Goal: Information Seeking & Learning: Find specific fact

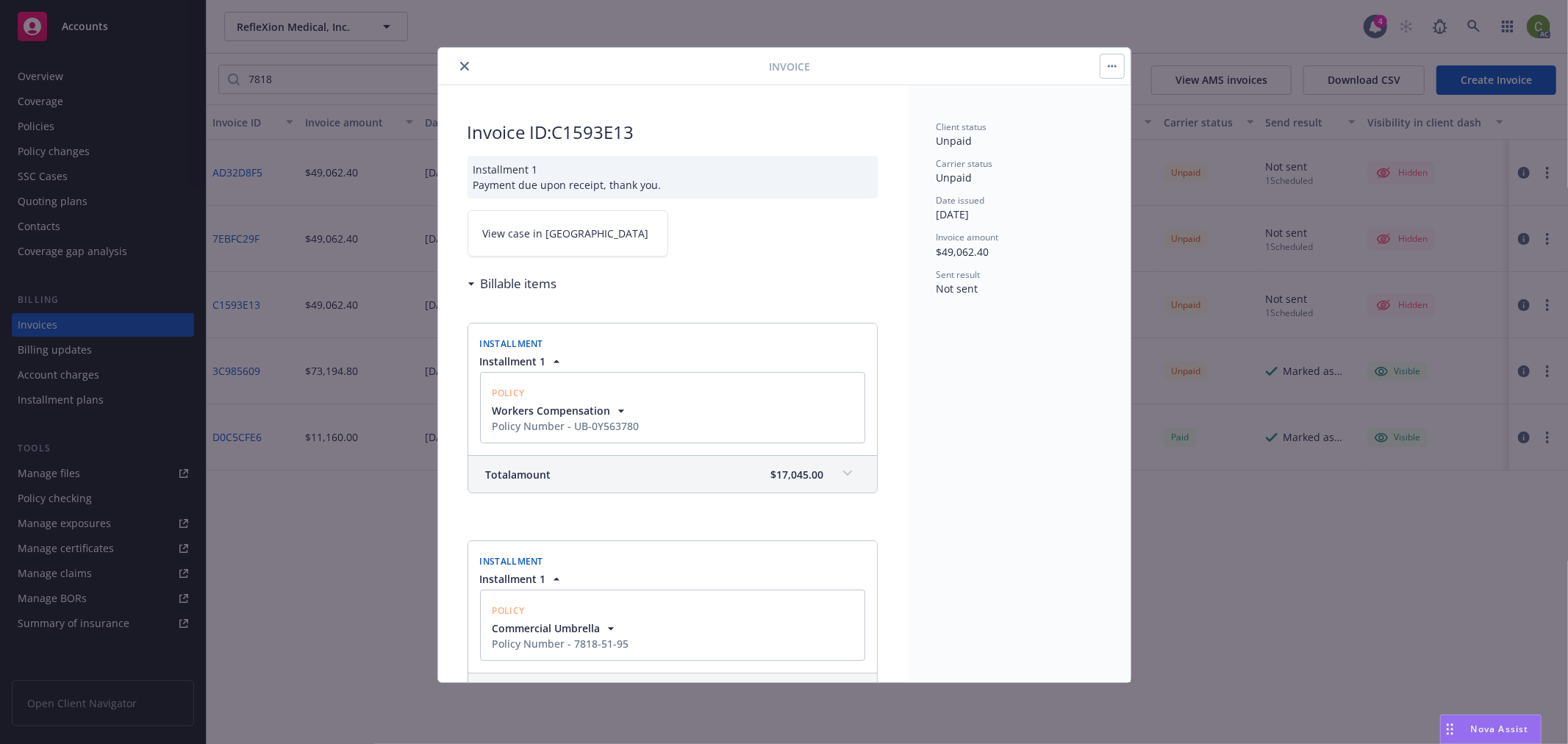
click at [465, 61] on button "close" at bounding box center [464, 66] width 17 height 17
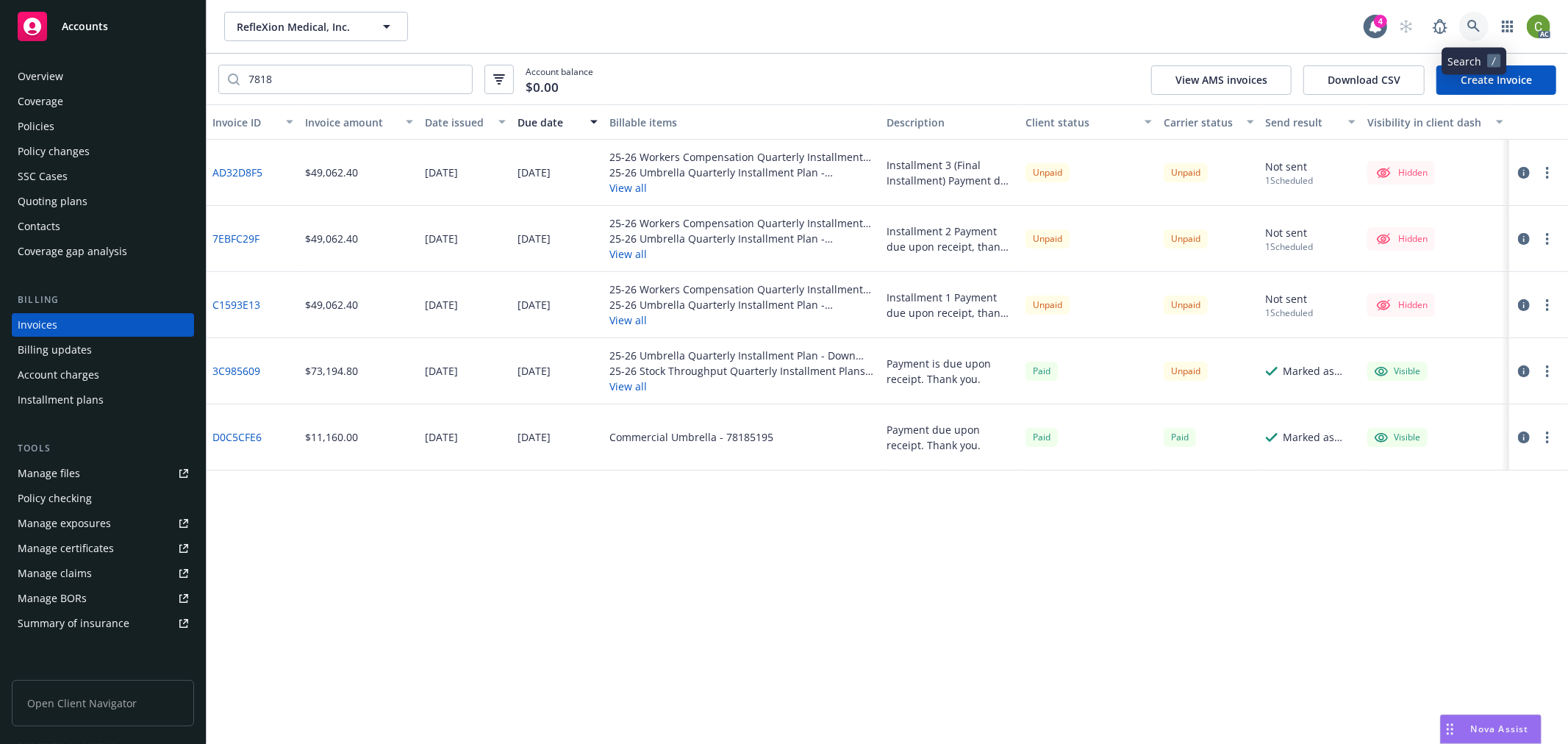
drag, startPoint x: 1478, startPoint y: 22, endPoint x: 1462, endPoint y: 61, distance: 42.2
click at [1478, 21] on icon at bounding box center [1474, 27] width 13 height 13
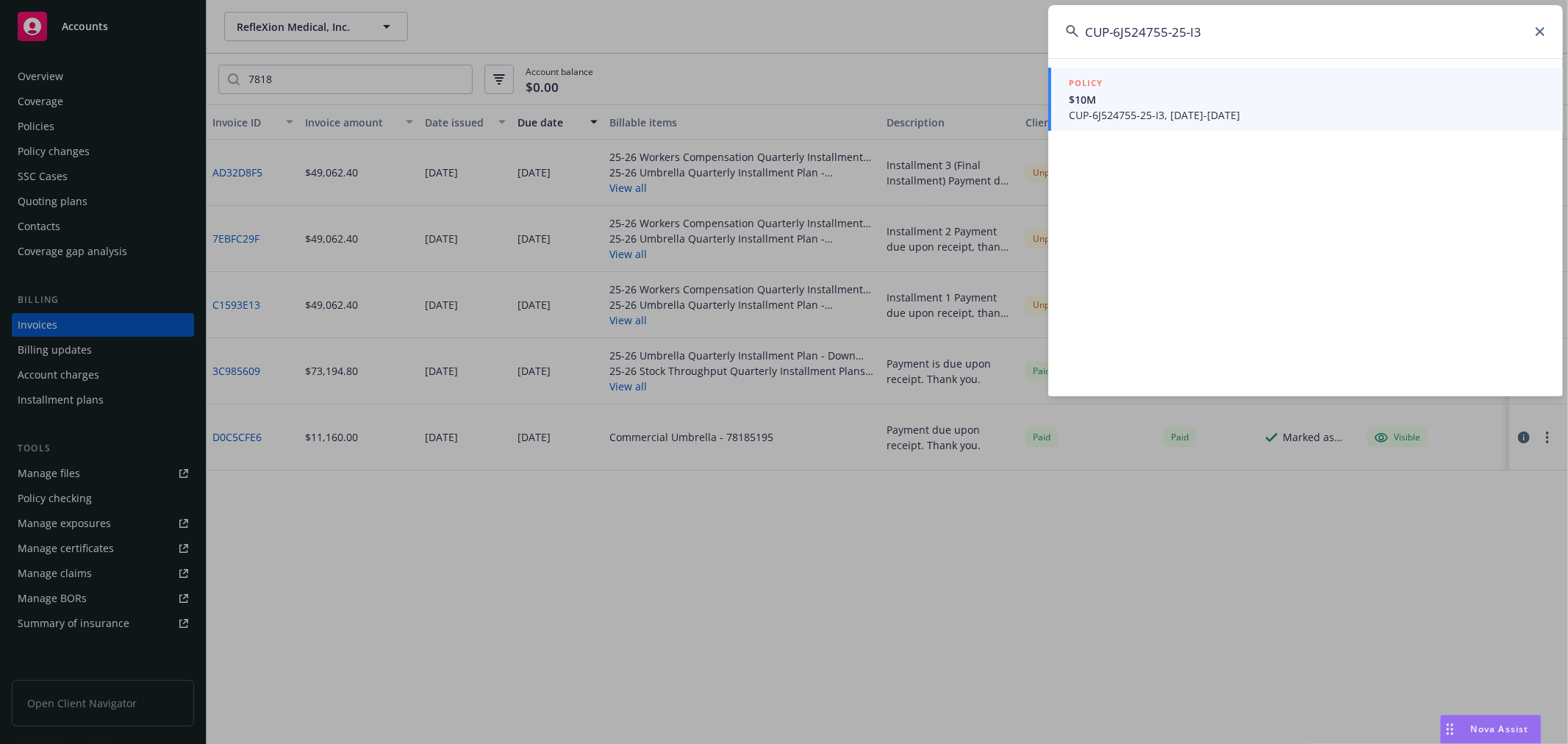
type input "CUP-6J524755-25-I3"
click at [1217, 115] on span "CUP-6J524755-25-I3, 07/01/2025-07/01/2026" at bounding box center [1306, 115] width 476 height 16
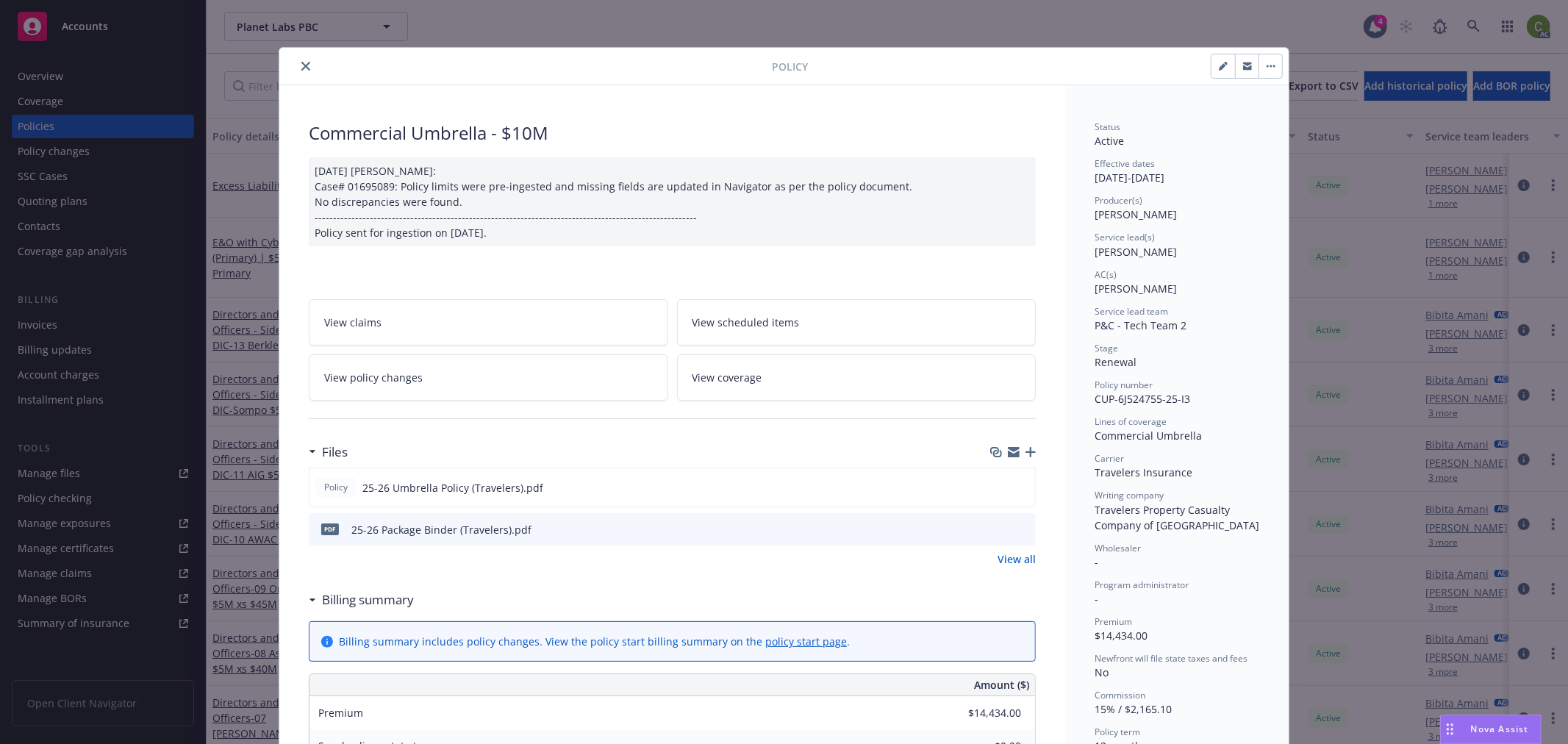
click at [302, 67] on icon "close" at bounding box center [306, 66] width 9 height 9
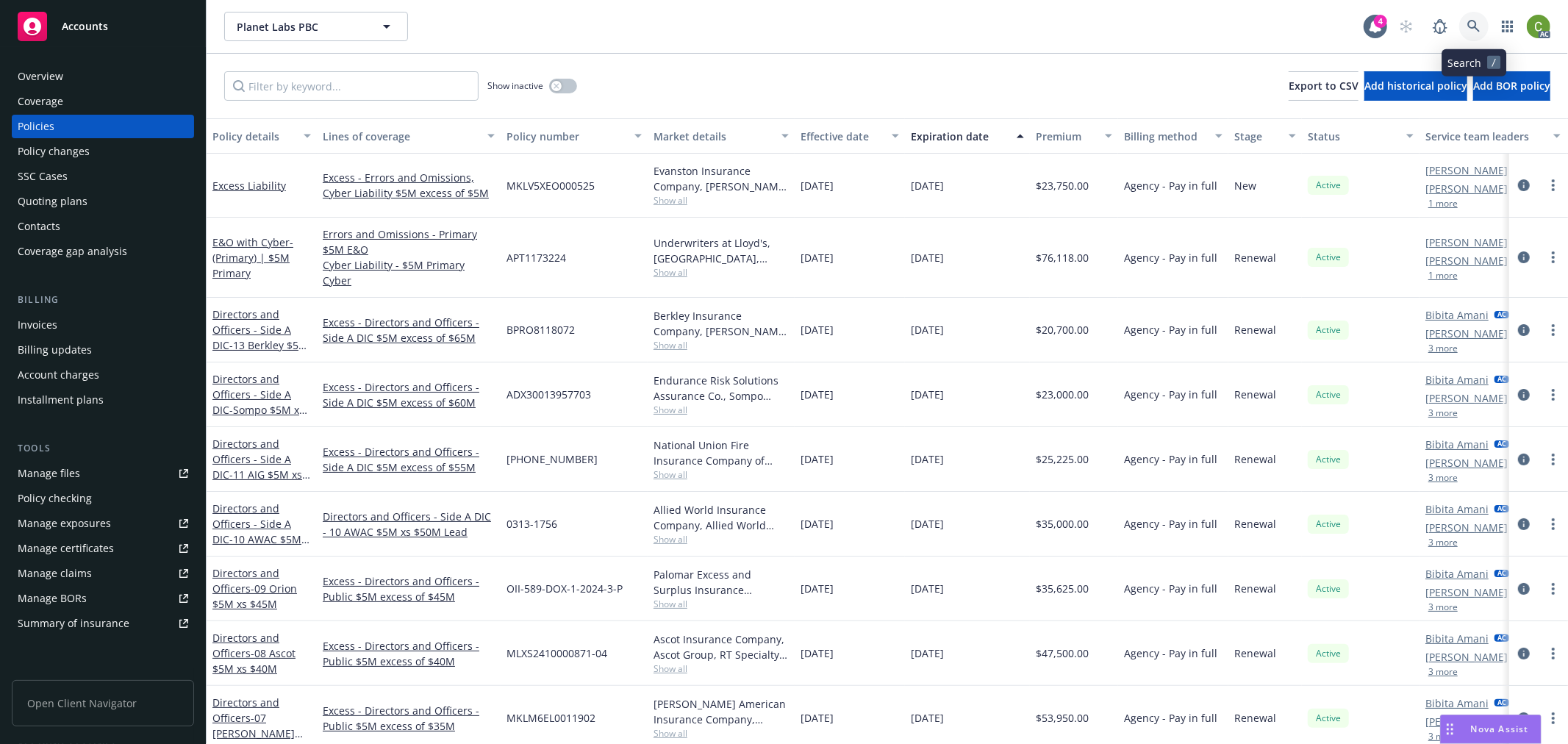
click at [1474, 22] on icon at bounding box center [1473, 26] width 12 height 12
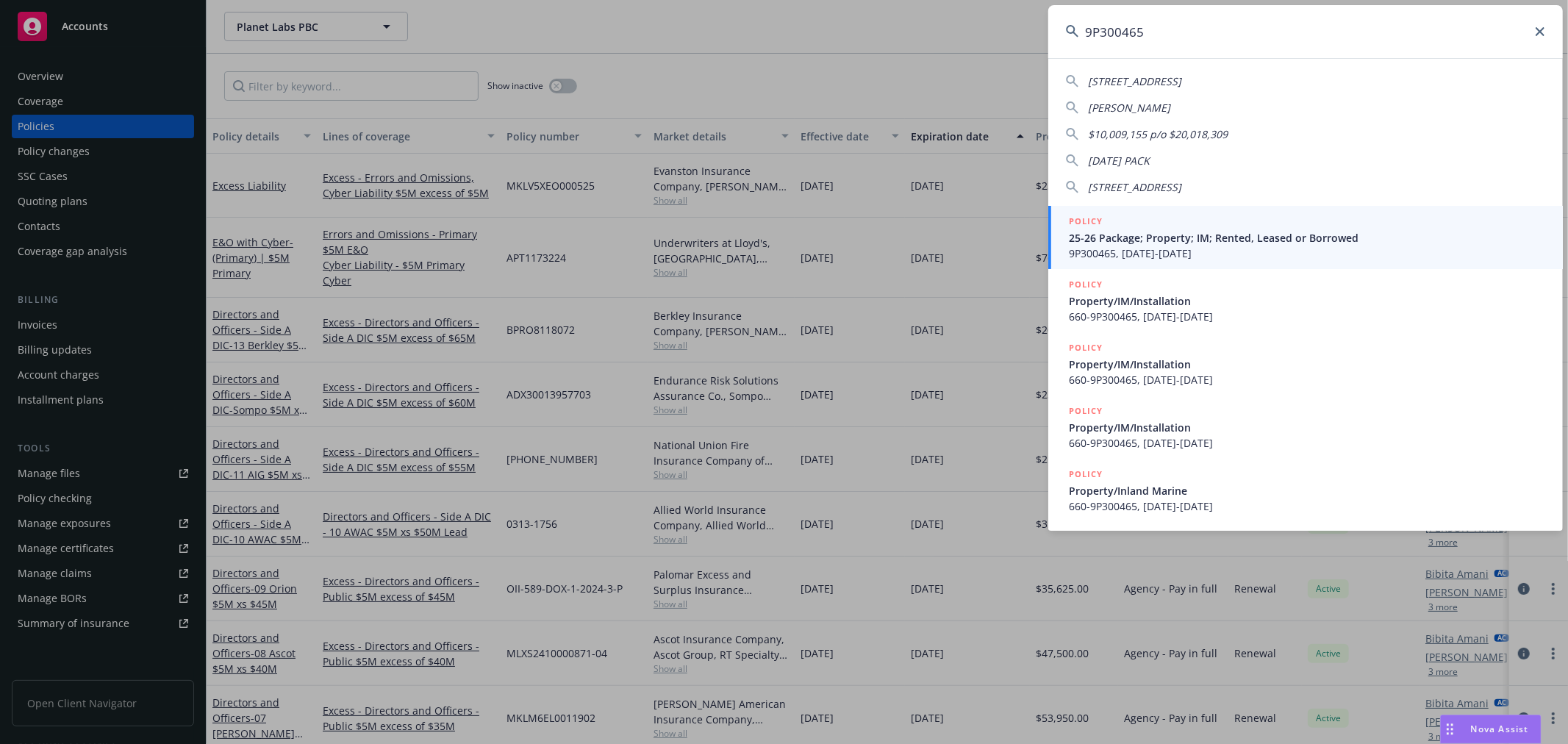
type input "9P300465"
click at [1259, 244] on span "25-26 Package; Property; IM; Rented, Leased or Borrowed" at bounding box center [1306, 238] width 476 height 16
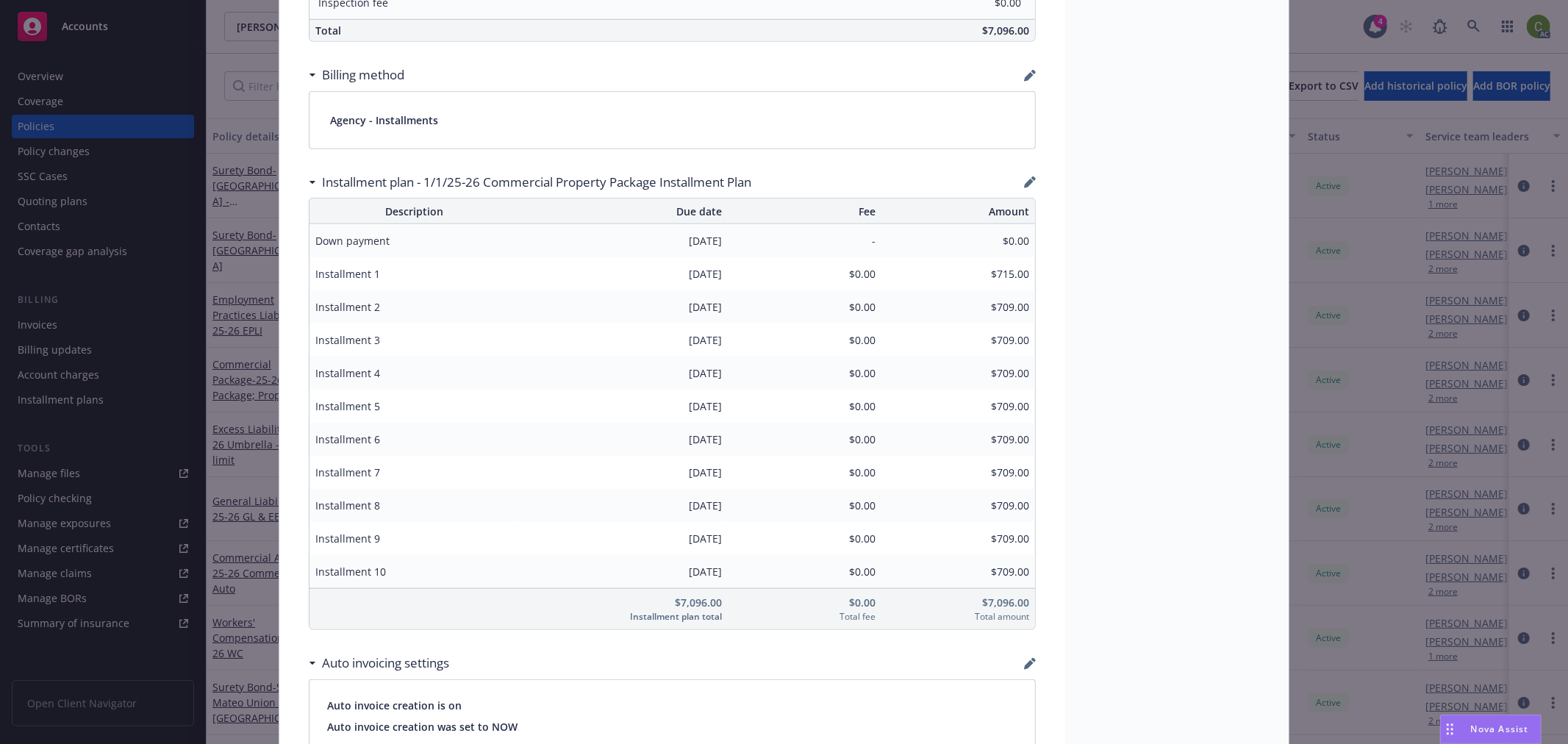
scroll to position [1062, 0]
drag, startPoint x: 652, startPoint y: 540, endPoint x: 735, endPoint y: 537, distance: 83.1
click at [735, 537] on tr "Installment 9 09/01/2025 $0.00 $709.00" at bounding box center [671, 538] width 725 height 33
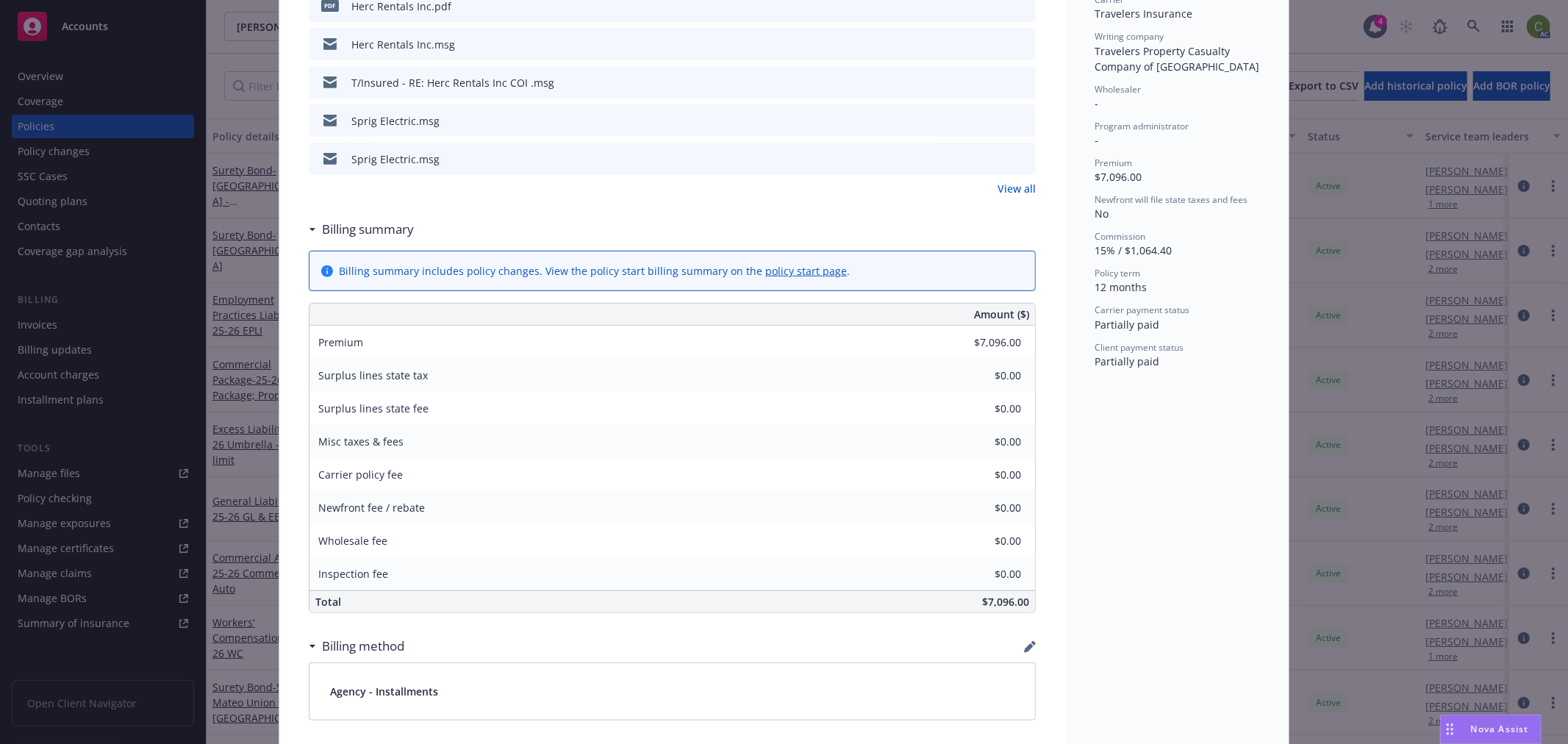
scroll to position [0, 0]
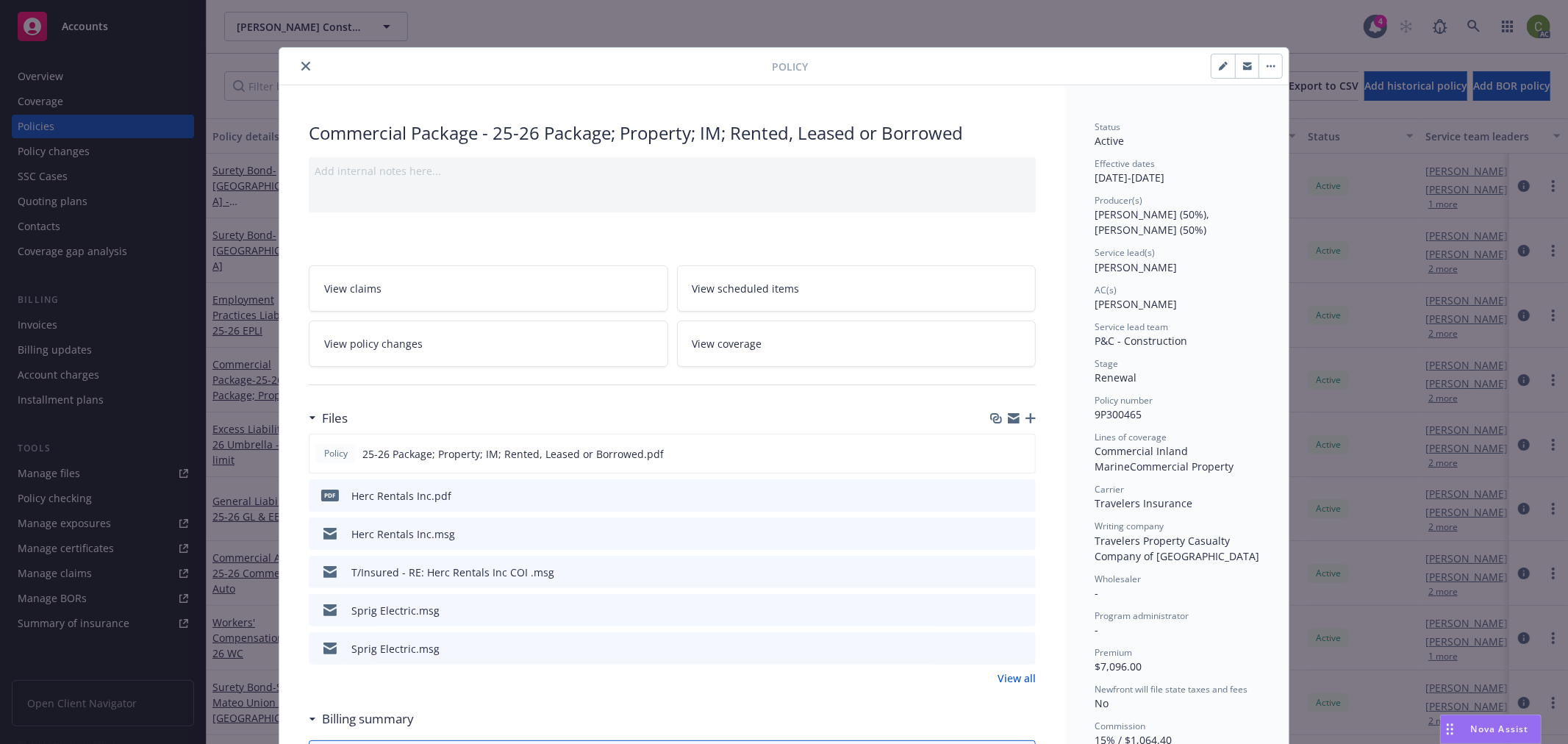
click at [302, 67] on icon "close" at bounding box center [306, 66] width 9 height 9
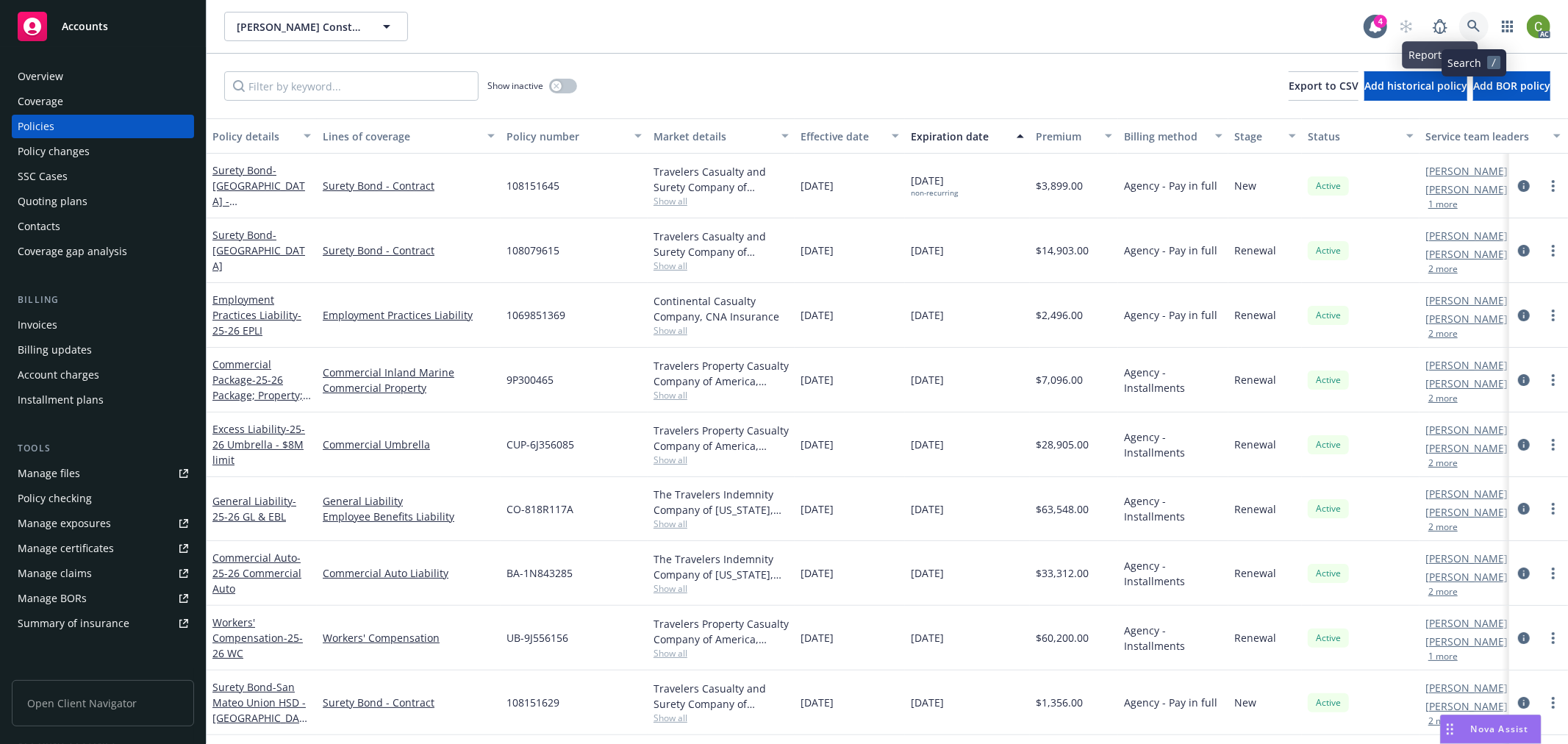
click at [1478, 22] on icon at bounding box center [1474, 27] width 13 height 13
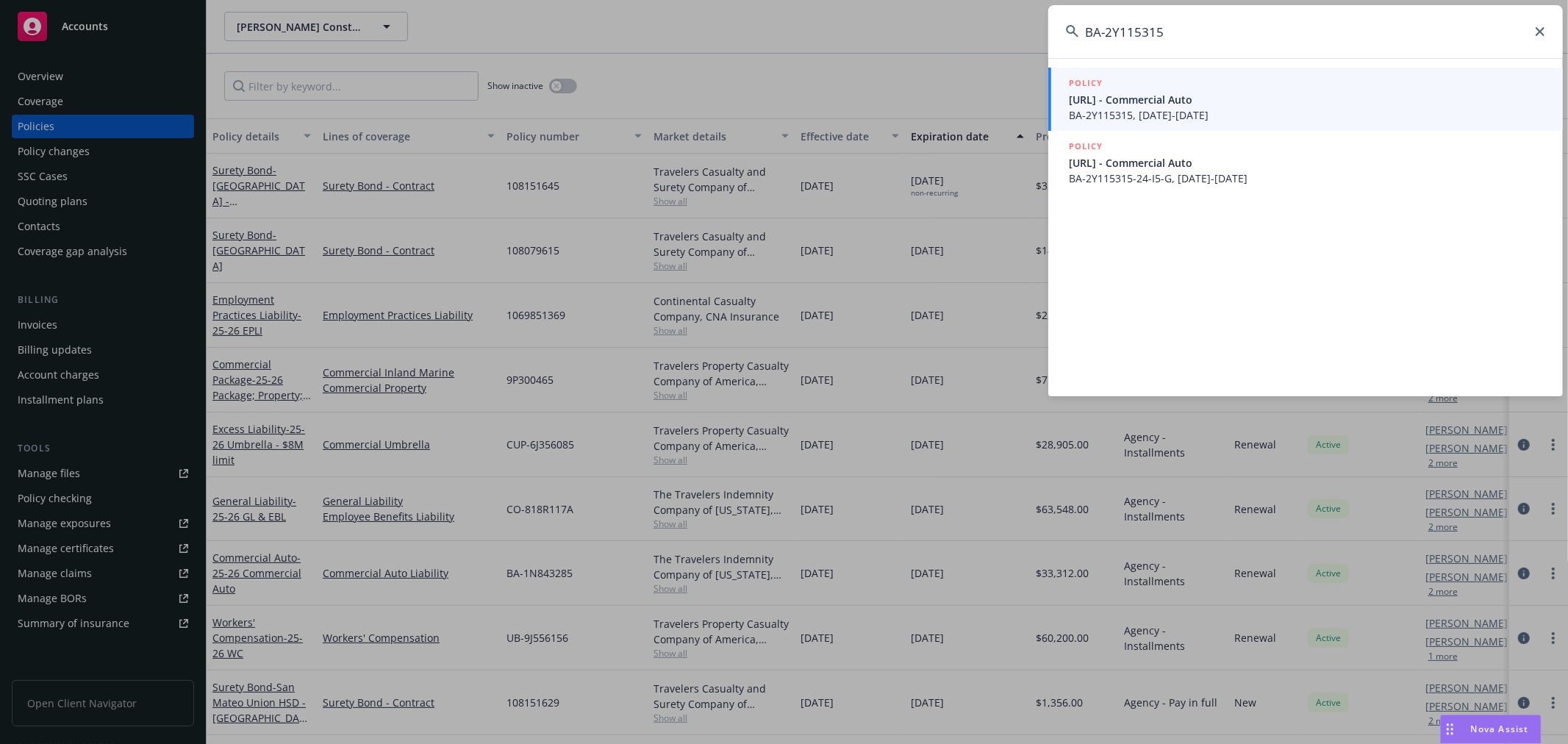
type input "BA-2Y115315"
click at [1194, 111] on span "BA-2Y115315, 05/21/2025-05/21/2026" at bounding box center [1306, 115] width 476 height 16
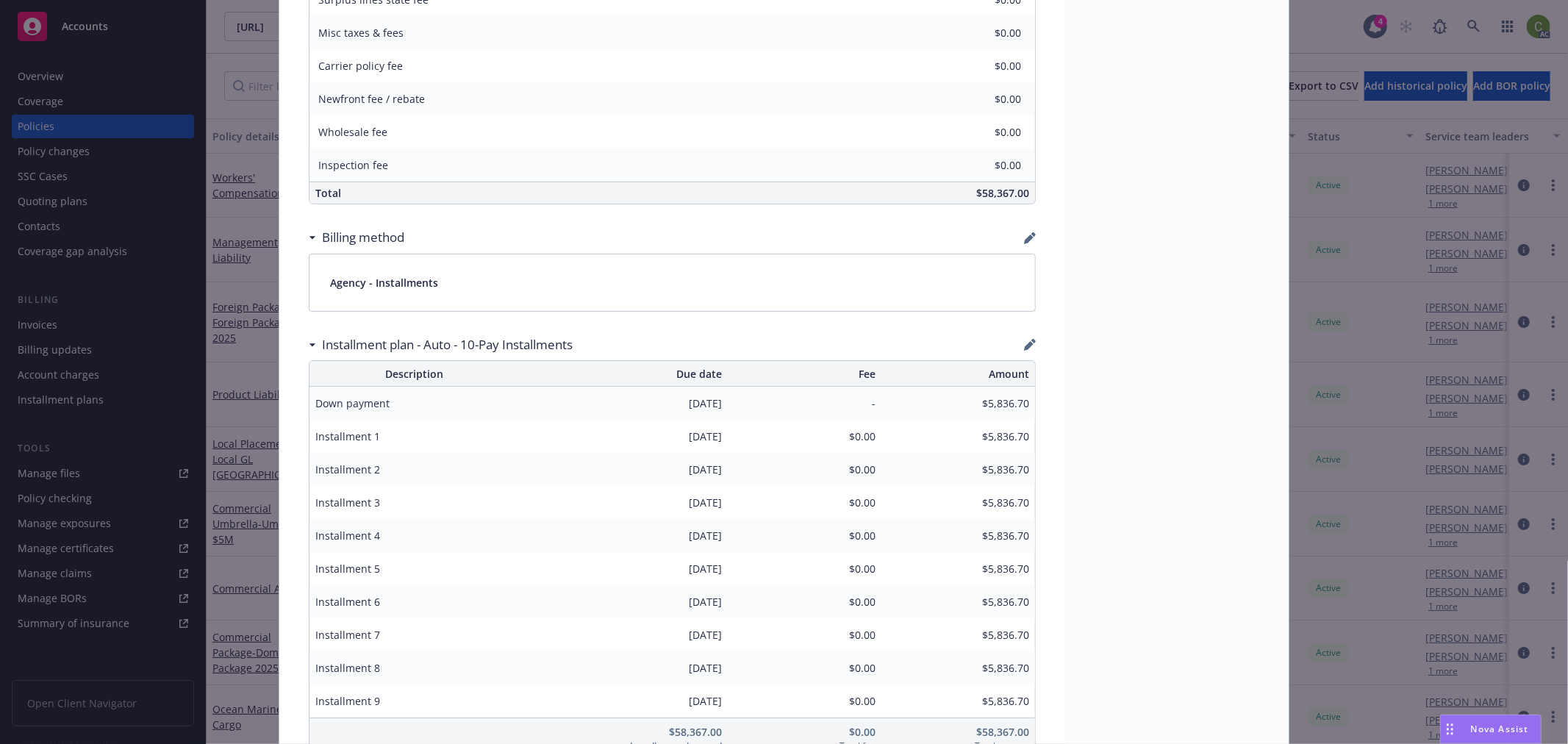
scroll to position [980, 0]
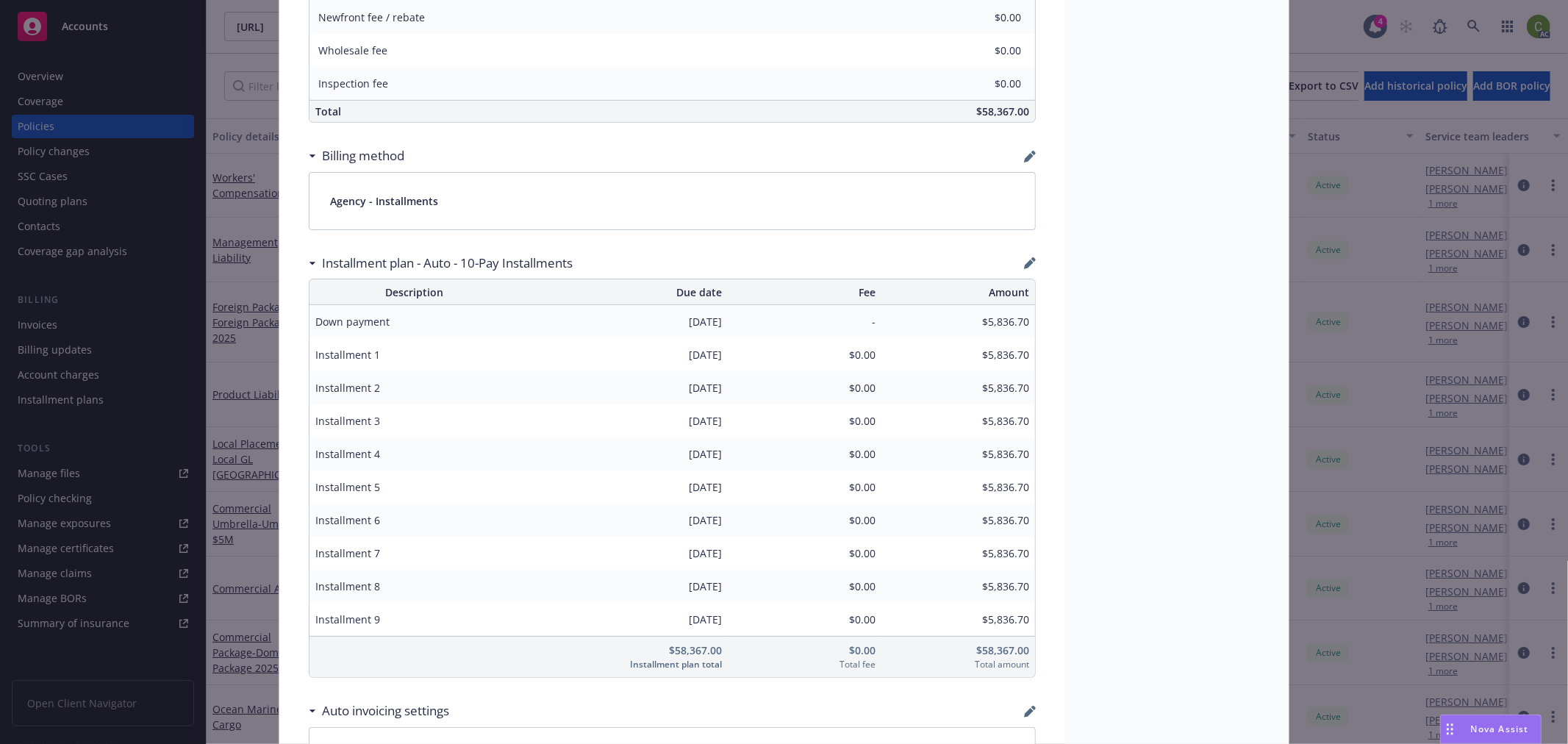
drag, startPoint x: 702, startPoint y: 387, endPoint x: 721, endPoint y: 416, distance: 34.7
click at [721, 416] on table "Description Due date Fee Amount Down payment 05/21/2025 - $5,836.70 Installment…" at bounding box center [672, 478] width 727 height 399
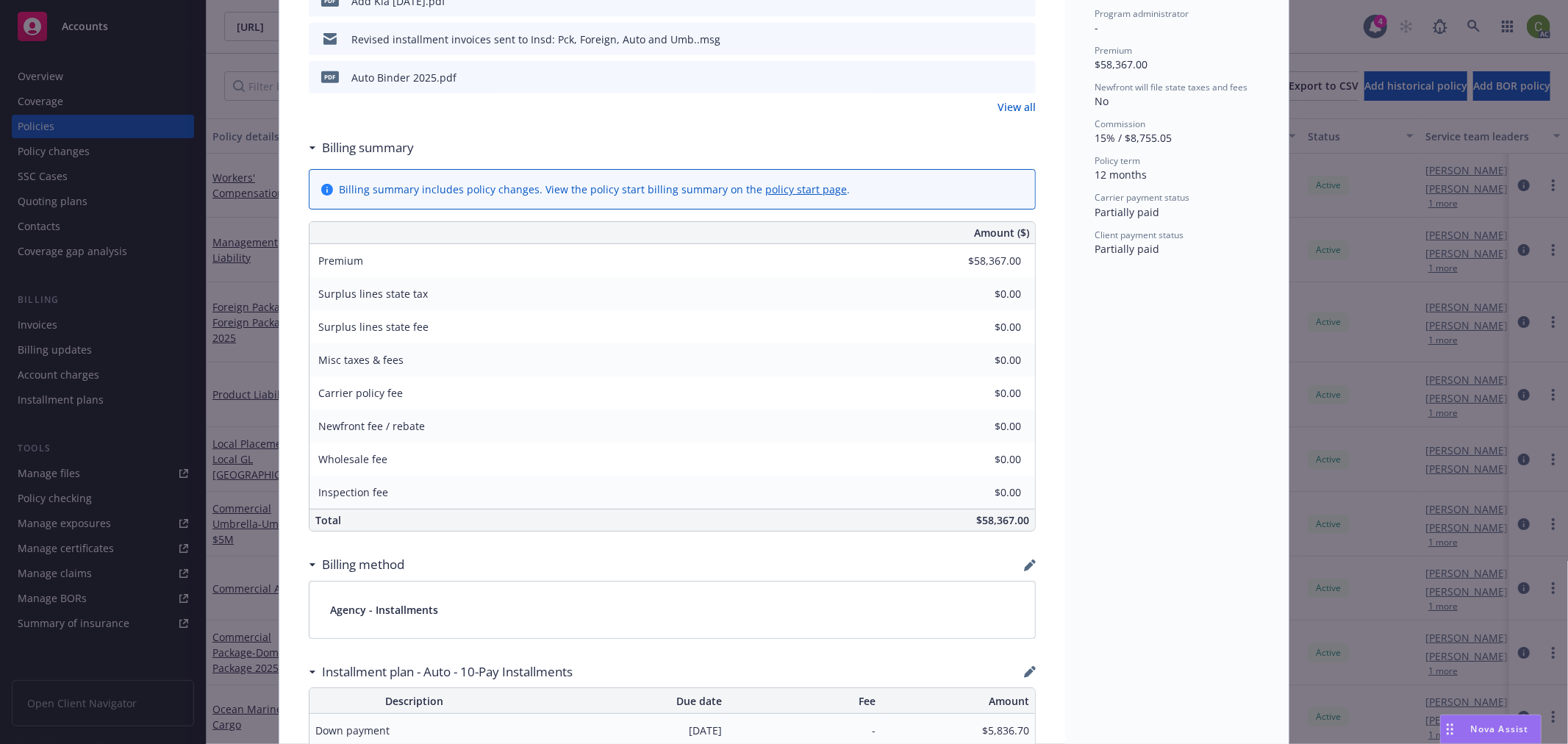
scroll to position [1143, 0]
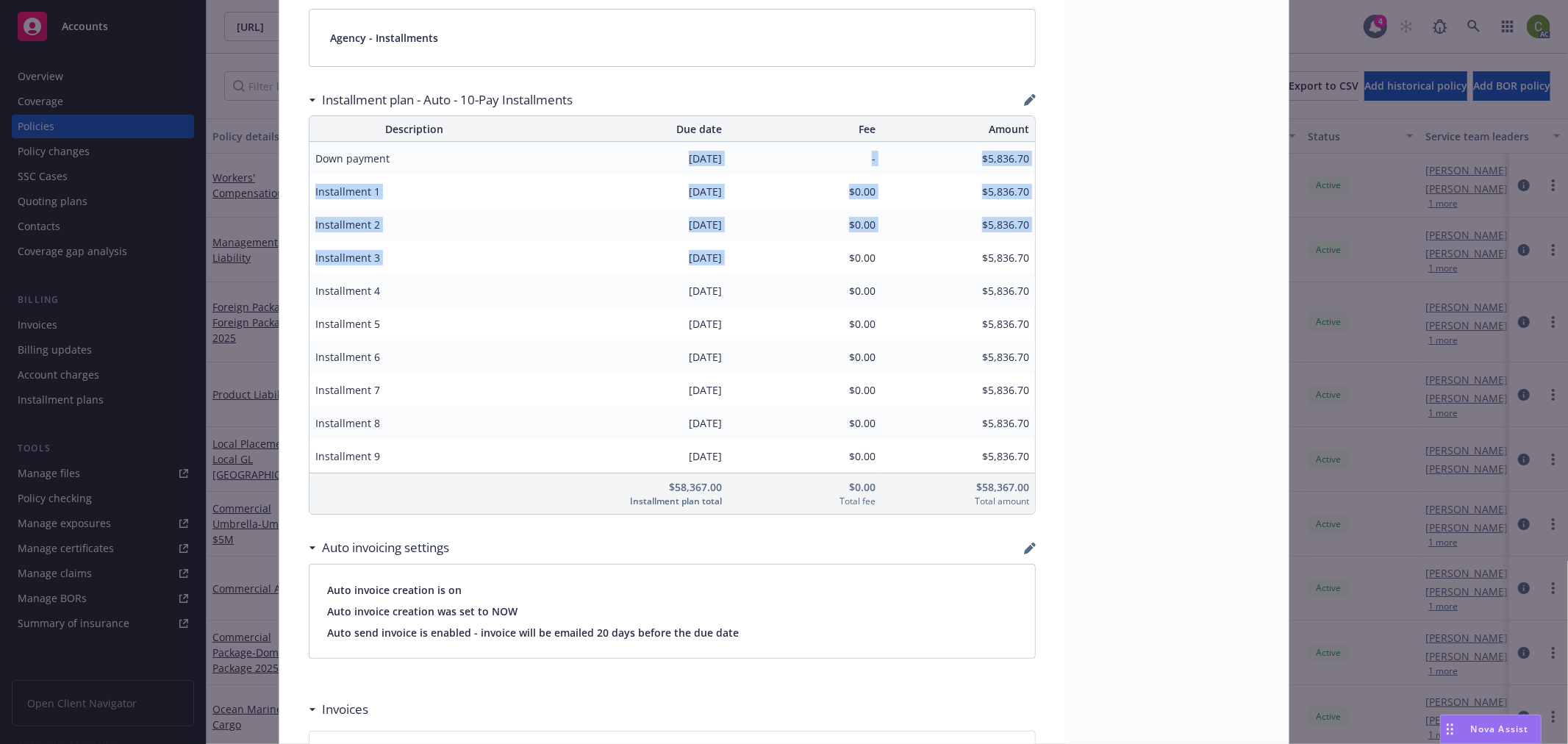
drag, startPoint x: 649, startPoint y: 158, endPoint x: 742, endPoint y: 252, distance: 132.2
click at [742, 252] on table "Description Due date Fee Amount Down payment 05/21/2025 - $5,836.70 Installment…" at bounding box center [672, 315] width 727 height 399
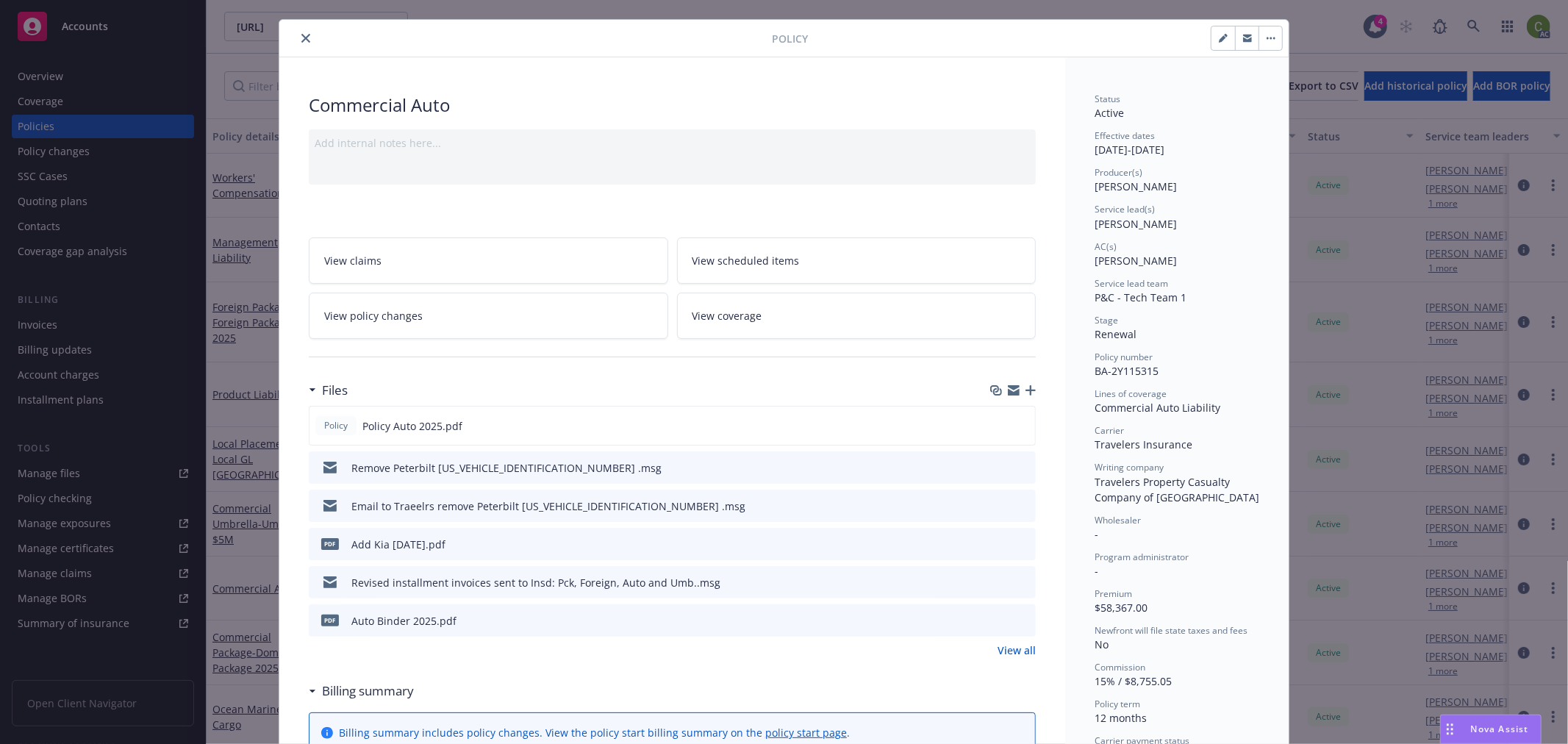
scroll to position [0, 0]
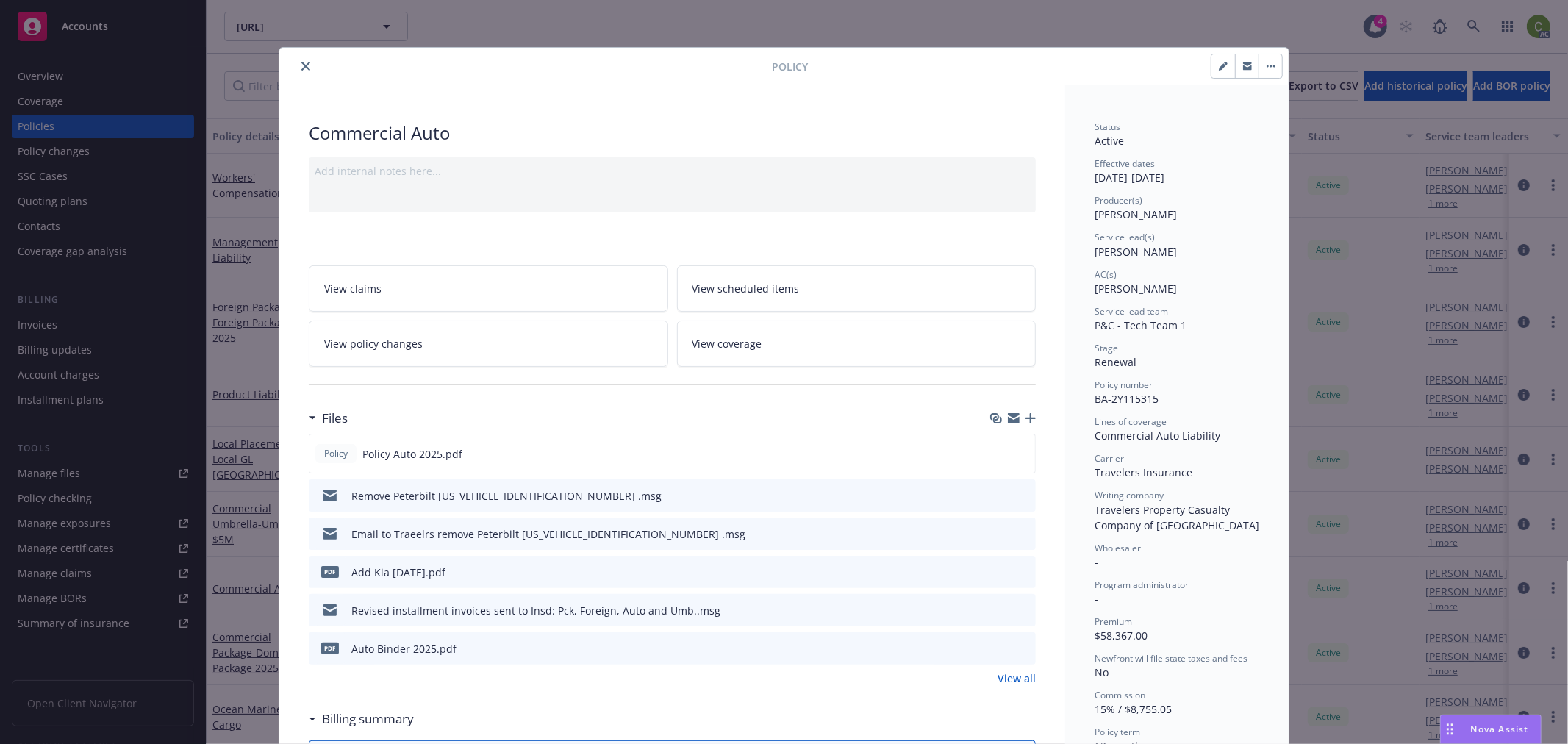
drag, startPoint x: 298, startPoint y: 57, endPoint x: 776, endPoint y: 78, distance: 478.5
click at [298, 57] on button "close" at bounding box center [305, 66] width 17 height 17
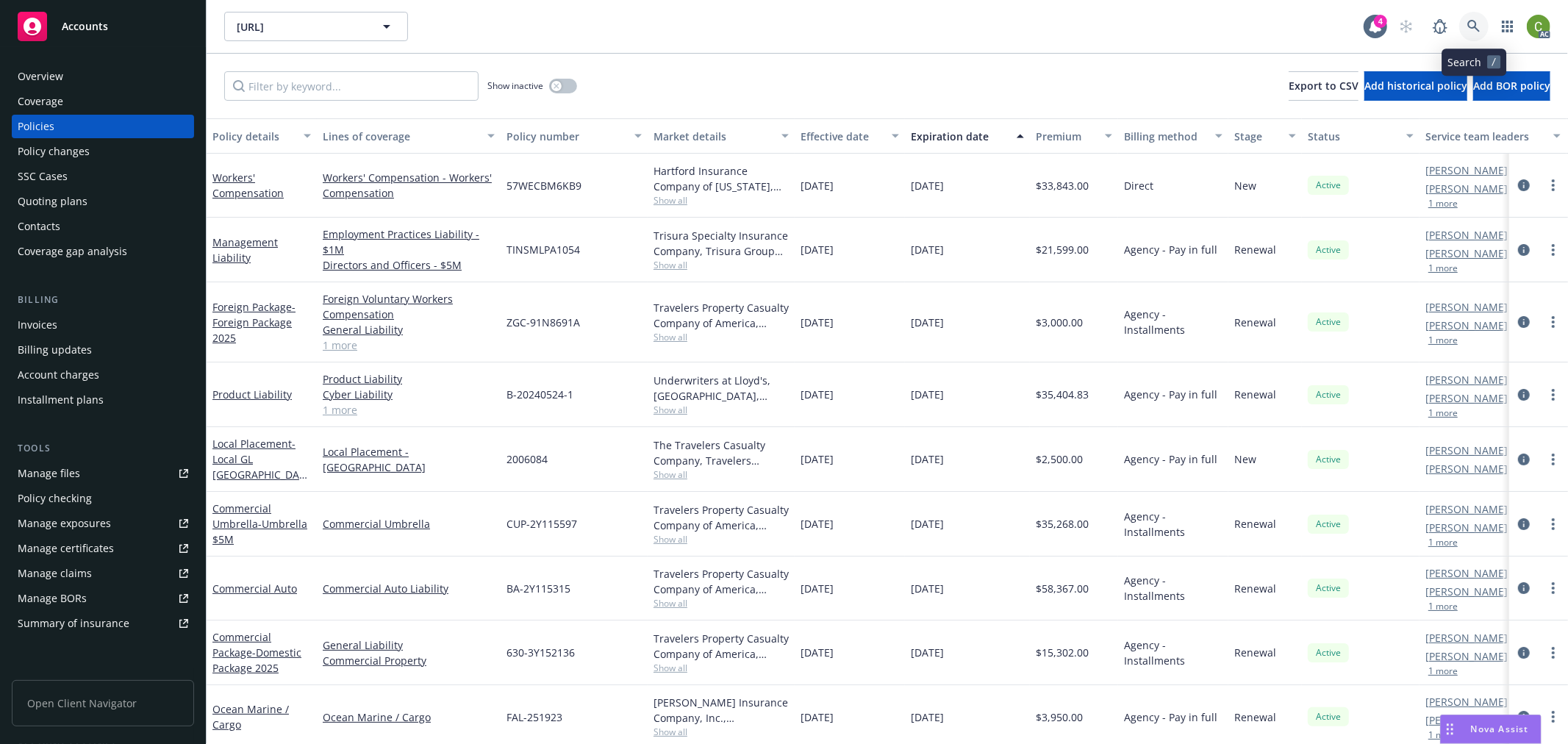
click at [1473, 27] on icon at bounding box center [1474, 27] width 13 height 13
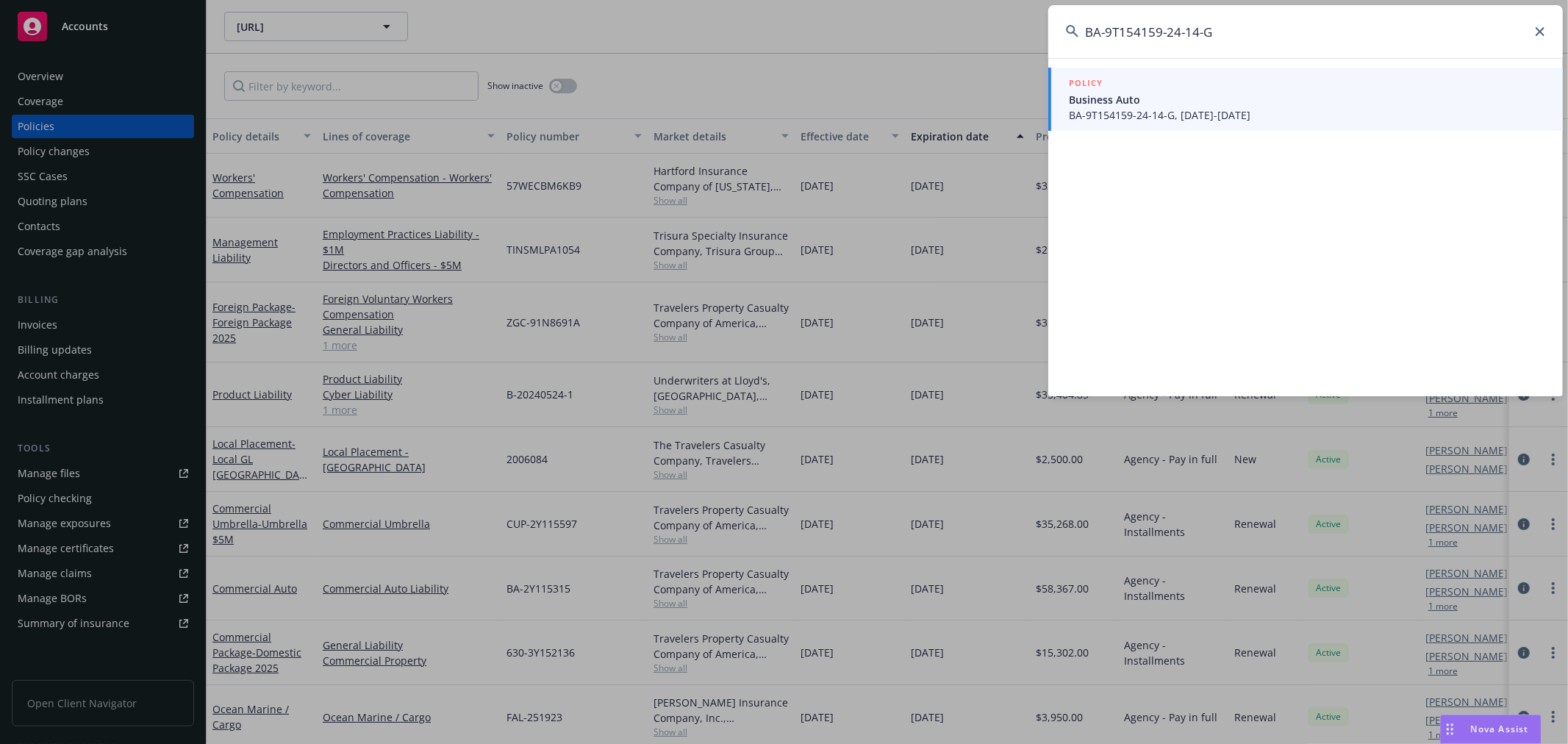
type input "BA-9T154159-24-14-G"
click at [1291, 108] on span "BA-9T154159-24-14-G, 11/08/2024-11/08/2025" at bounding box center [1306, 115] width 476 height 16
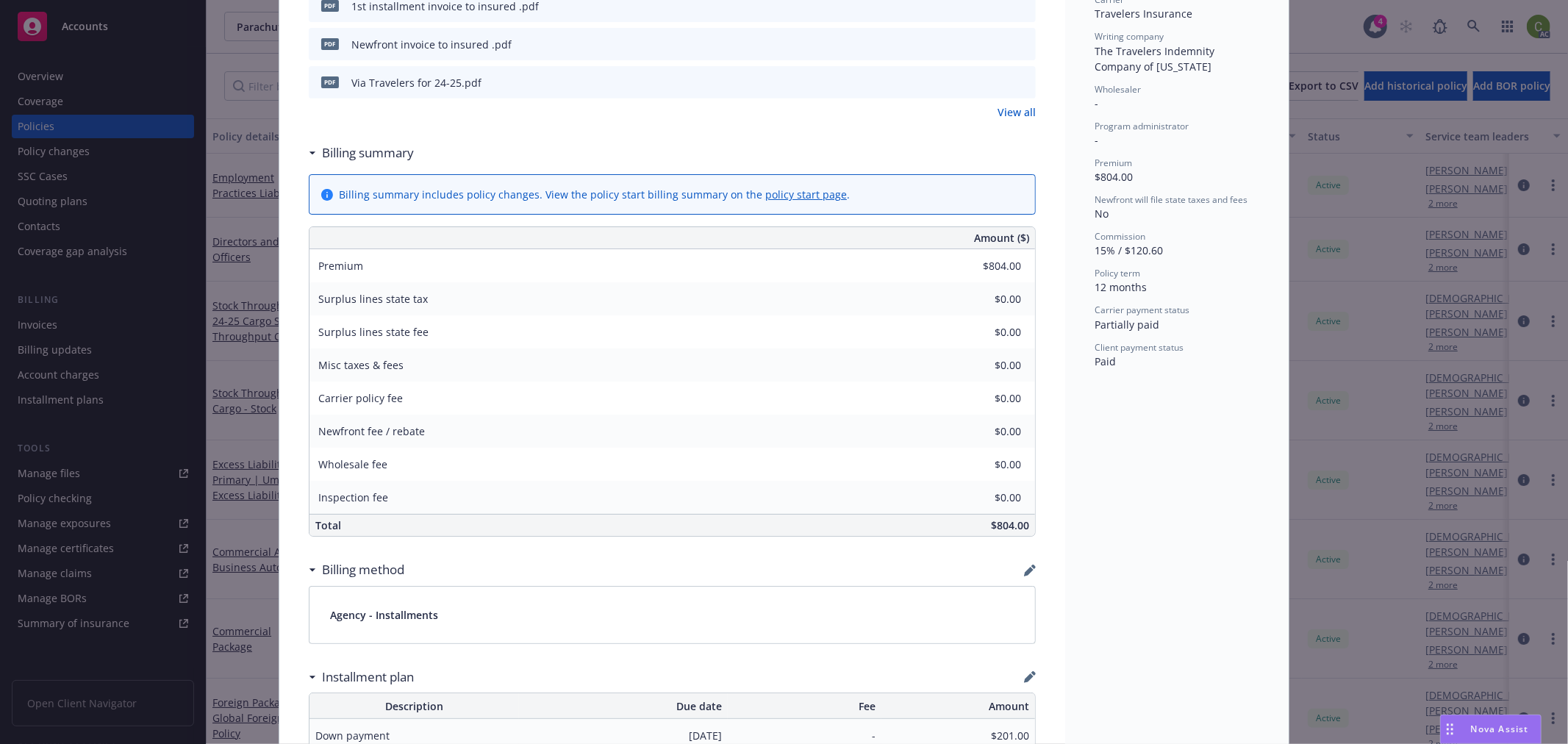
scroll to position [980, 0]
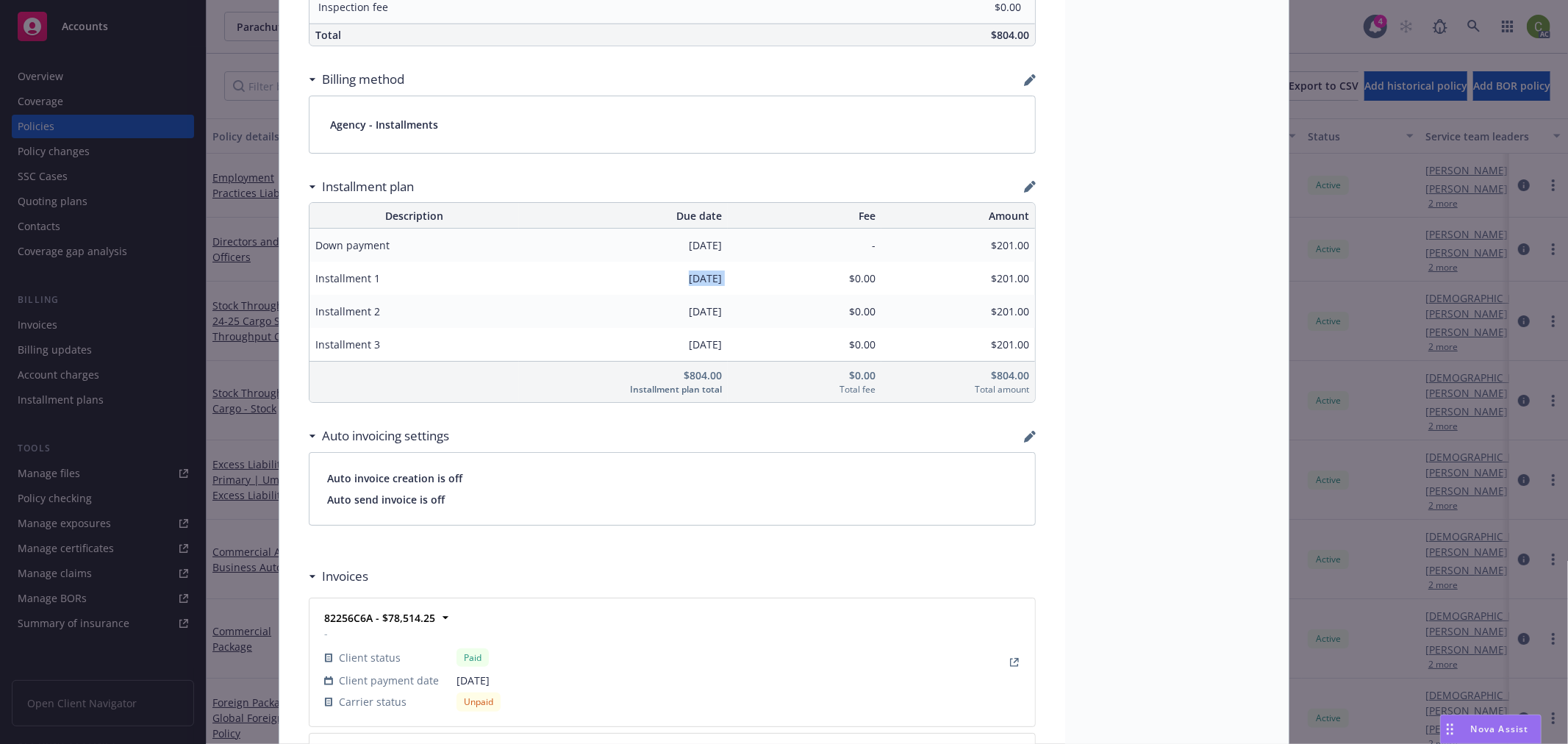
drag, startPoint x: 652, startPoint y: 288, endPoint x: 731, endPoint y: 289, distance: 79.0
click at [731, 289] on tr "Installment 1 02/08/2025 $0.00 $201.00" at bounding box center [671, 278] width 725 height 33
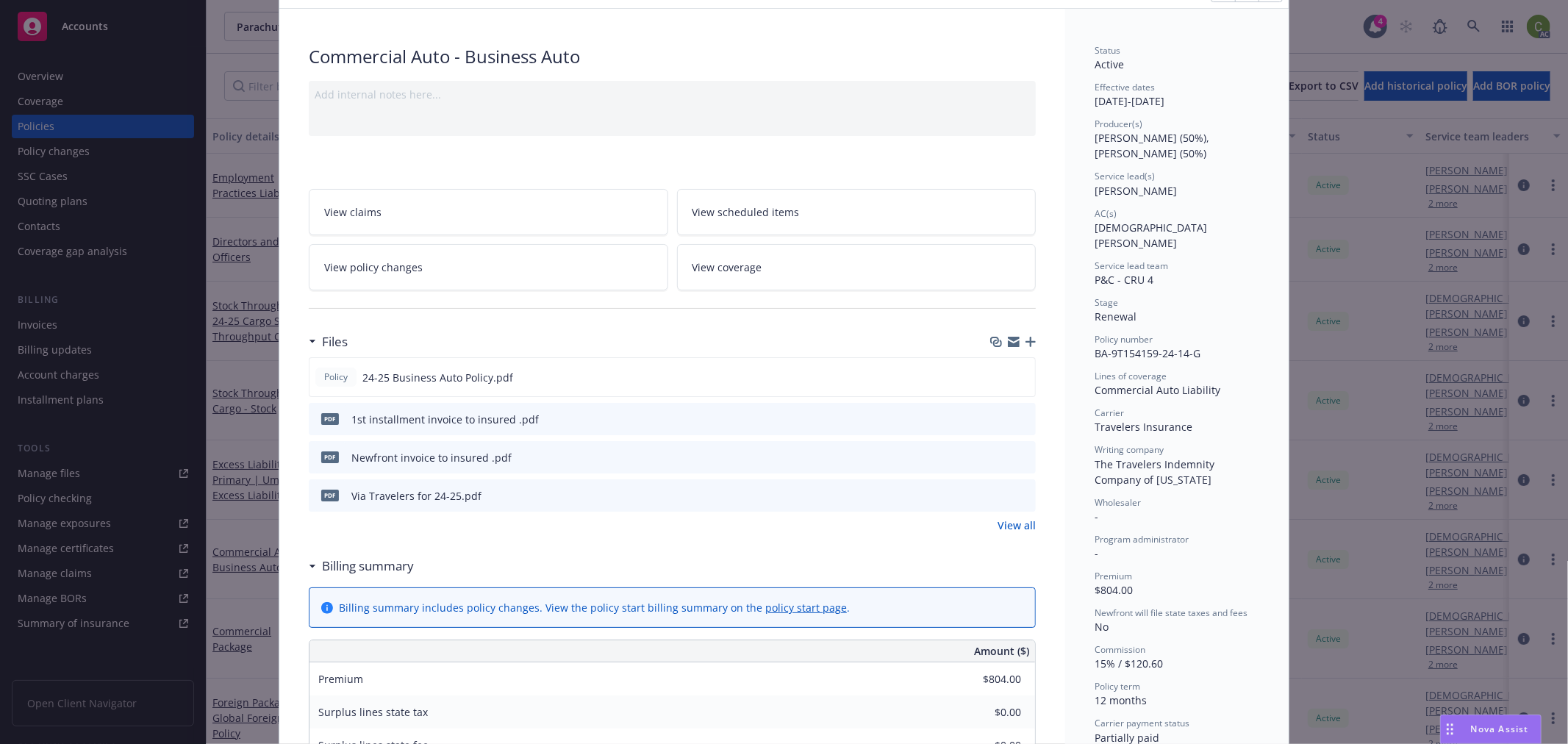
scroll to position [0, 0]
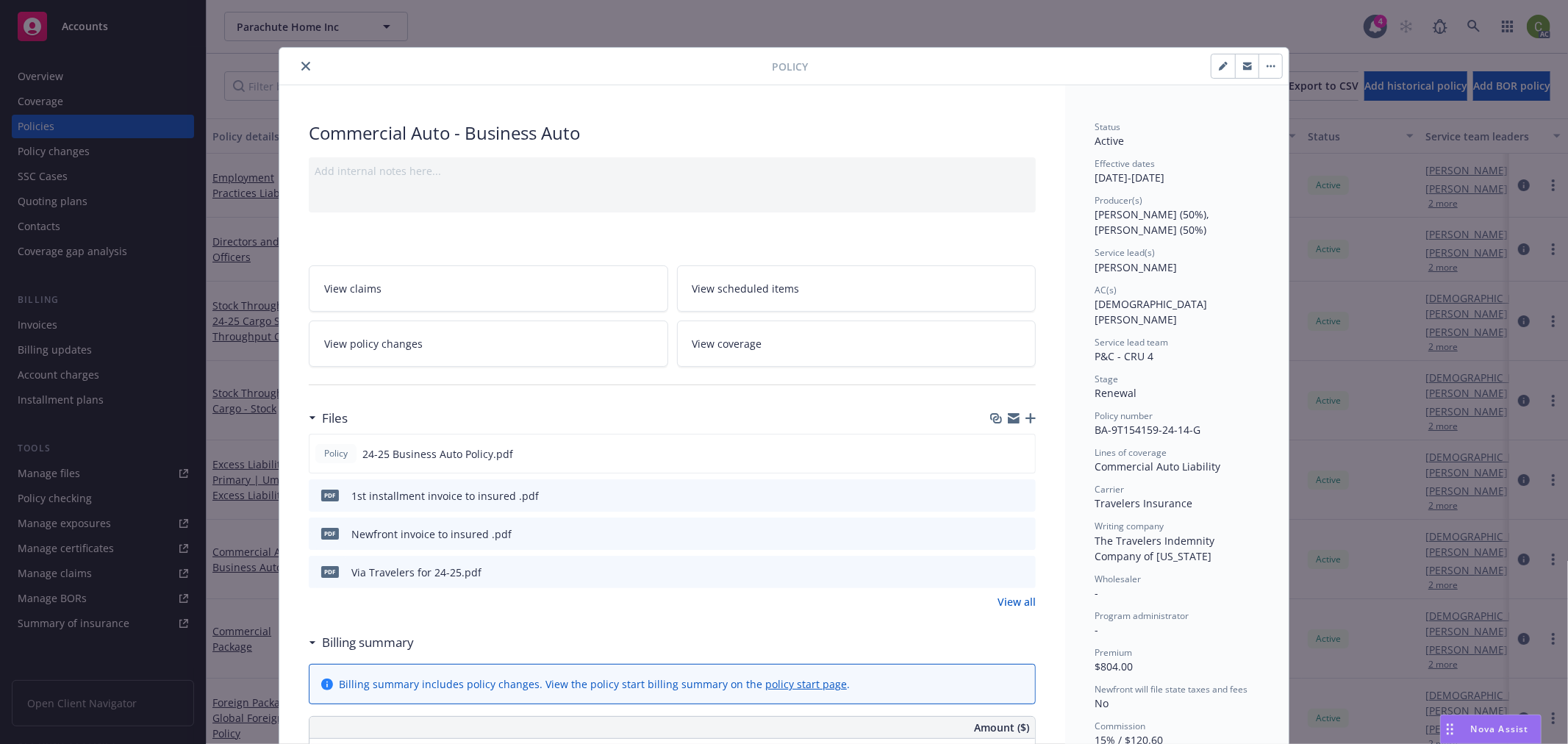
drag, startPoint x: 302, startPoint y: 62, endPoint x: 423, endPoint y: 61, distance: 121.0
click at [302, 62] on icon "close" at bounding box center [306, 66] width 9 height 9
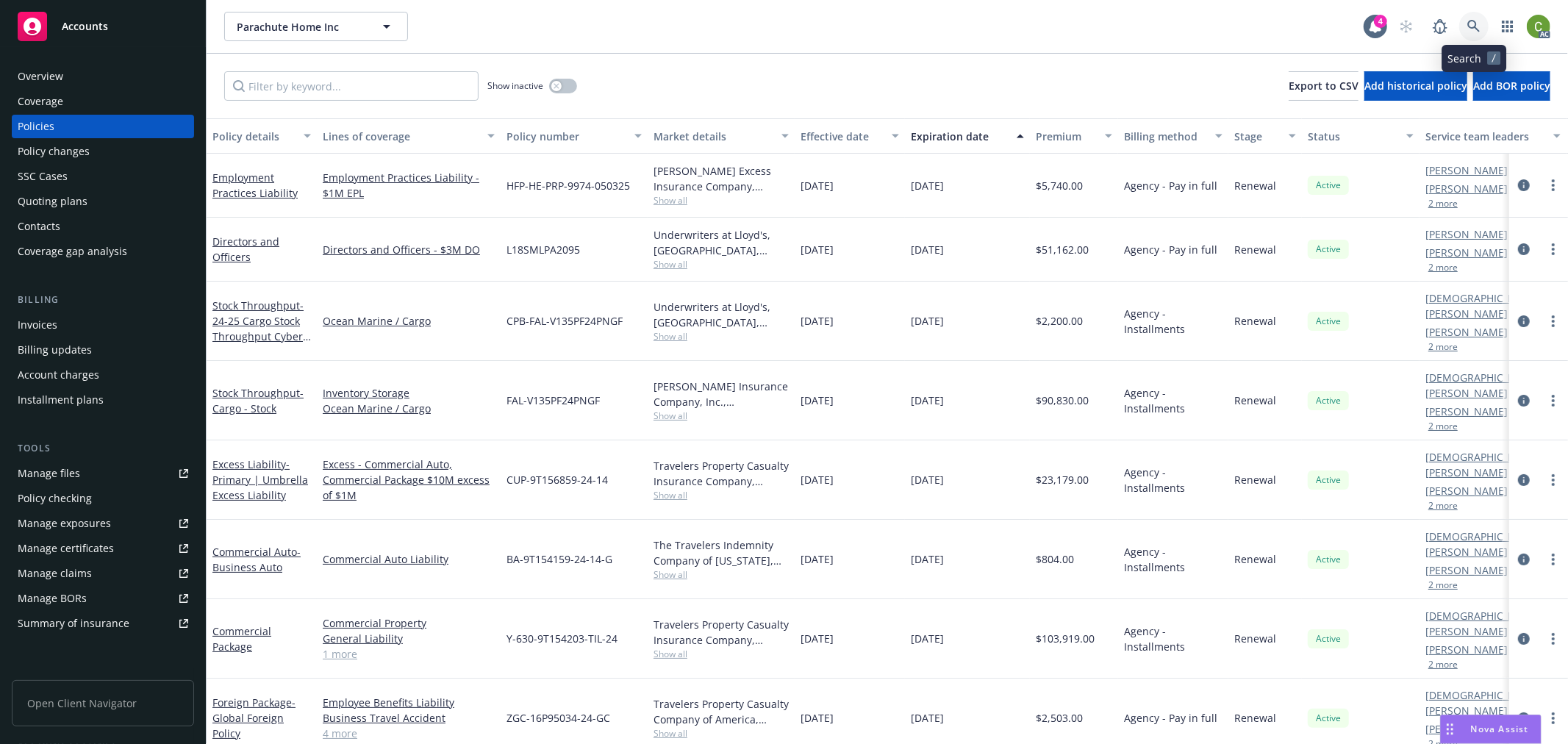
click at [1477, 24] on icon at bounding box center [1474, 27] width 13 height 13
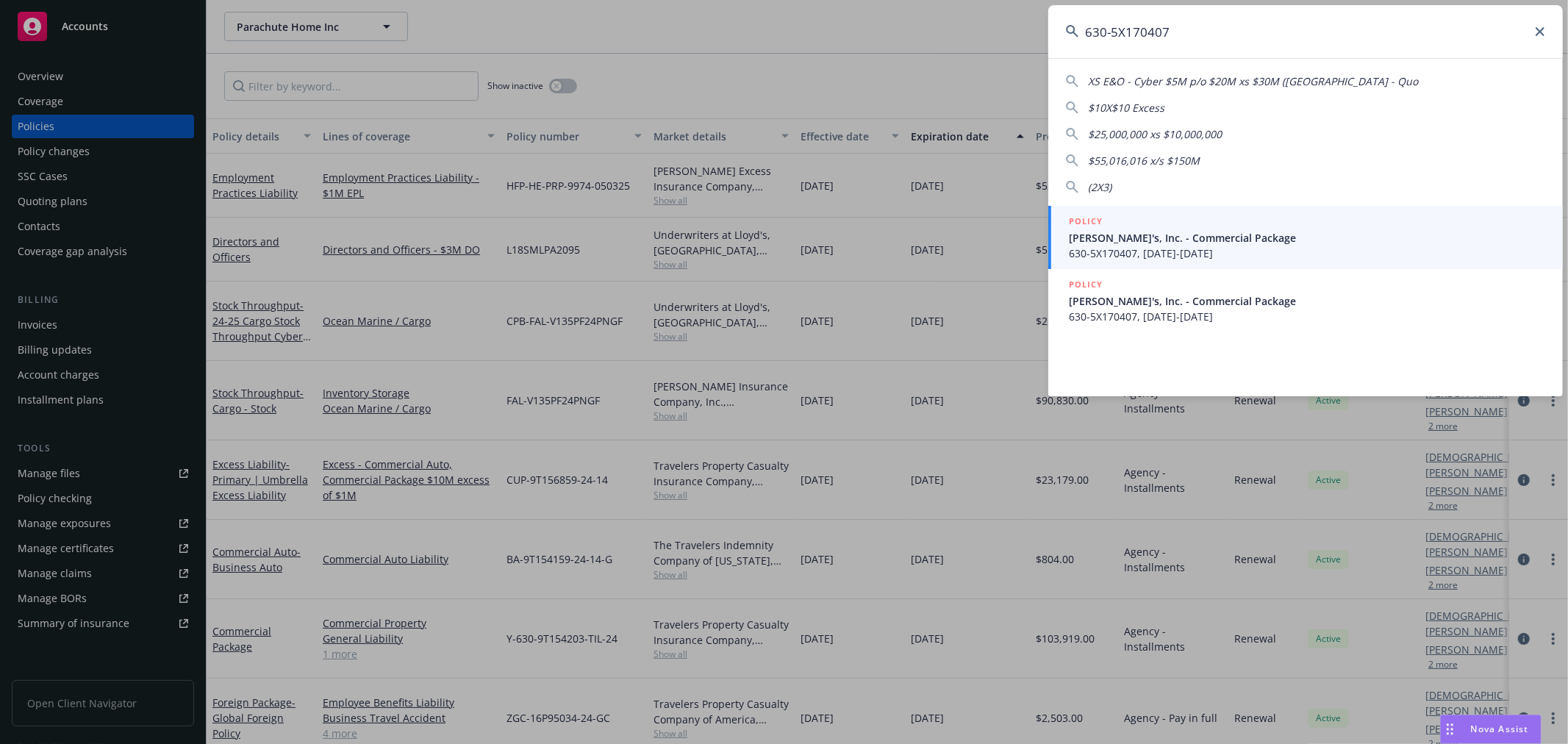
type input "630-5X170407"
click at [1212, 249] on span "630-5X170407, 11/30/2024-11/30/2025" at bounding box center [1306, 253] width 476 height 16
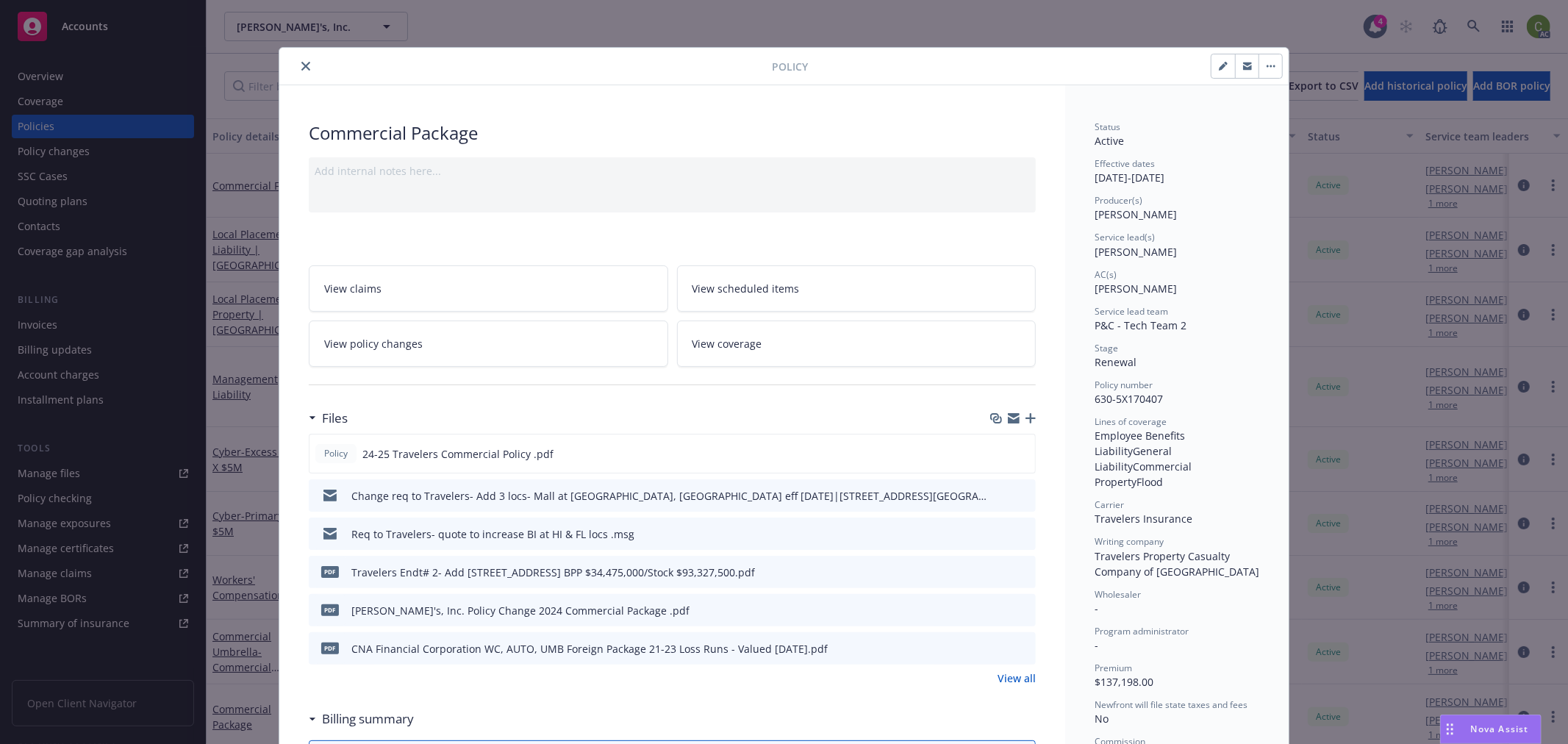
drag, startPoint x: 302, startPoint y: 61, endPoint x: 380, endPoint y: 67, distance: 78.2
click at [303, 62] on icon "close" at bounding box center [306, 66] width 9 height 9
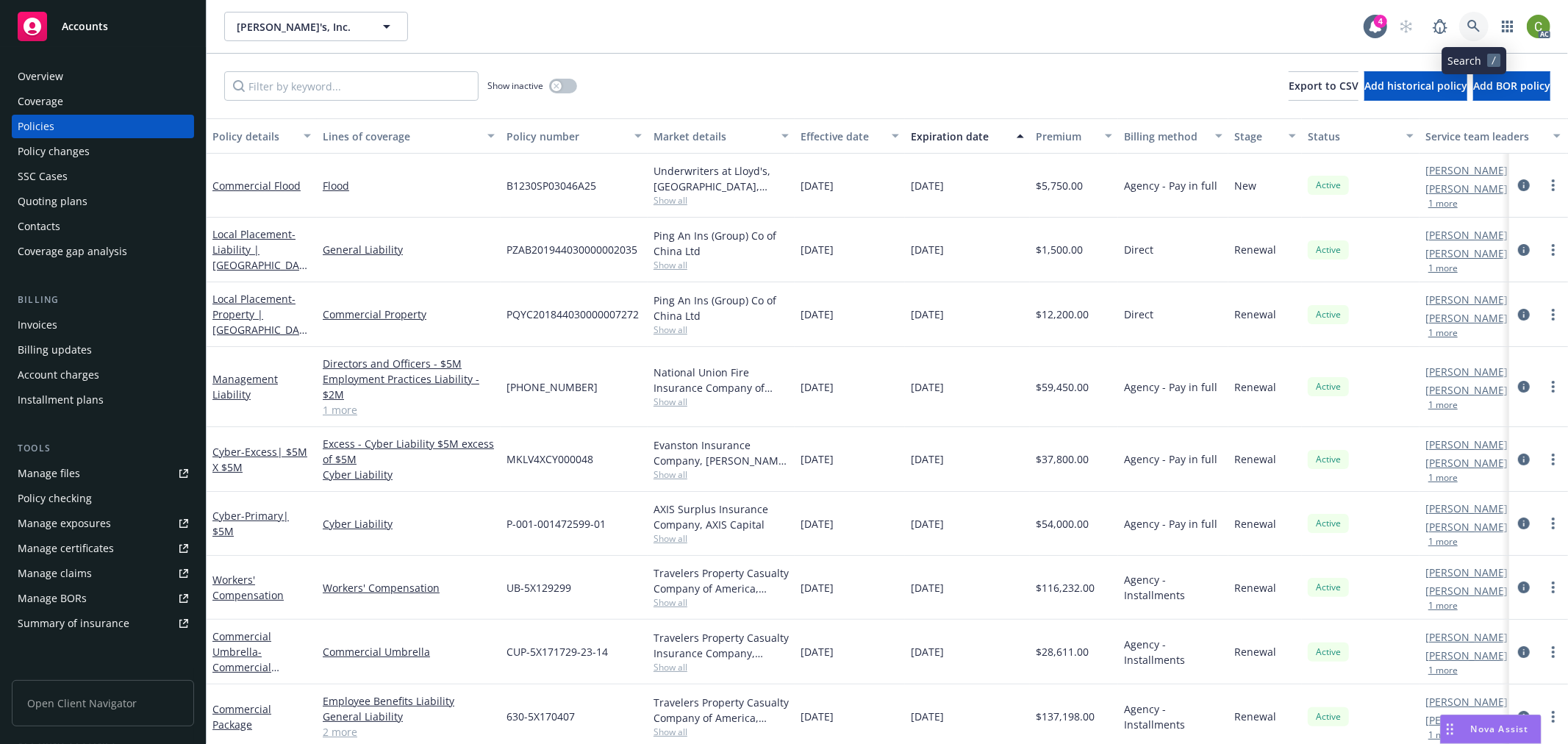
click at [1470, 26] on icon at bounding box center [1474, 27] width 13 height 13
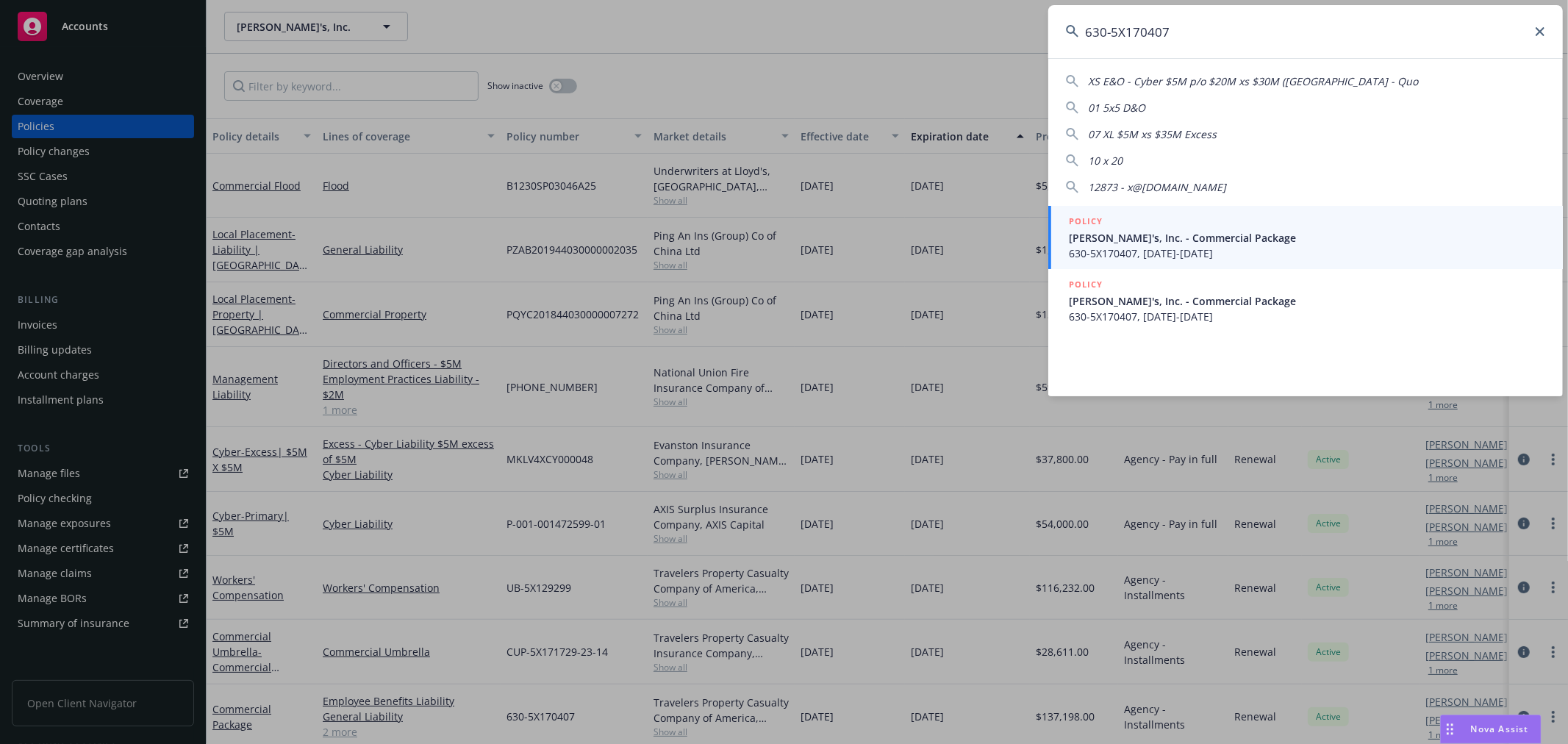
type input "630-5X170407"
click at [1274, 236] on span "Rothy's, Inc. - Commercial Package" at bounding box center [1306, 238] width 476 height 16
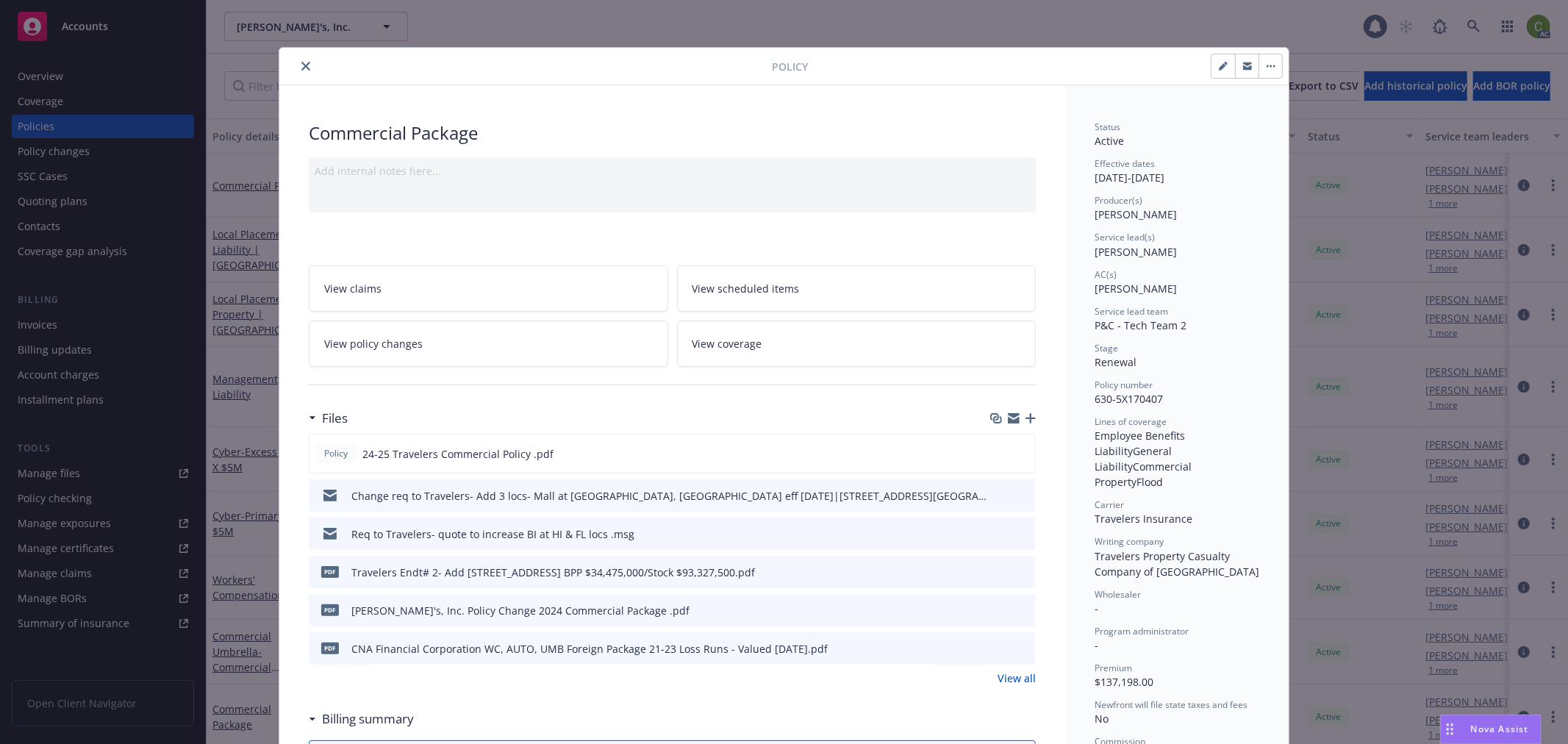
scroll to position [44, 0]
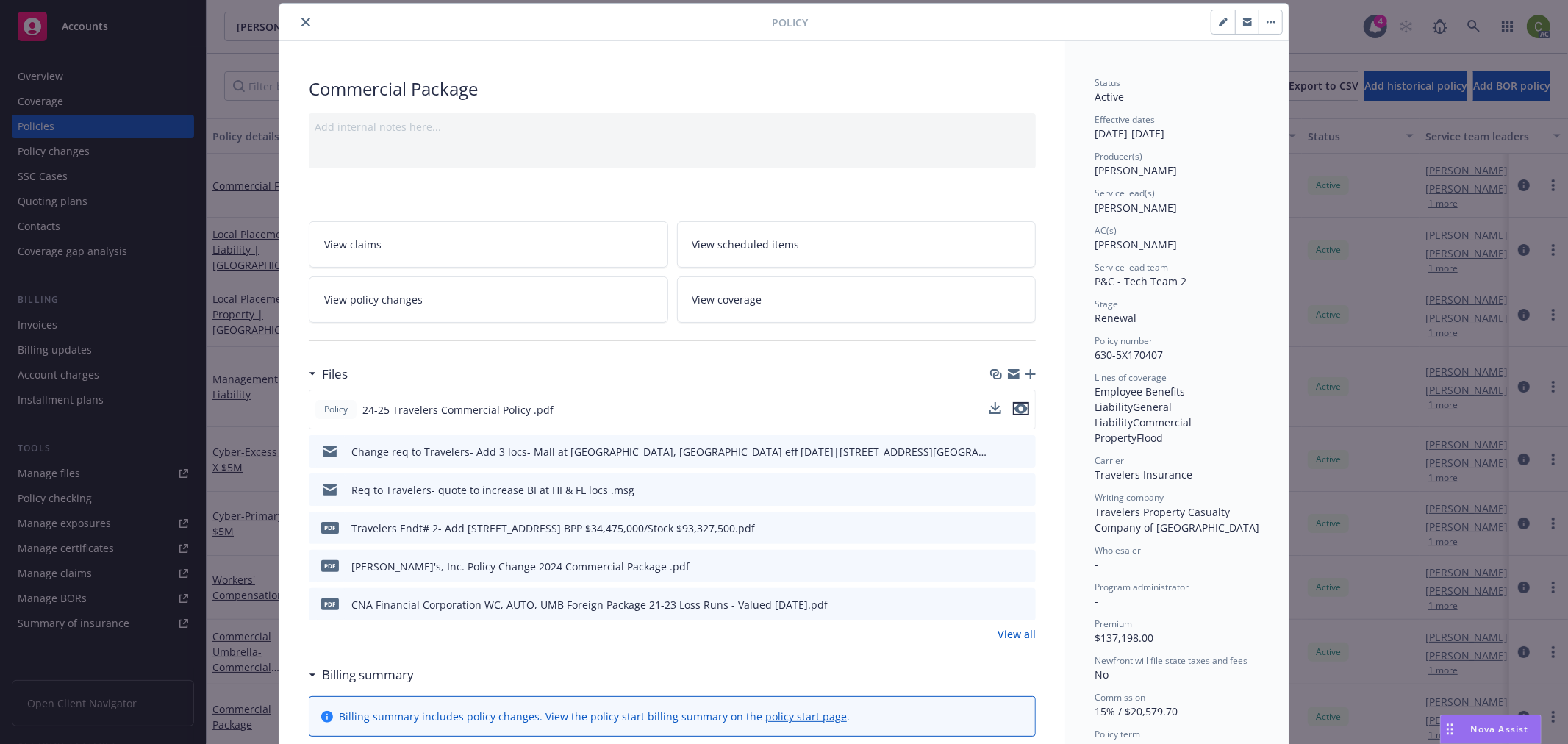
click at [1015, 410] on icon "preview file" at bounding box center [1021, 409] width 13 height 10
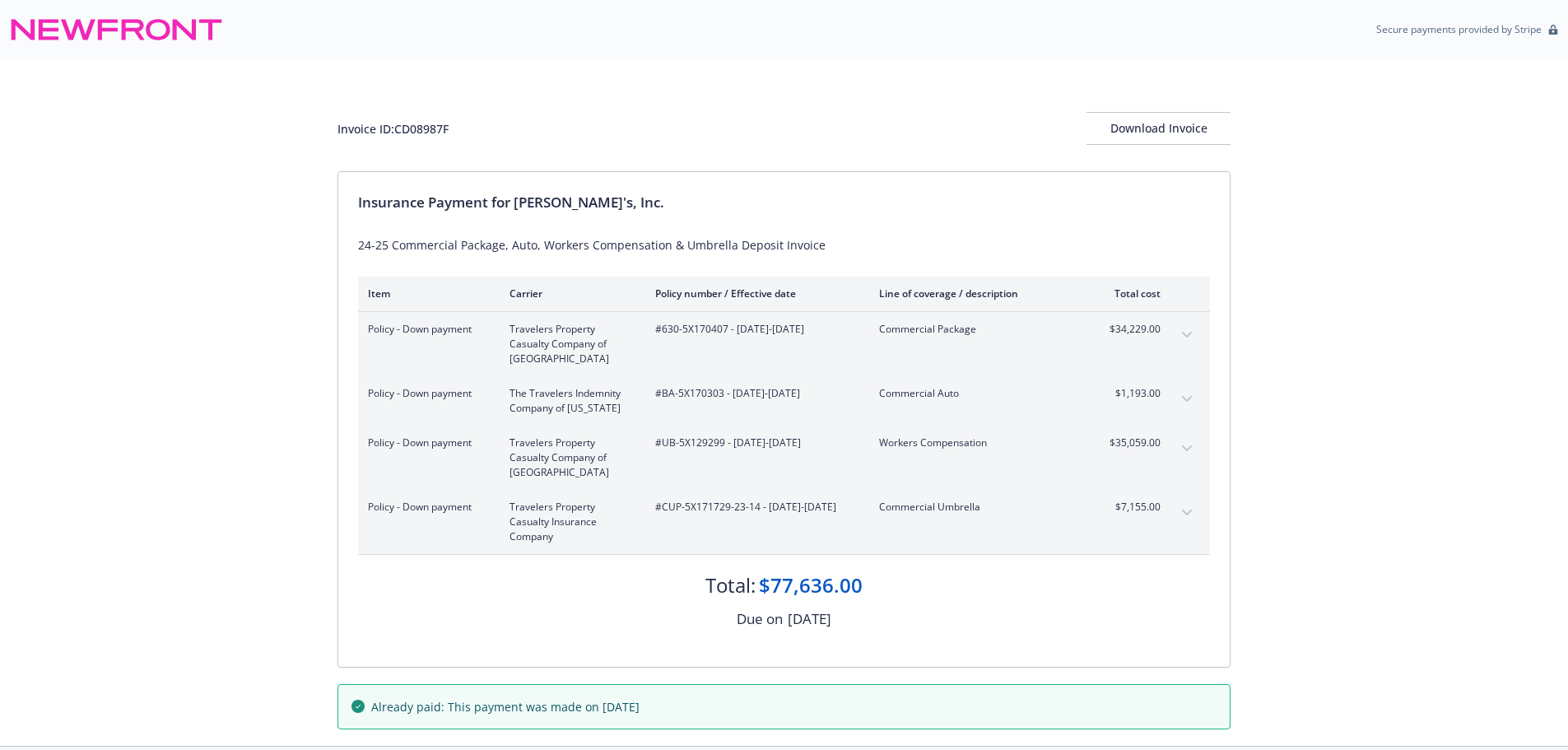
click at [411, 129] on div "Invoice ID: CD08987F" at bounding box center [393, 128] width 111 height 18
copy div "CD08987F"
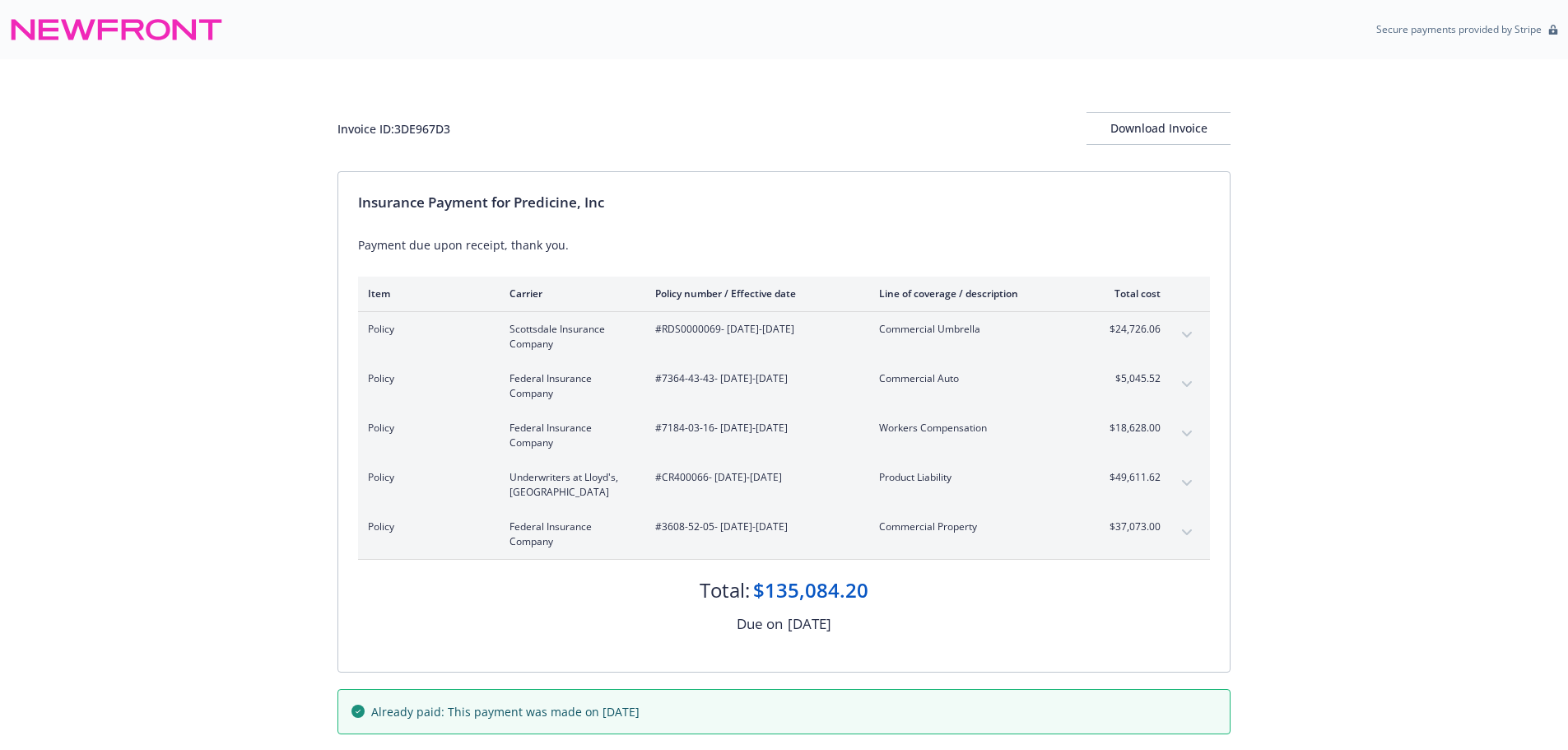
click at [1188, 429] on button "expand content" at bounding box center [1186, 434] width 26 height 26
click at [1191, 533] on icon "expand content" at bounding box center [1186, 532] width 10 height 7
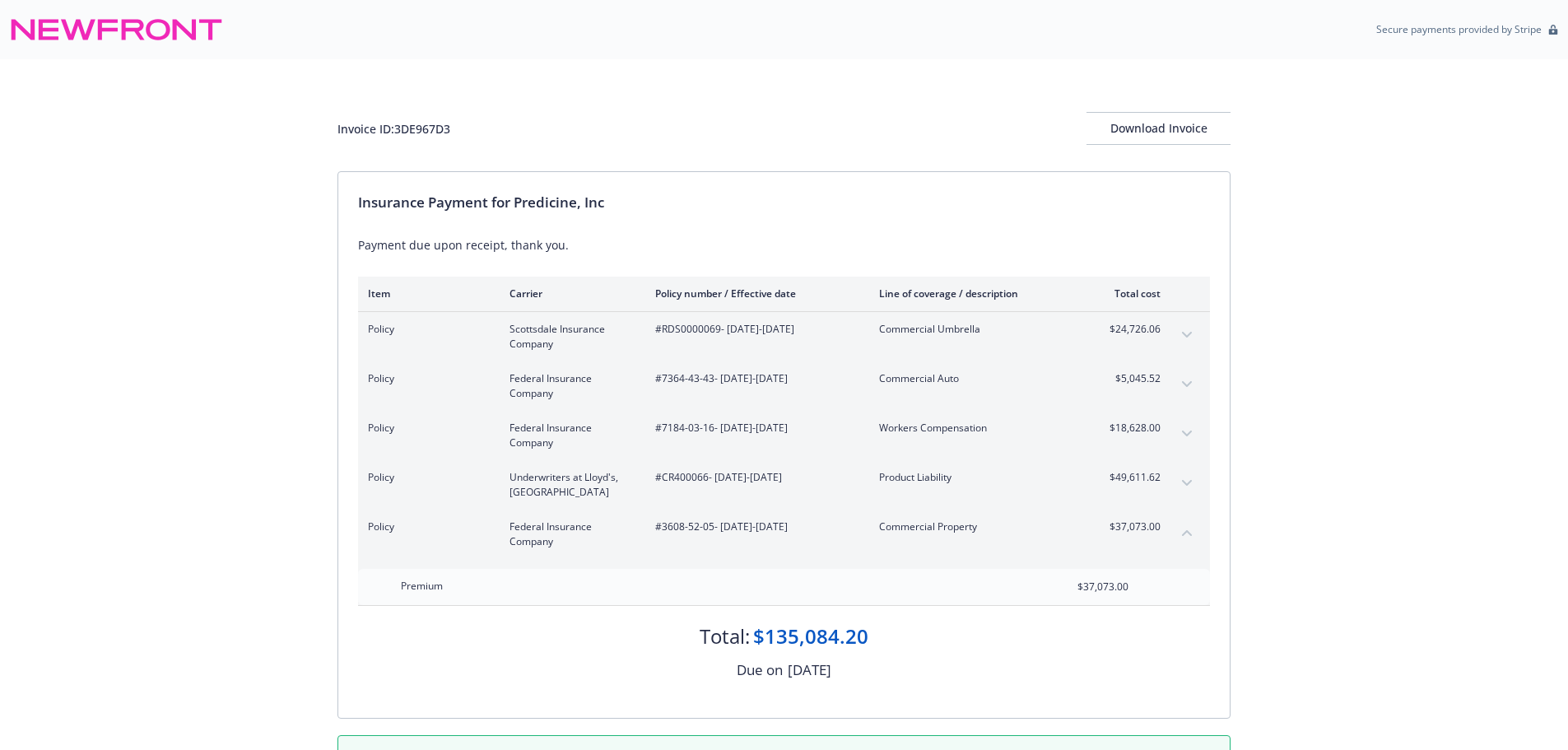
click at [420, 122] on div "Invoice ID: 3DE967D3" at bounding box center [394, 128] width 113 height 18
copy div "3DE967D3"
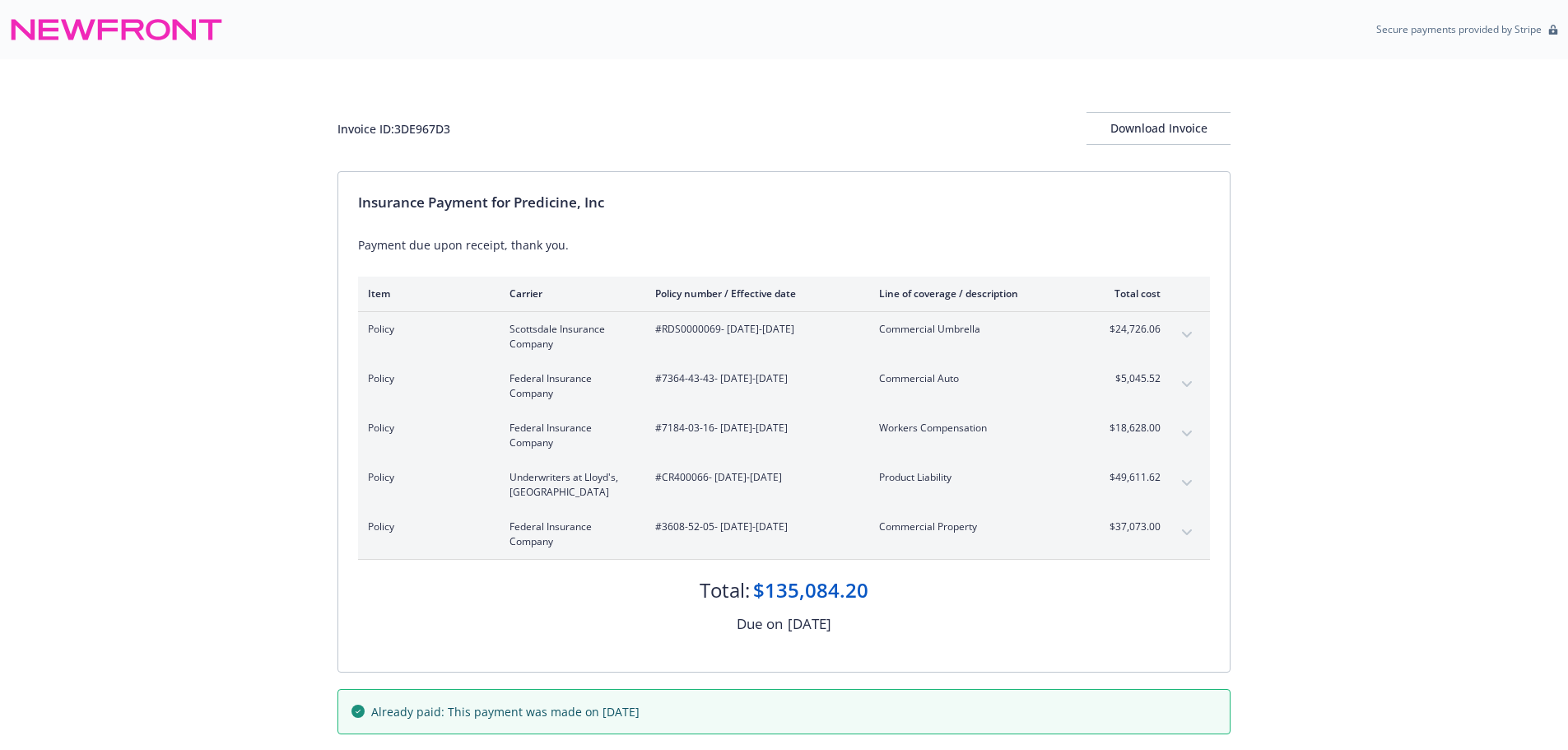
click at [1182, 533] on icon "expand content" at bounding box center [1186, 532] width 10 height 7
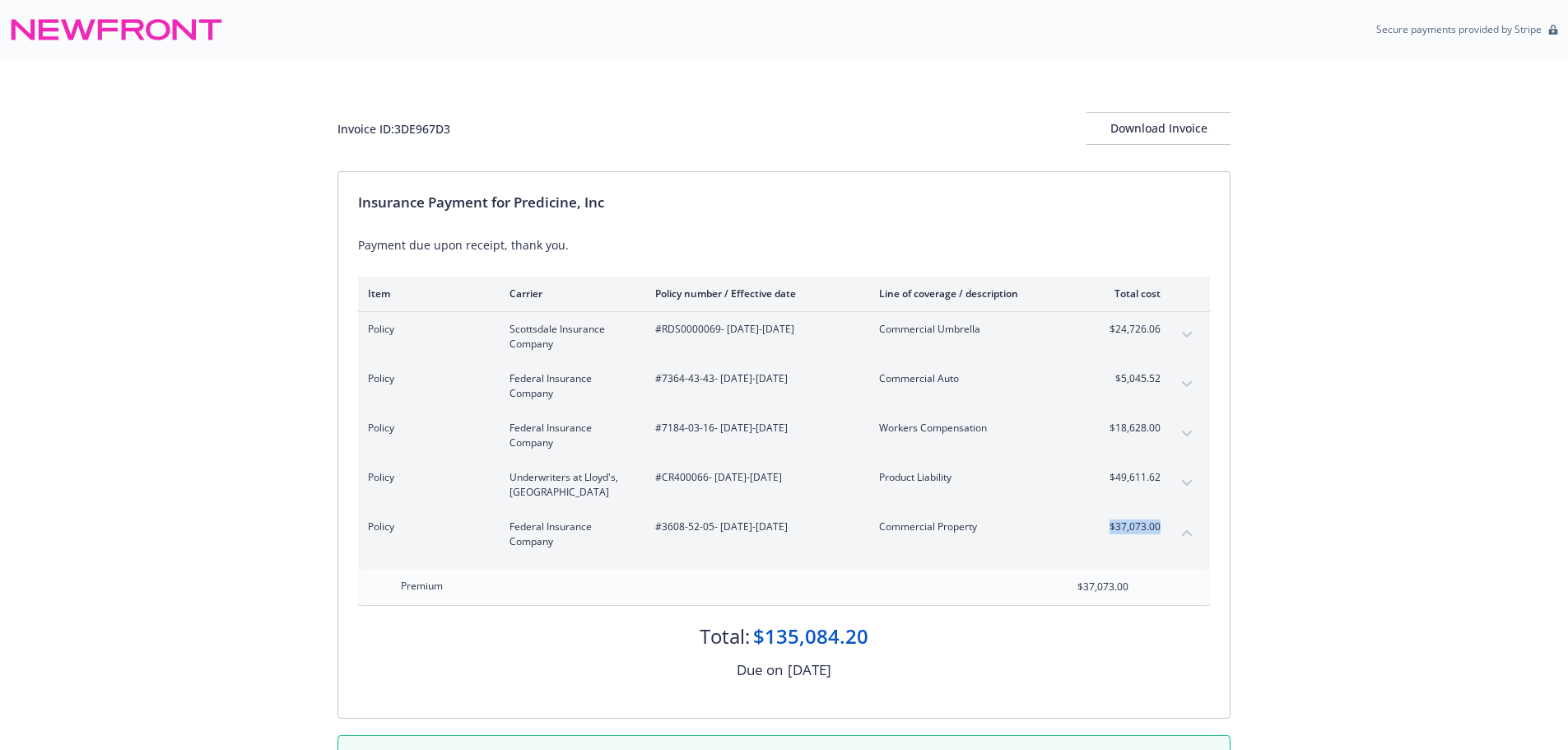
drag, startPoint x: 1109, startPoint y: 532, endPoint x: 1163, endPoint y: 532, distance: 54.0
click at [1163, 532] on div "Policy Federal Insurance Company #3608-52-05 - [DATE]-[DATE] Commercial Propert…" at bounding box center [784, 534] width 852 height 49
copy span "$37,073.00"
click at [1180, 426] on button "expand content" at bounding box center [1186, 434] width 26 height 26
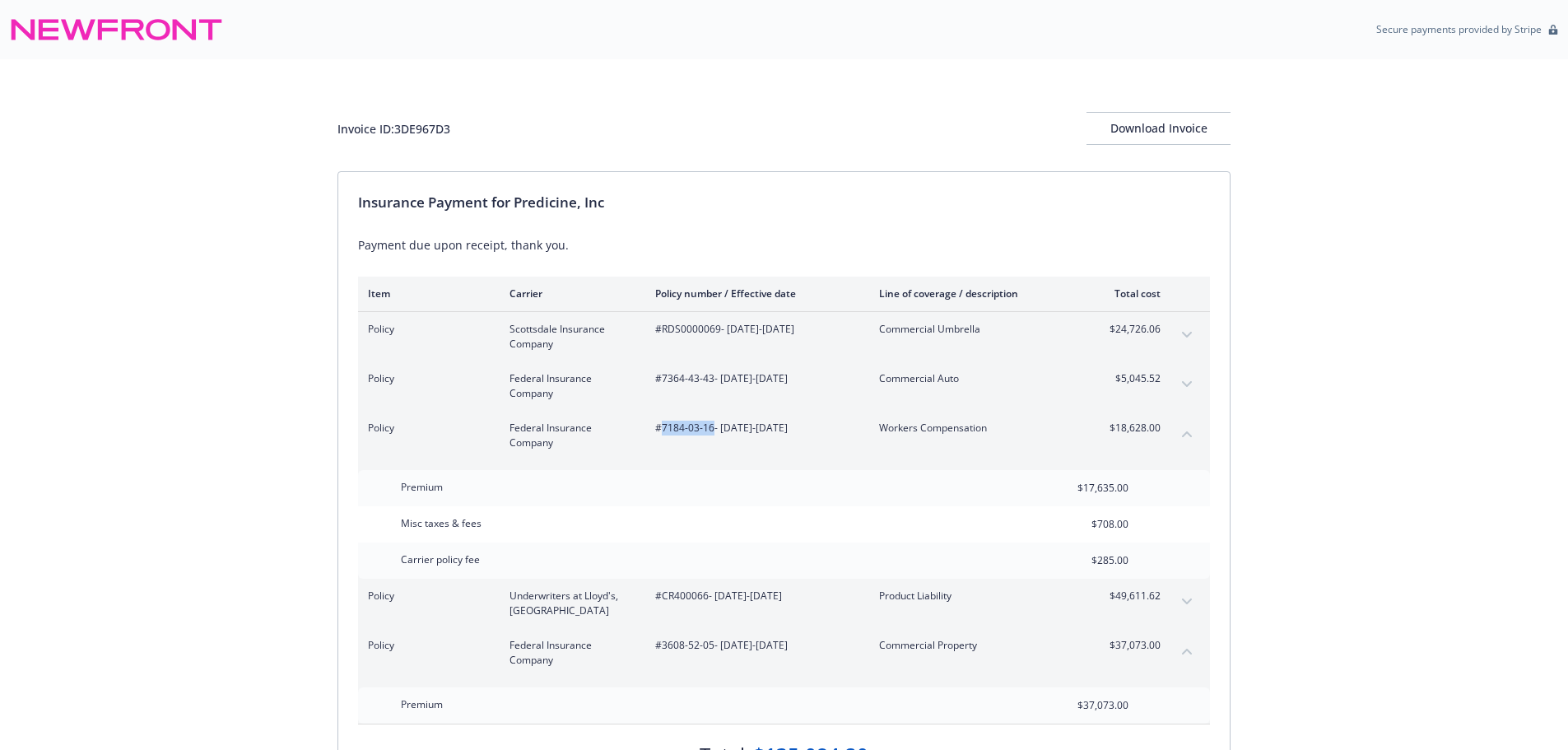
drag, startPoint x: 660, startPoint y: 435, endPoint x: 714, endPoint y: 435, distance: 54.0
click at [714, 435] on div "#7184-03-16 - 08/01/2025-08/01/2026" at bounding box center [754, 435] width 197 height 30
copy span "7184-03-16"
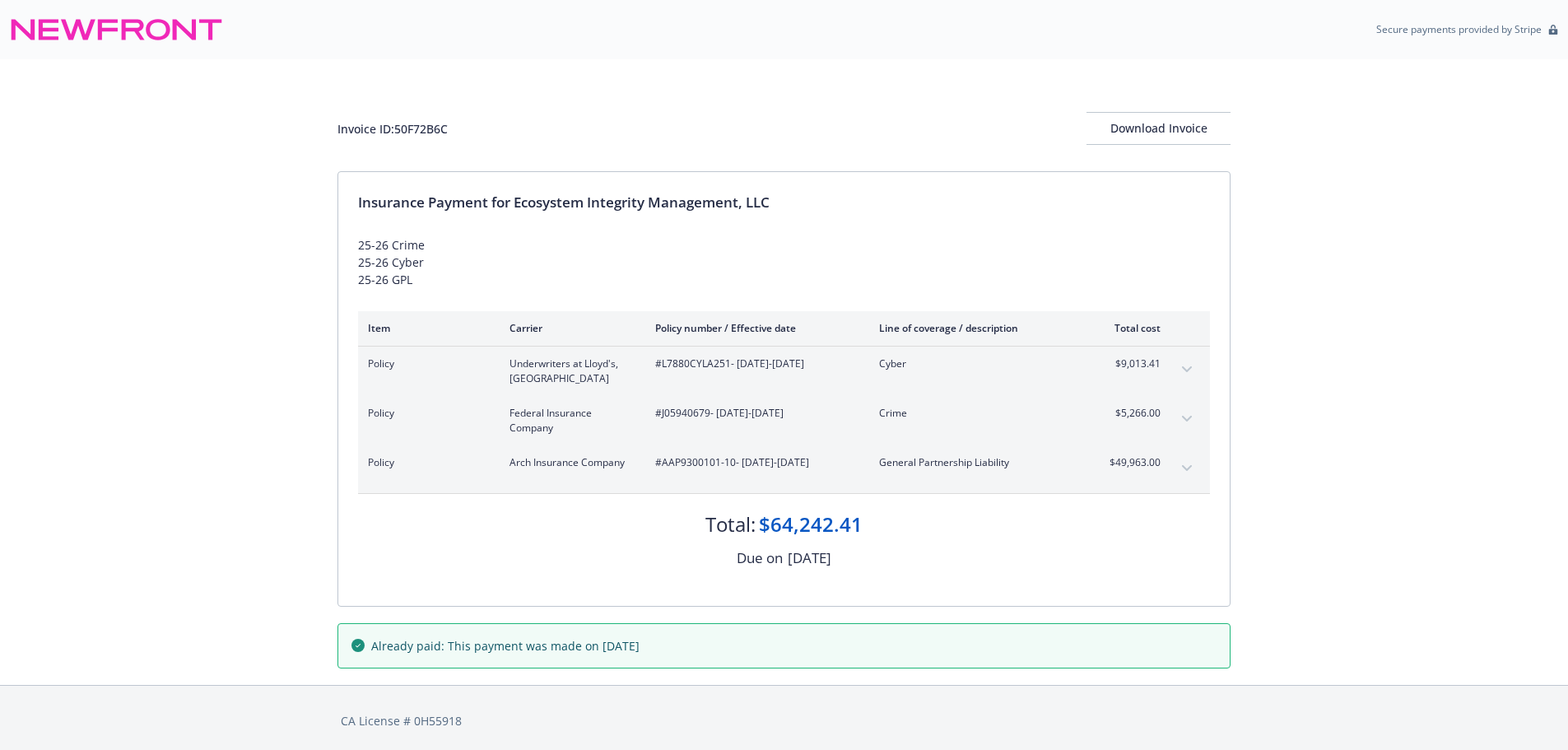
click at [687, 414] on span "#J05940679 - 04/07/2025-03/07/2026" at bounding box center [754, 413] width 197 height 15
drag, startPoint x: 687, startPoint y: 414, endPoint x: 583, endPoint y: 367, distance: 114.1
click at [687, 413] on span "#J05940679 - 04/07/2025-03/07/2026" at bounding box center [754, 413] width 197 height 15
copy span "J05940679"
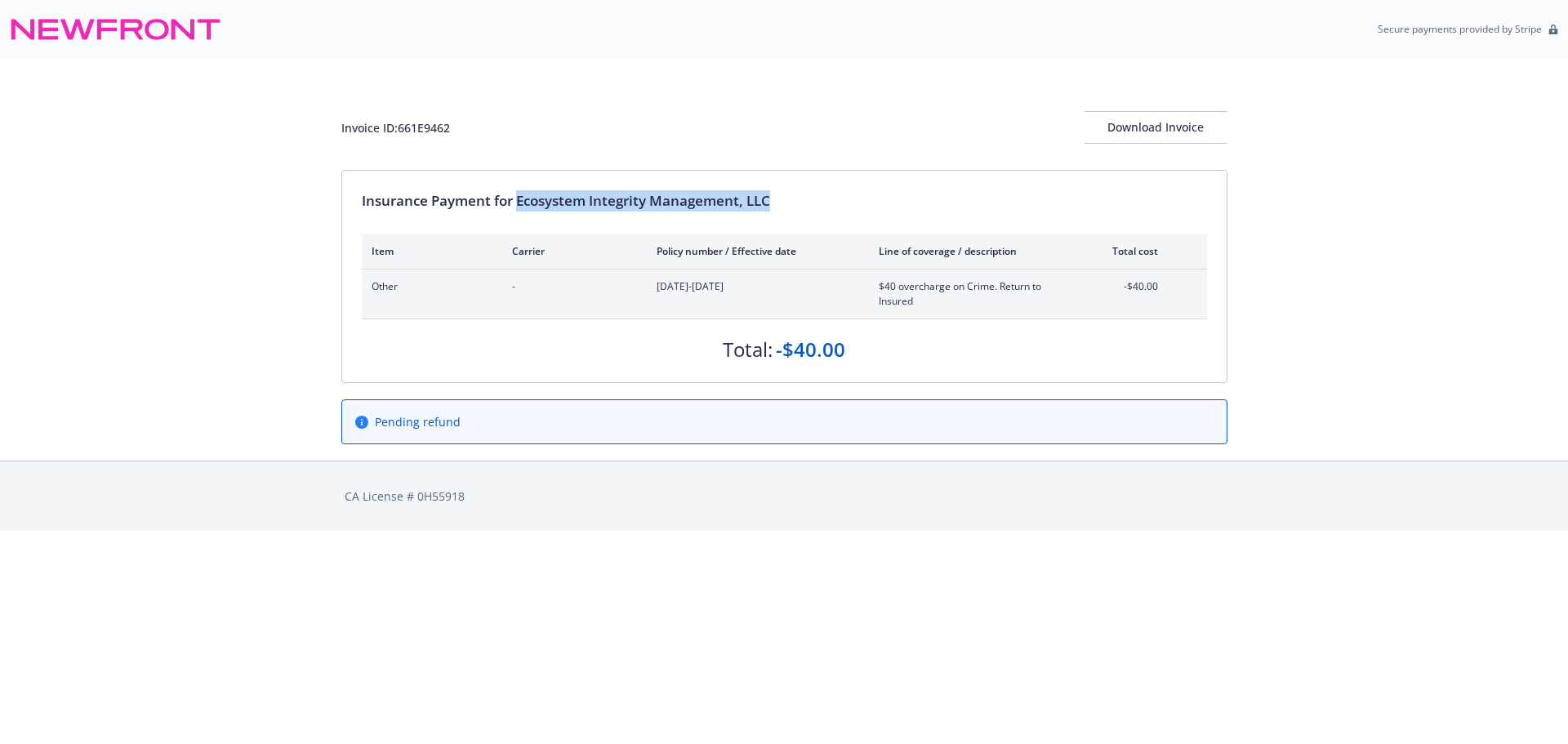
drag, startPoint x: 520, startPoint y: 199, endPoint x: 816, endPoint y: 201, distance: 296.0
click at [816, 201] on div "Insurance Payment for Ecosystem Integrity Management, LLC" at bounding box center [785, 200] width 846 height 21
copy div "Ecosystem Integrity Management, LLC"
click at [434, 127] on div "Invoice ID: 661E9462" at bounding box center [396, 127] width 109 height 18
click at [434, 126] on div "Invoice ID: 661E9462" at bounding box center [396, 127] width 109 height 18
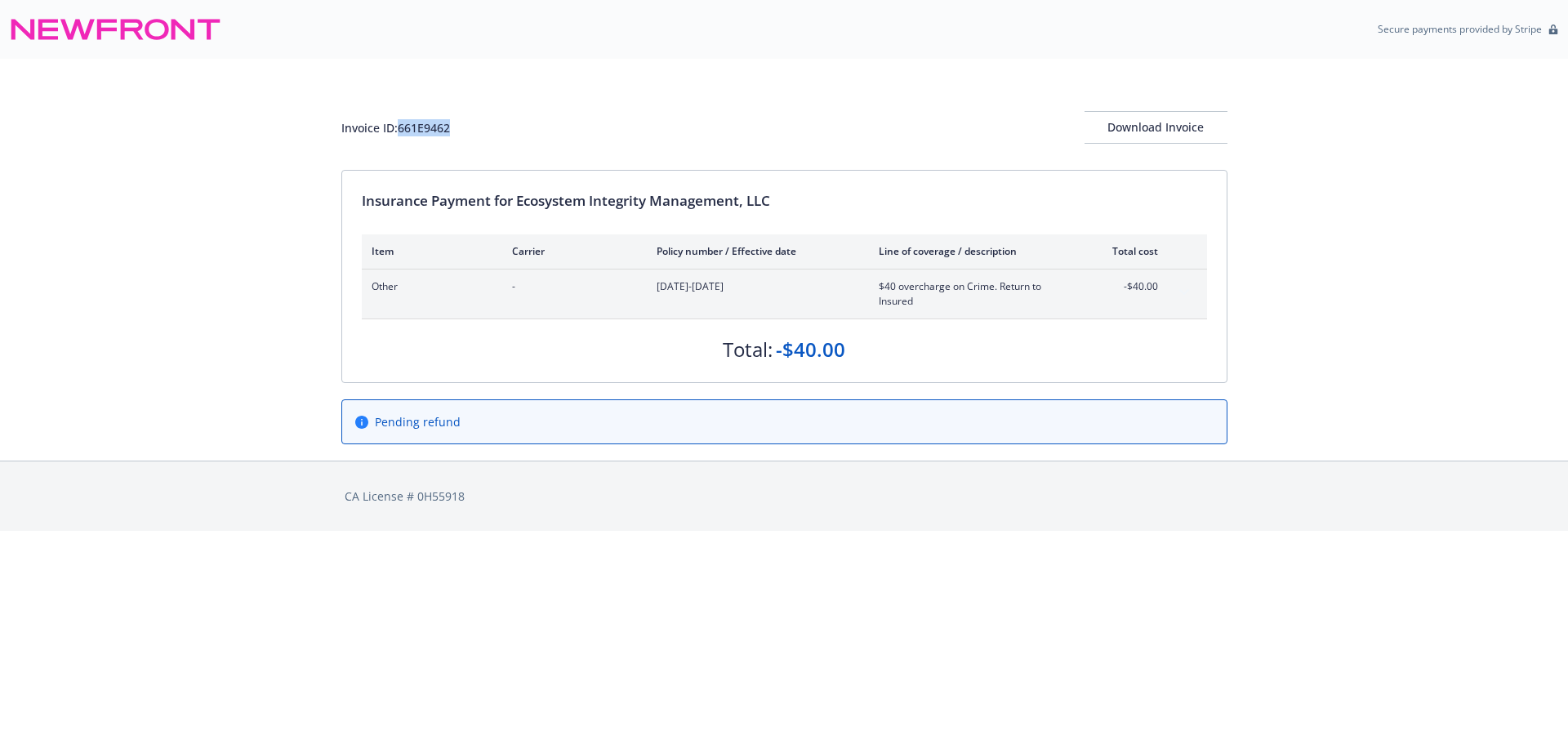
copy div "661E9462"
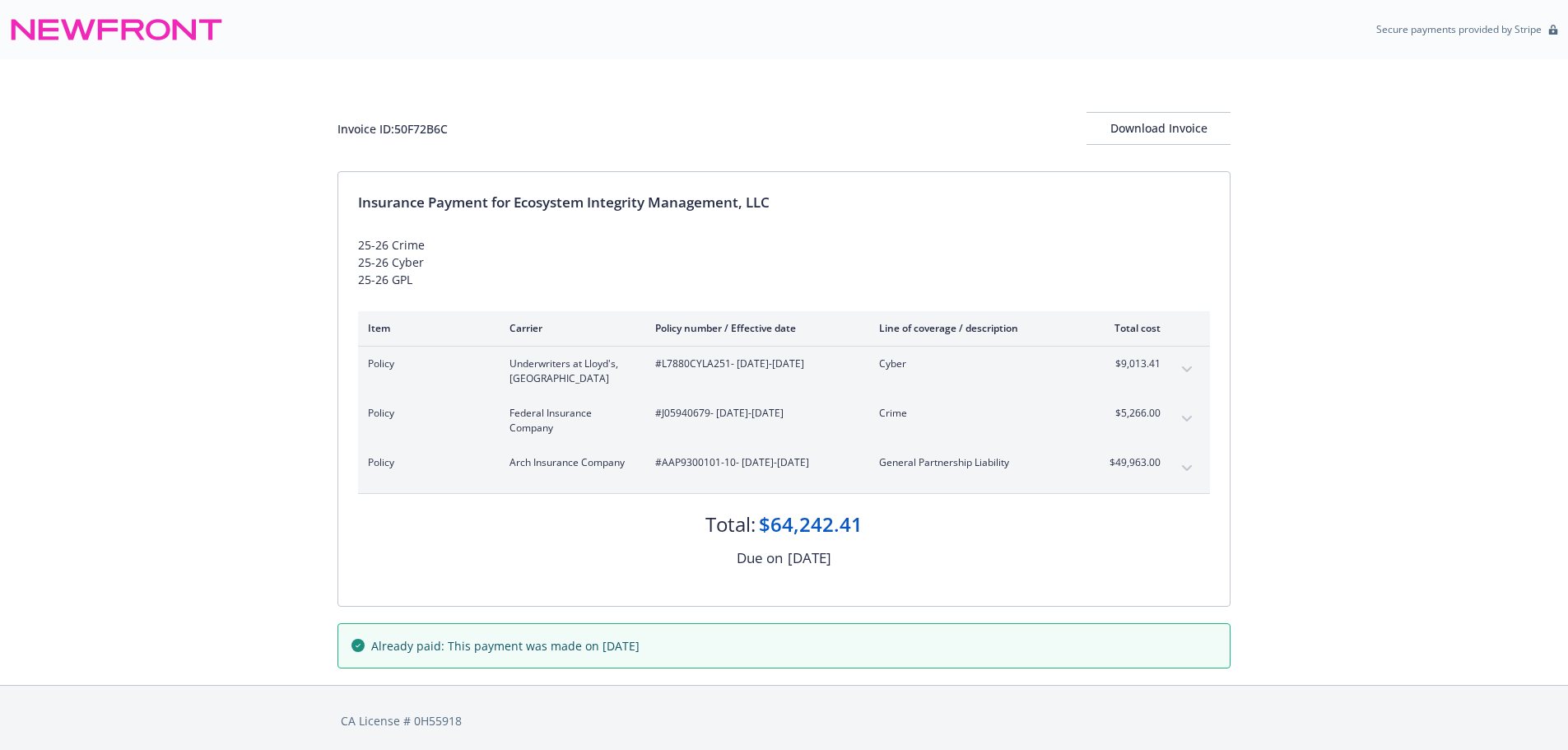
click at [688, 413] on span "#J05940679 - 04/07/2025-03/07/2026" at bounding box center [754, 413] width 197 height 15
copy span "J05940679"
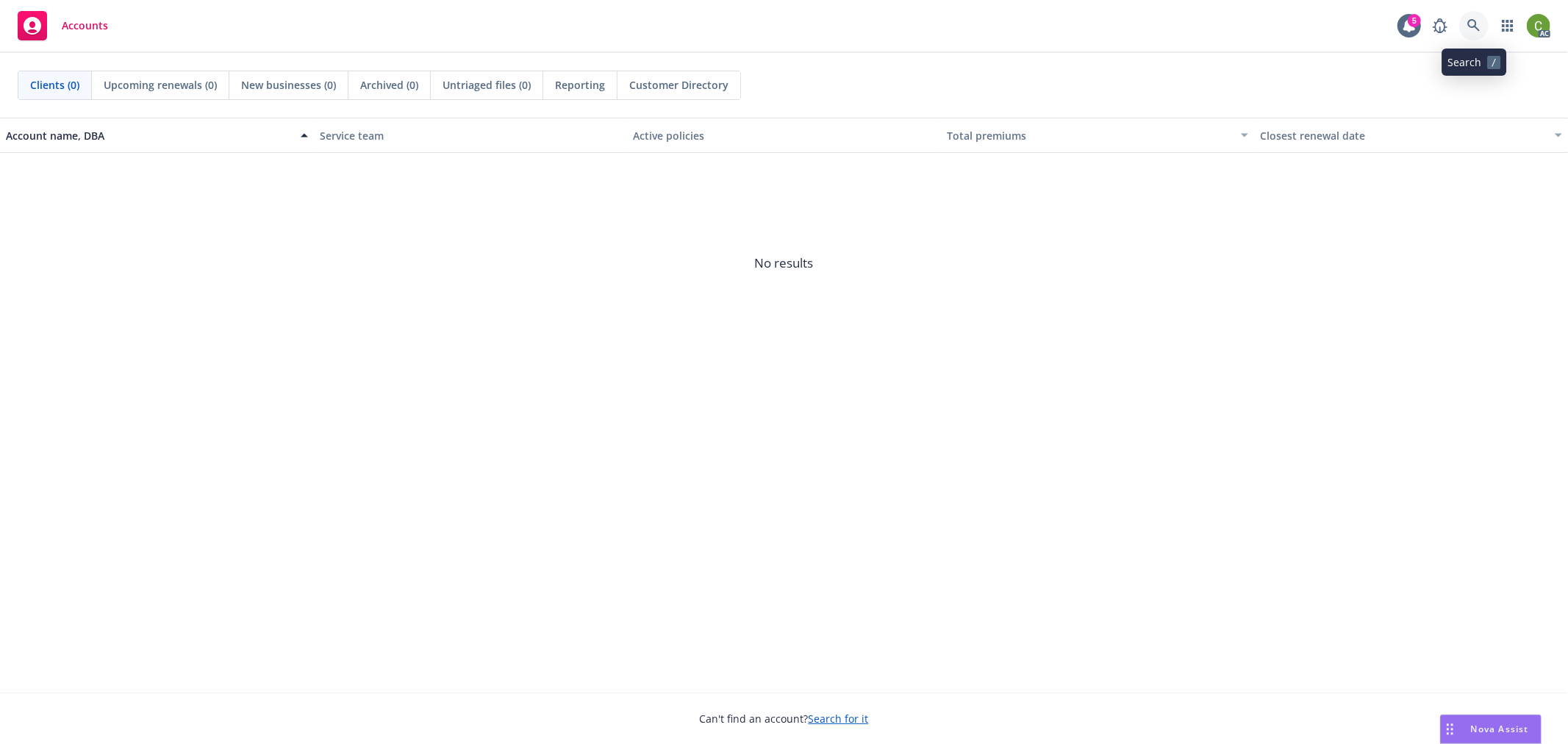
click at [1477, 22] on icon at bounding box center [1474, 26] width 13 height 13
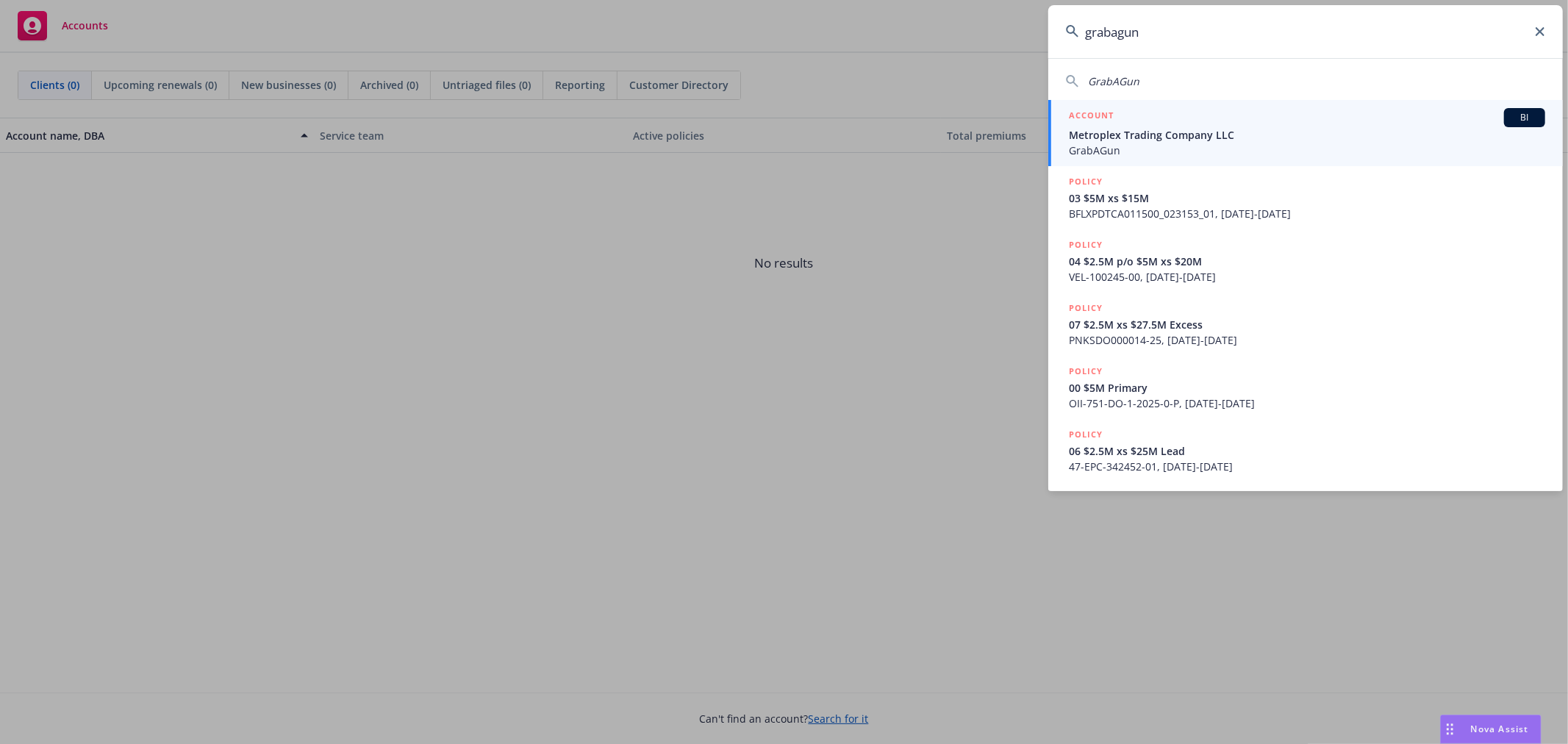
type input "grabagun"
click at [1148, 135] on span "Metroplex Trading Company LLC" at bounding box center [1306, 135] width 476 height 16
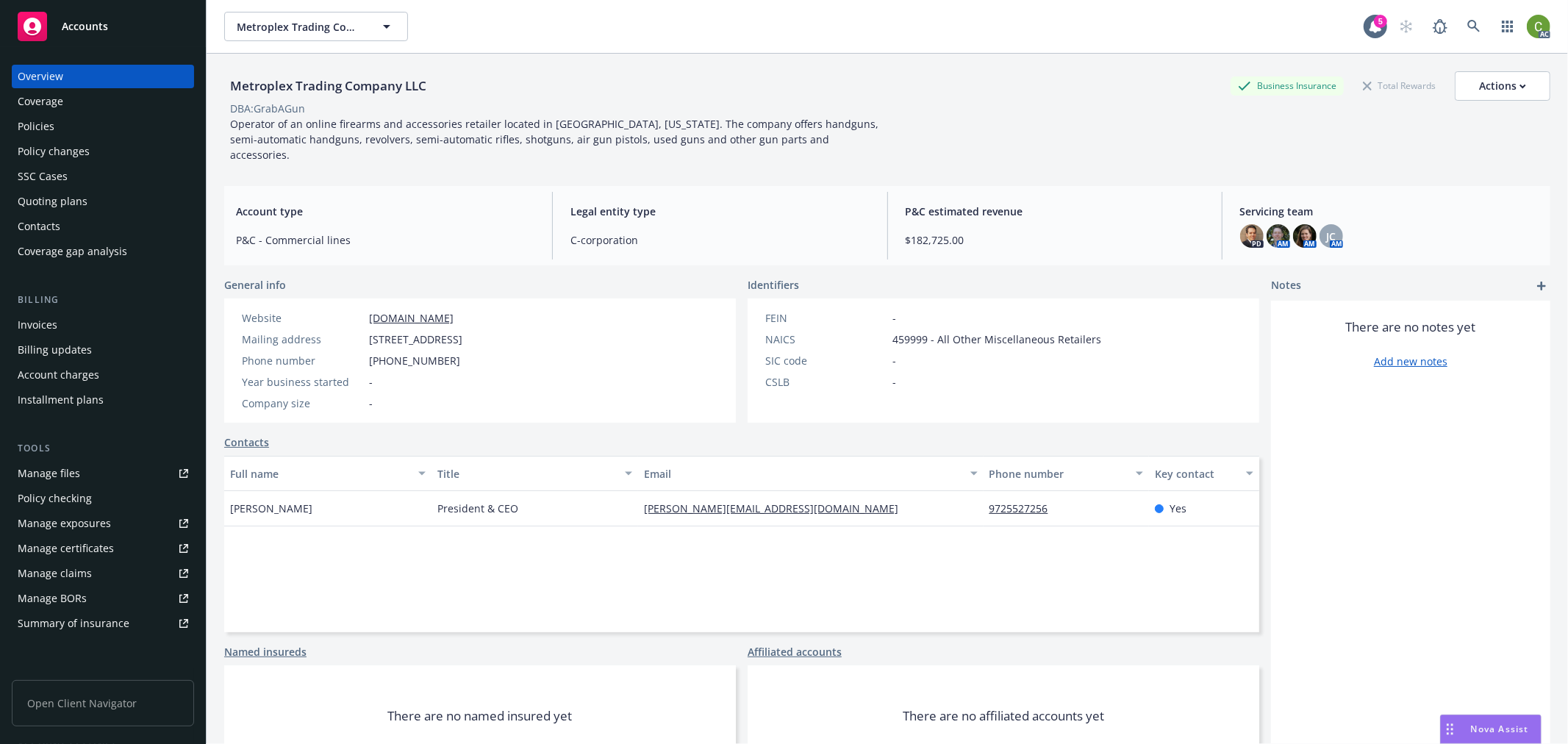
click at [54, 325] on div "Invoices" at bounding box center [37, 325] width 40 height 23
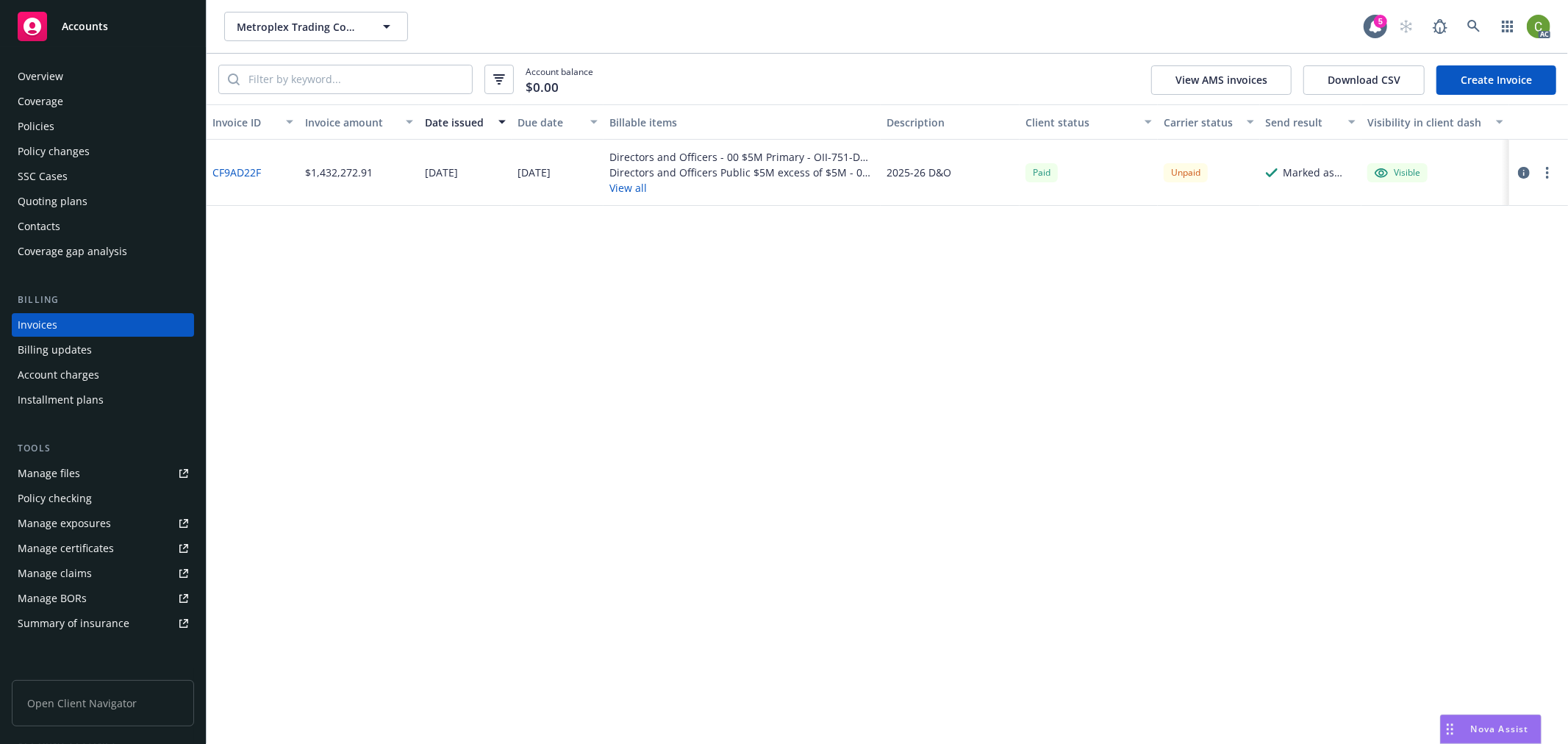
click at [224, 169] on link "CF9AD22F" at bounding box center [237, 172] width 48 height 16
click at [128, 115] on div "Policies" at bounding box center [102, 126] width 170 height 23
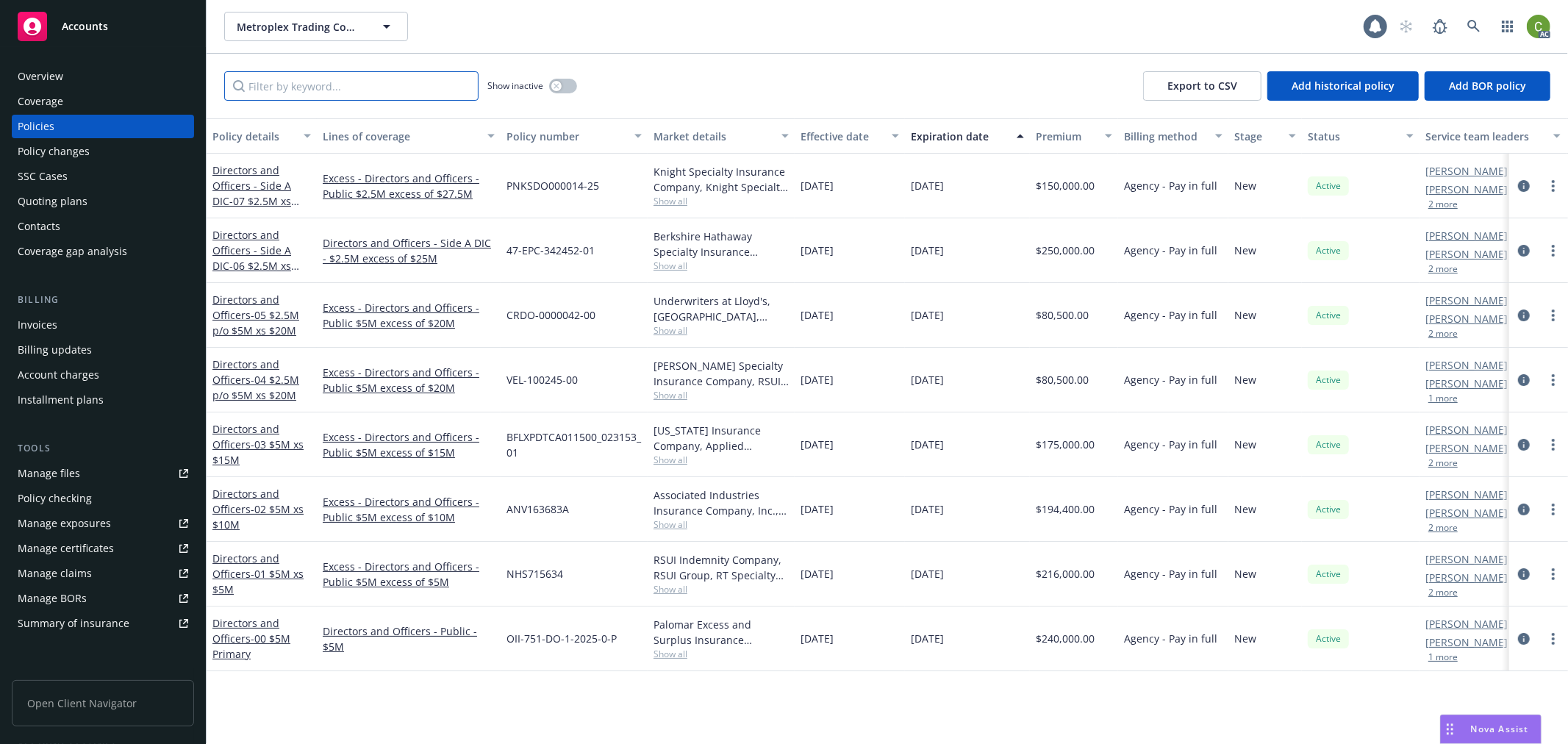
click at [320, 86] on input "Filter by keyword..." at bounding box center [351, 86] width 254 height 29
paste input "47-EPC-342452-01"
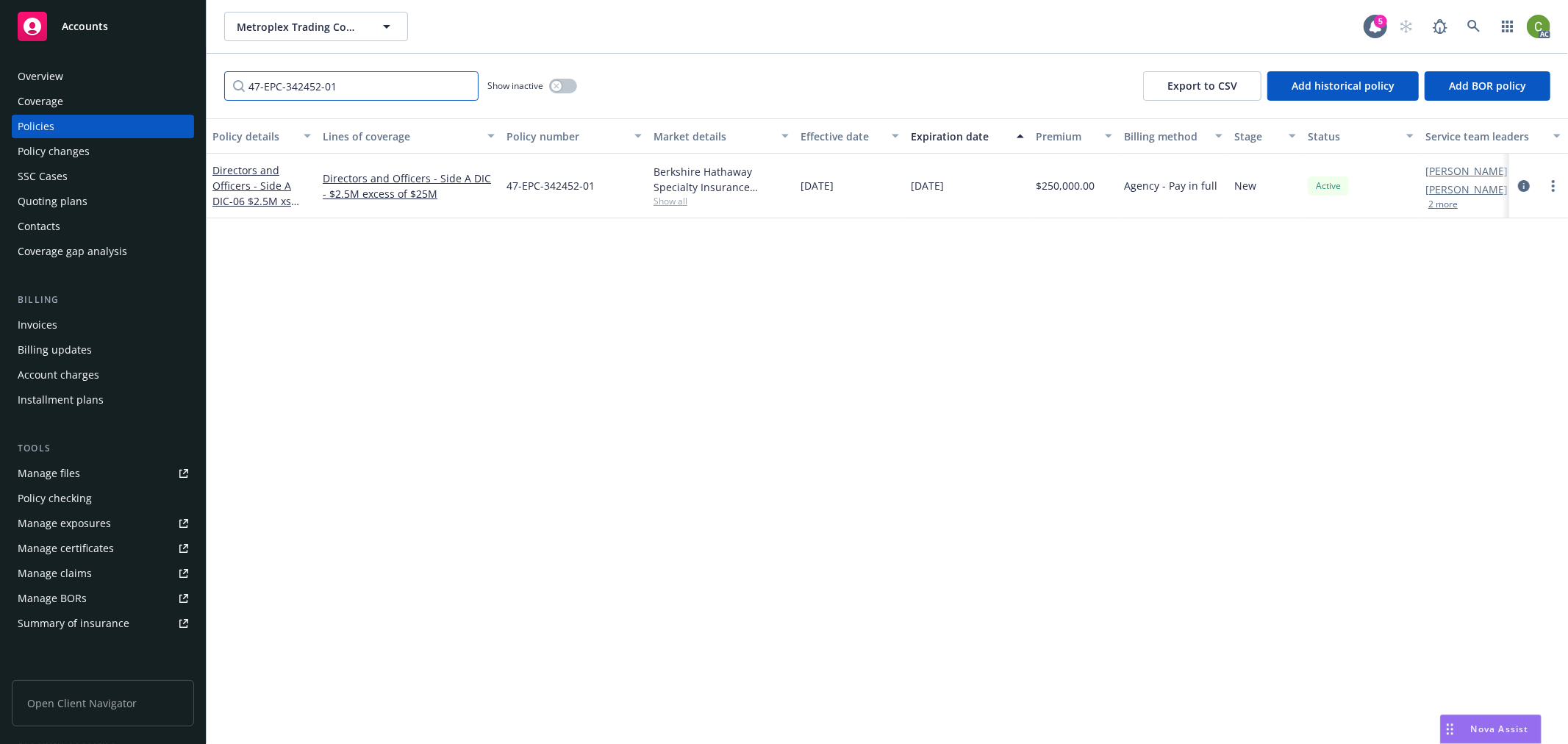
type input "47-EPC-342452-01"
click at [1474, 28] on icon at bounding box center [1474, 27] width 13 height 13
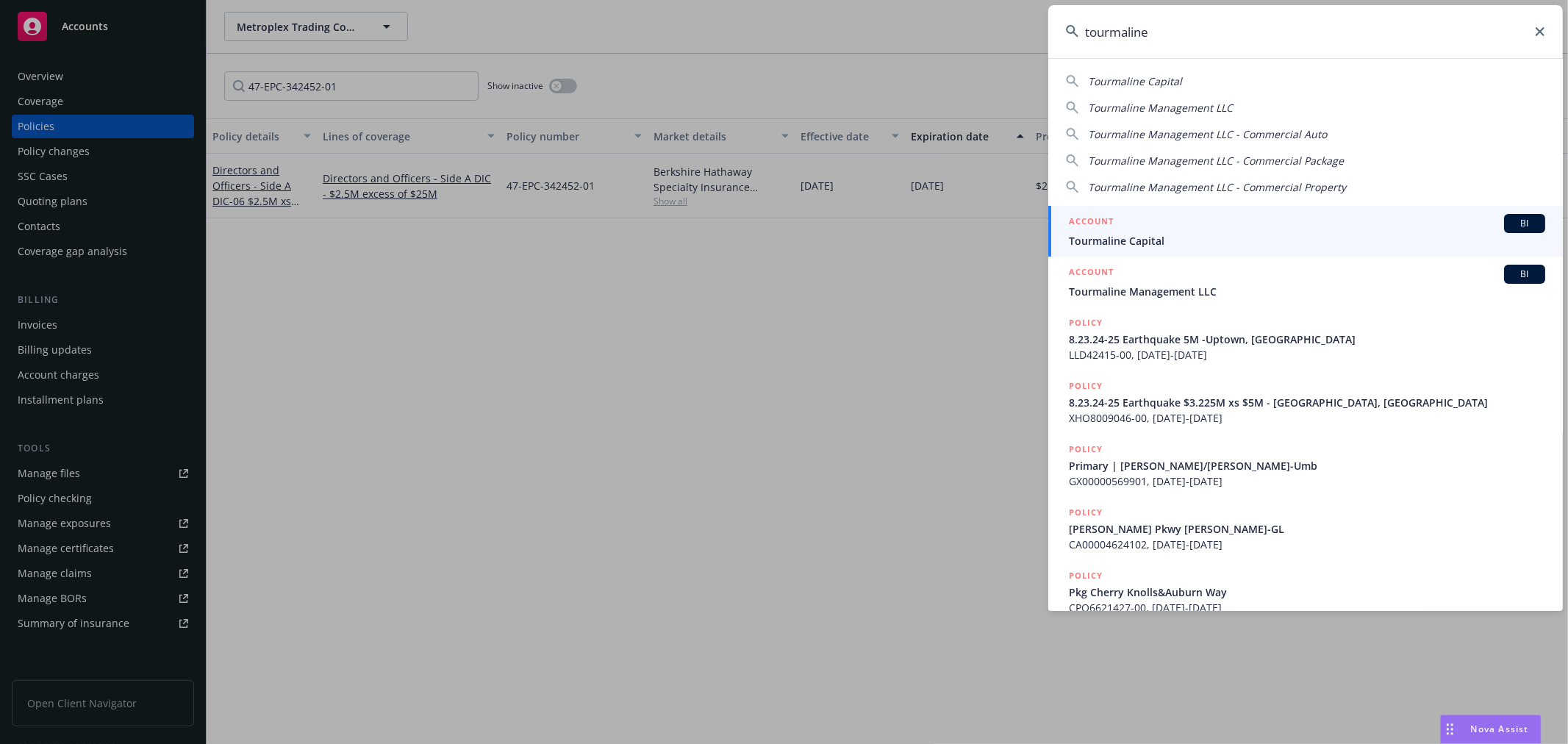
type input "tourmaline"
click at [1162, 283] on div "ACCOUNT BI Tourmaline Management LLC" at bounding box center [1306, 282] width 476 height 35
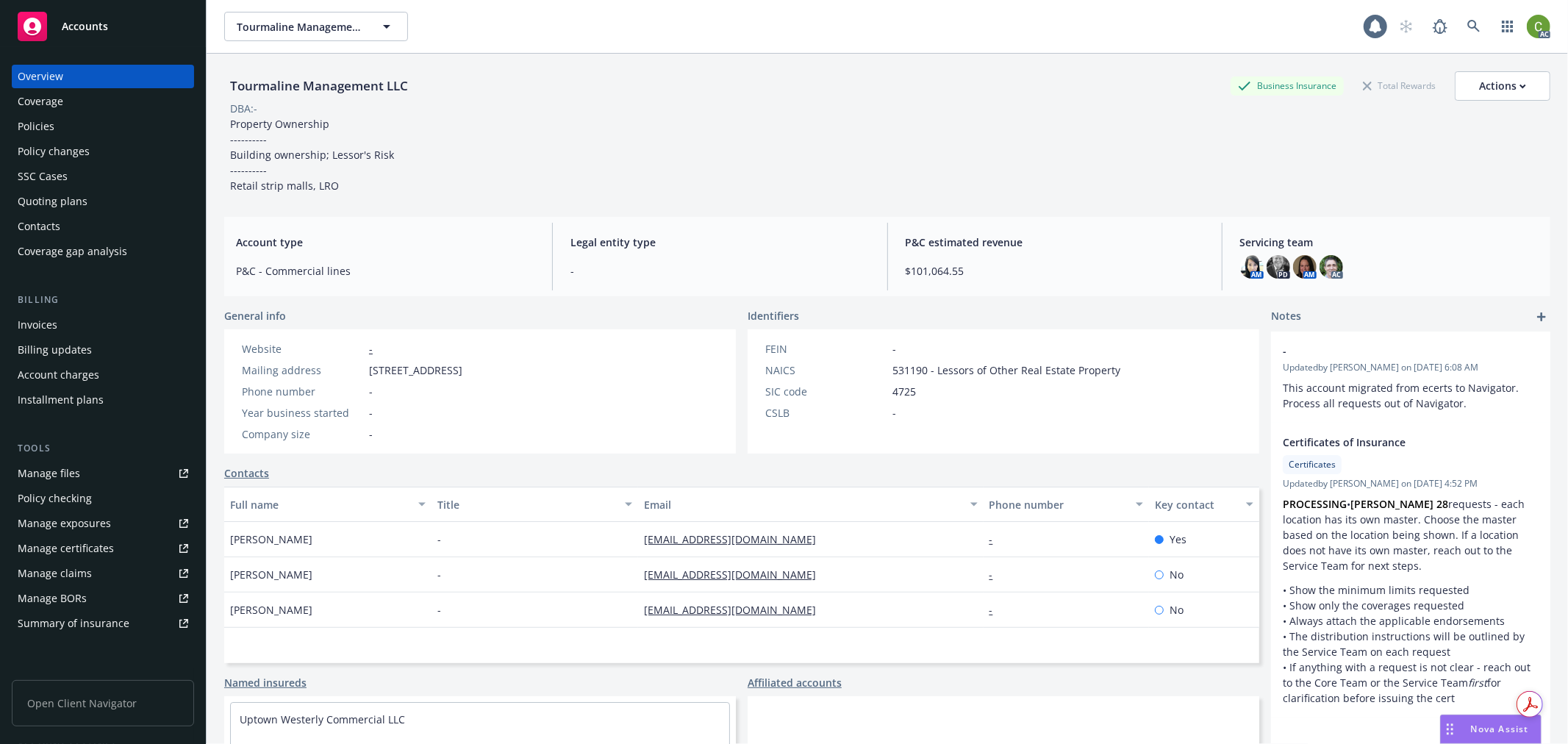
click at [47, 126] on div "Policies" at bounding box center [36, 126] width 37 height 23
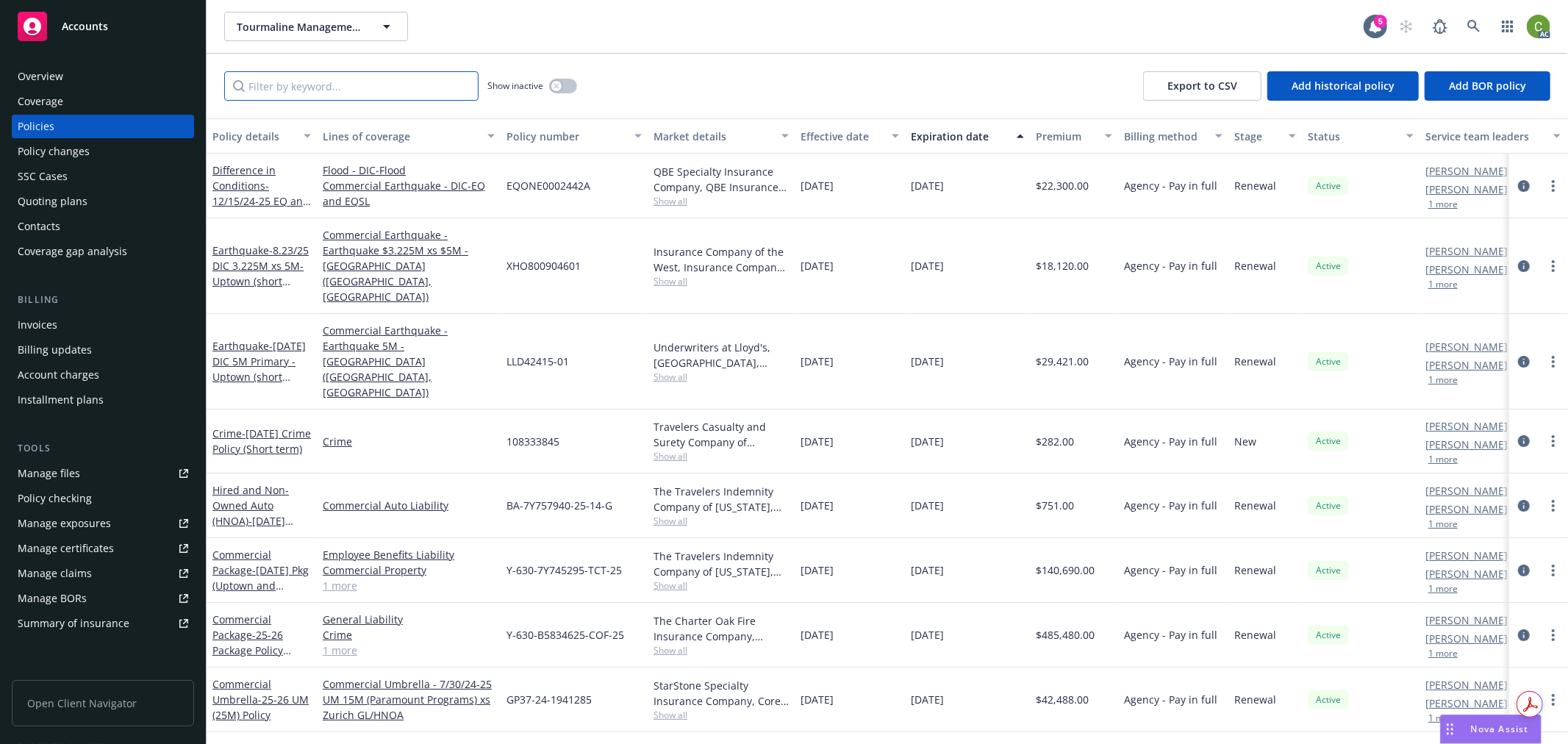
click at [436, 86] on input "Filter by keyword..." at bounding box center [351, 86] width 254 height 29
paste input "GP37-24-1941285"
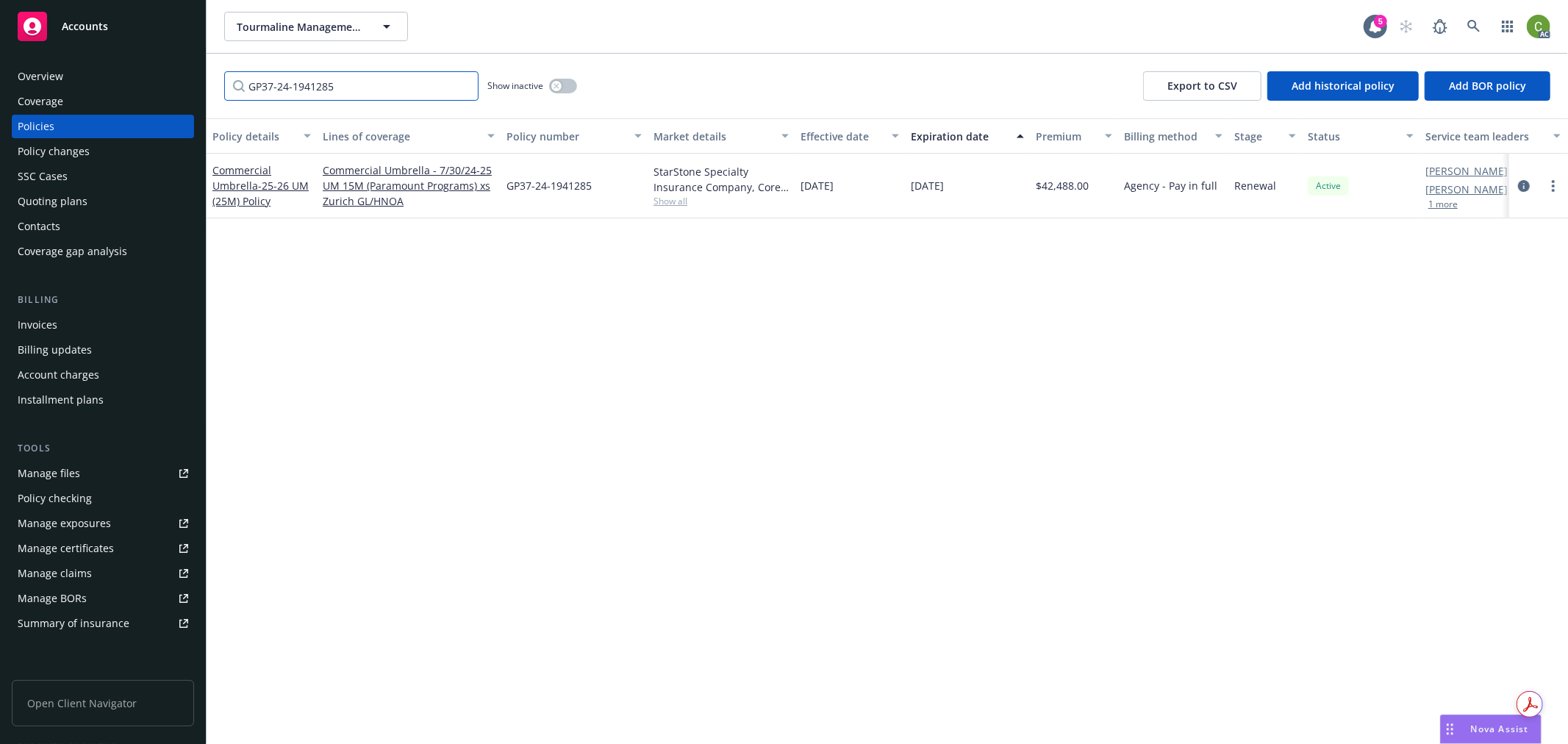
type input "GP37-24-1941285"
drag, startPoint x: 1523, startPoint y: 189, endPoint x: 1516, endPoint y: 196, distance: 9.9
click at [1523, 188] on icon "circleInformation" at bounding box center [1524, 186] width 12 height 12
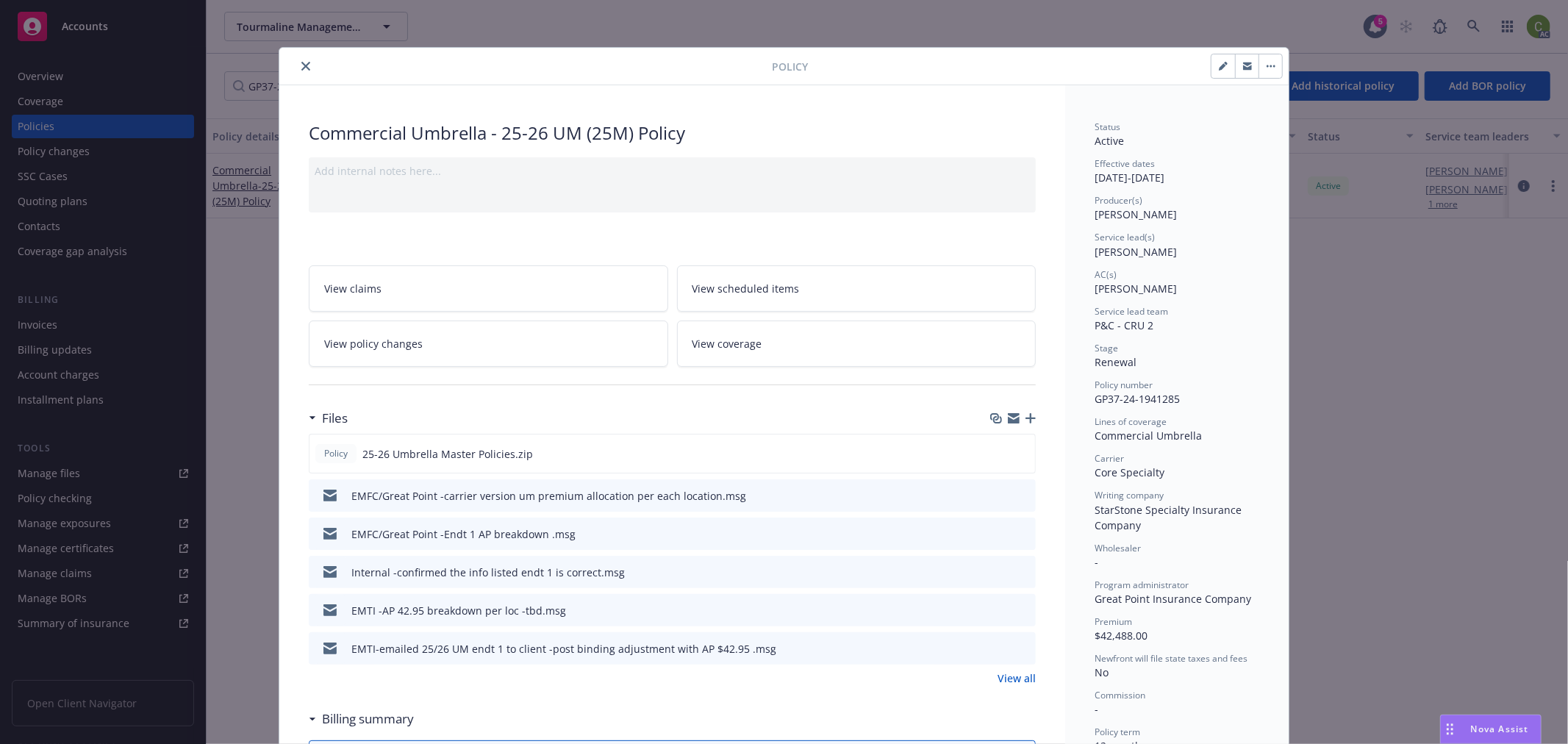
click at [458, 342] on link "View policy changes" at bounding box center [489, 344] width 360 height 47
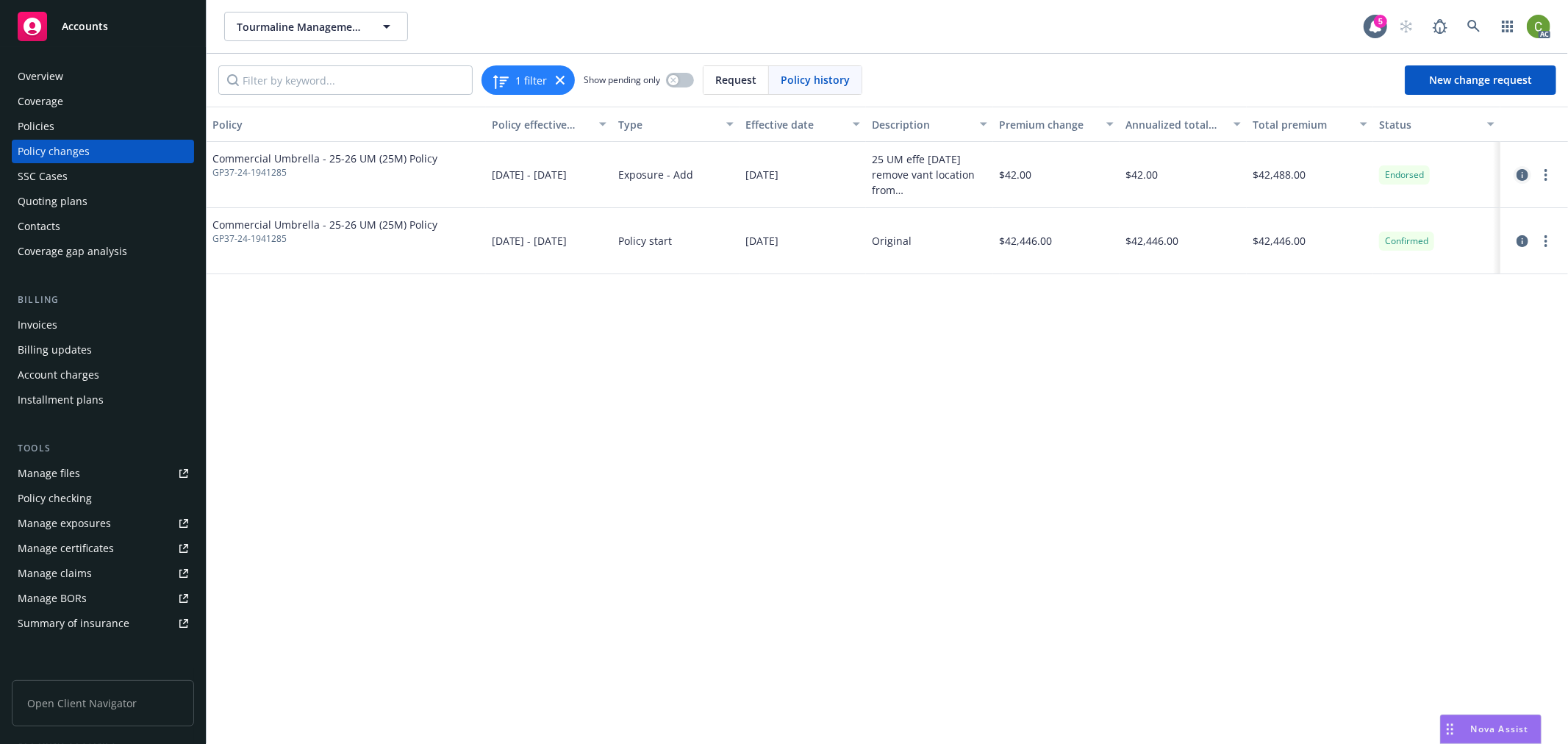
click at [1515, 180] on link "circleInformation" at bounding box center [1521, 175] width 17 height 17
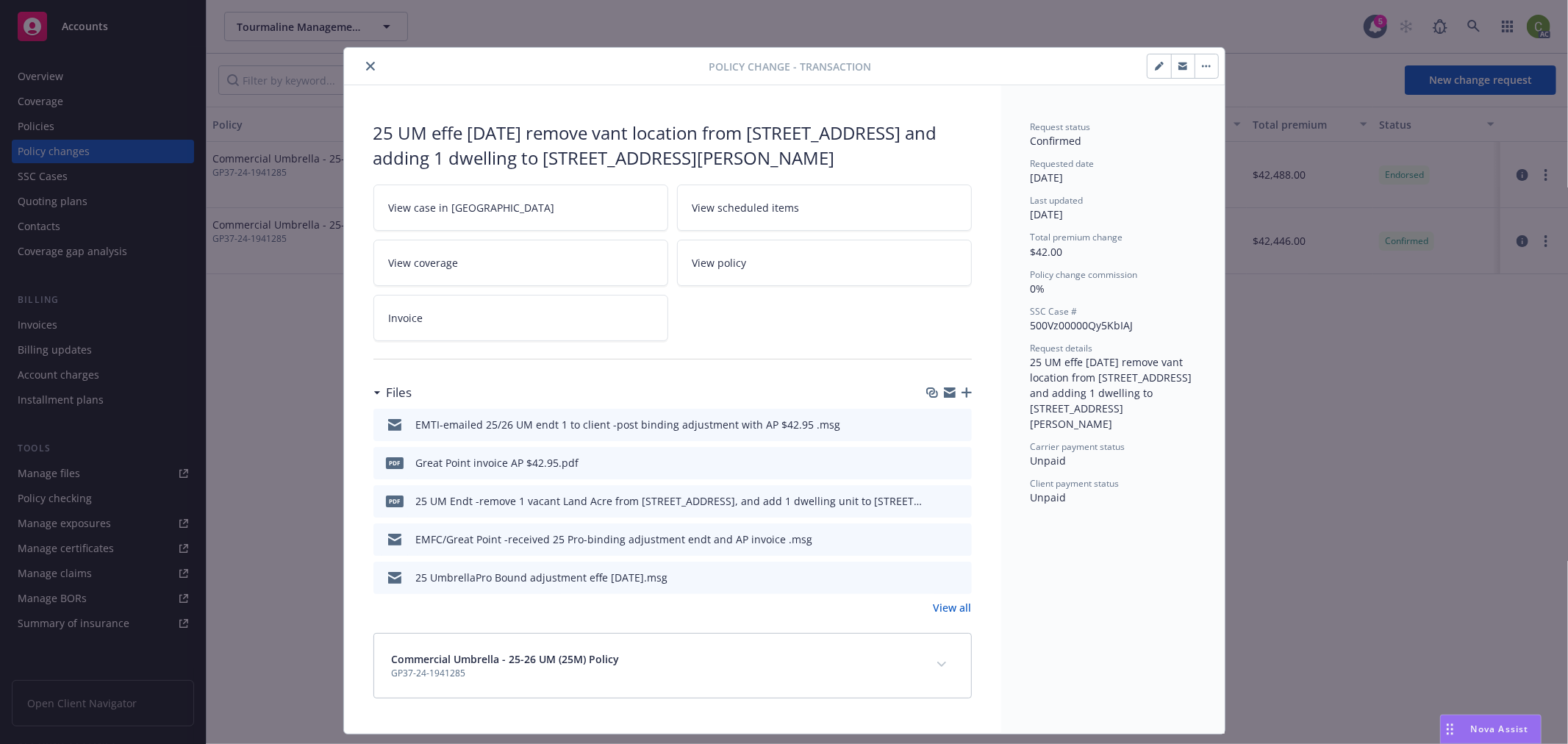
click at [524, 307] on link "Invoice" at bounding box center [520, 318] width 295 height 47
click at [366, 67] on icon "close" at bounding box center [371, 66] width 9 height 9
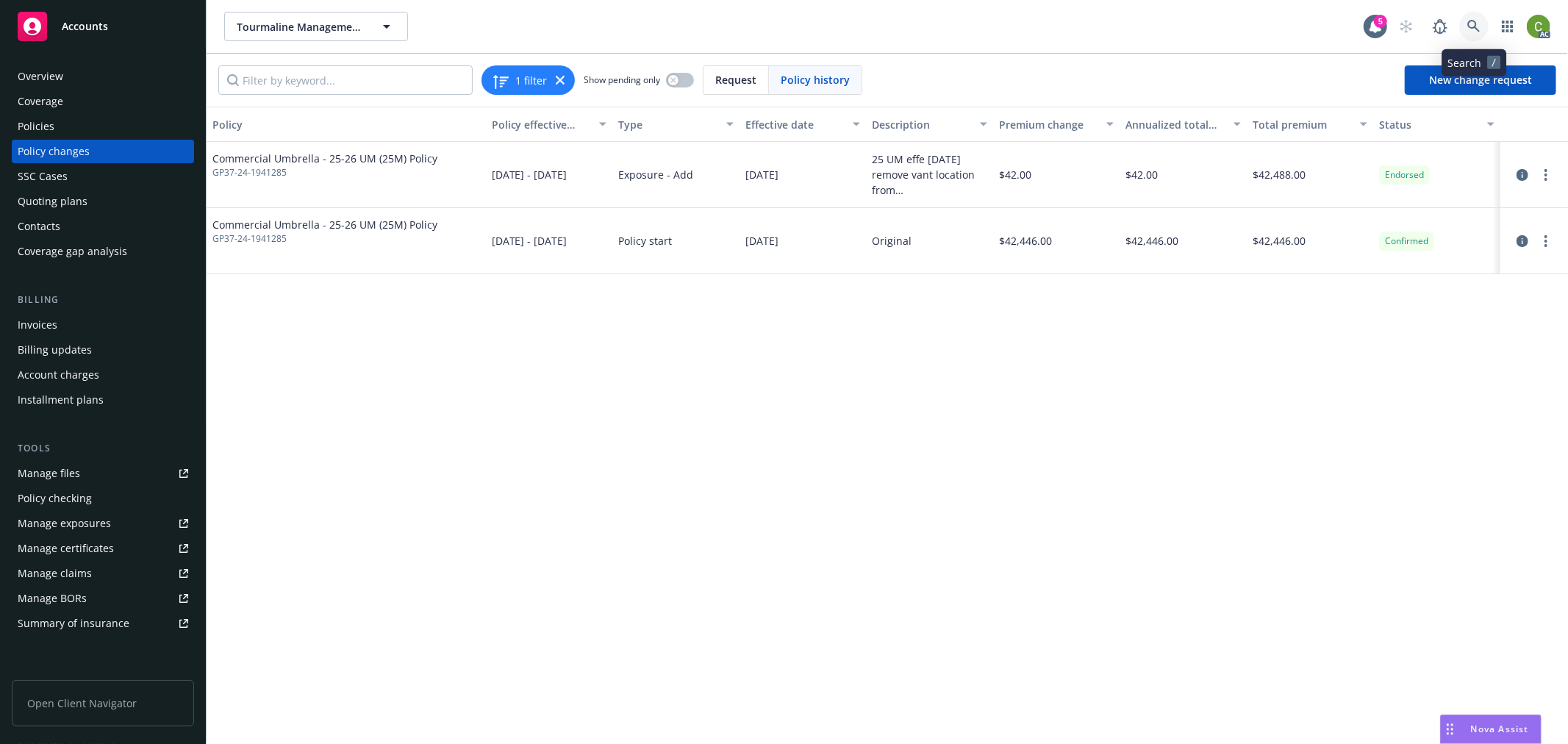
click at [1468, 22] on icon at bounding box center [1473, 26] width 12 height 12
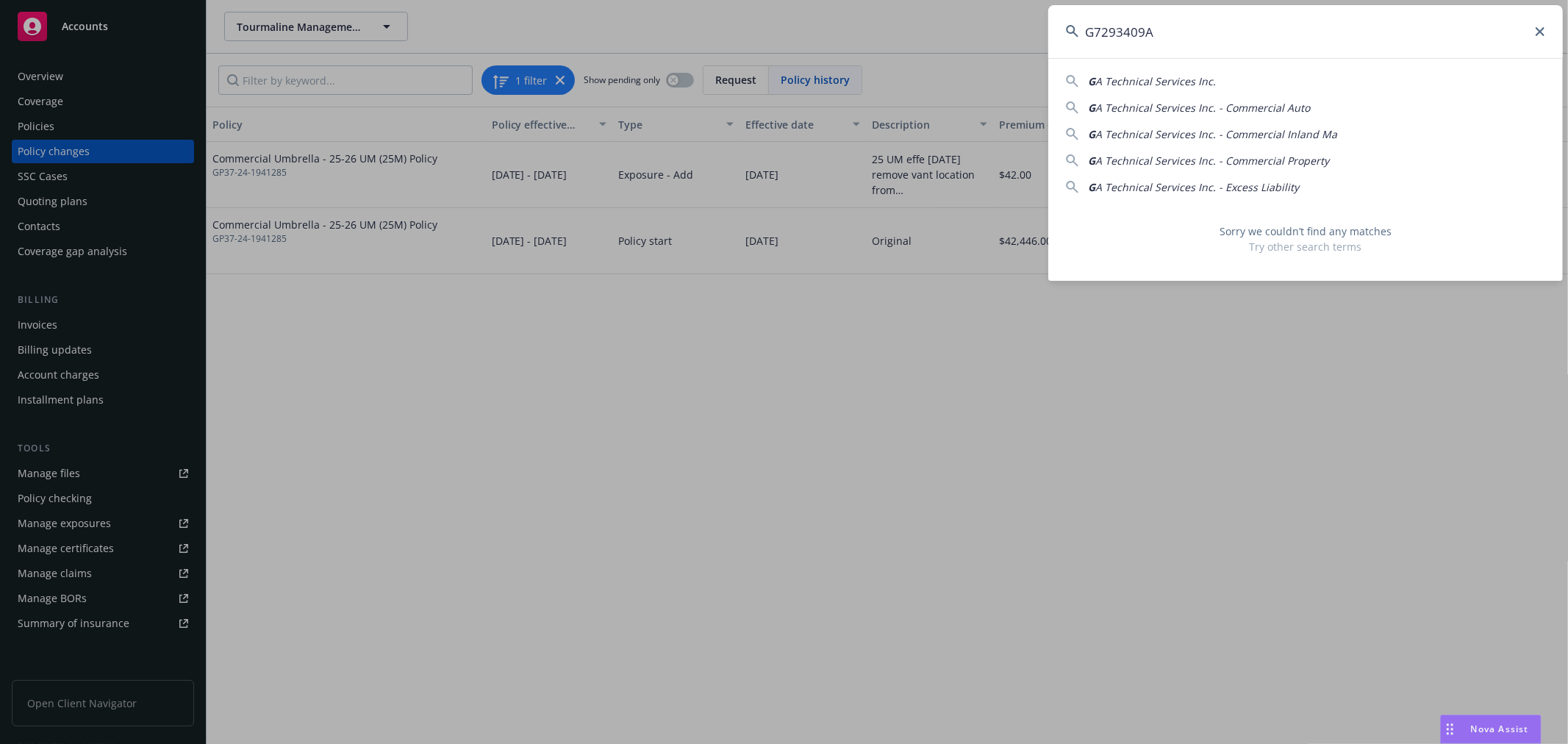
drag, startPoint x: 1030, startPoint y: 38, endPoint x: 496, endPoint y: 97, distance: 537.2
click at [499, 89] on div "G7293409A G A Technical Services Inc. G A Technical Services Inc. - Commercial …" at bounding box center [784, 372] width 1568 height 744
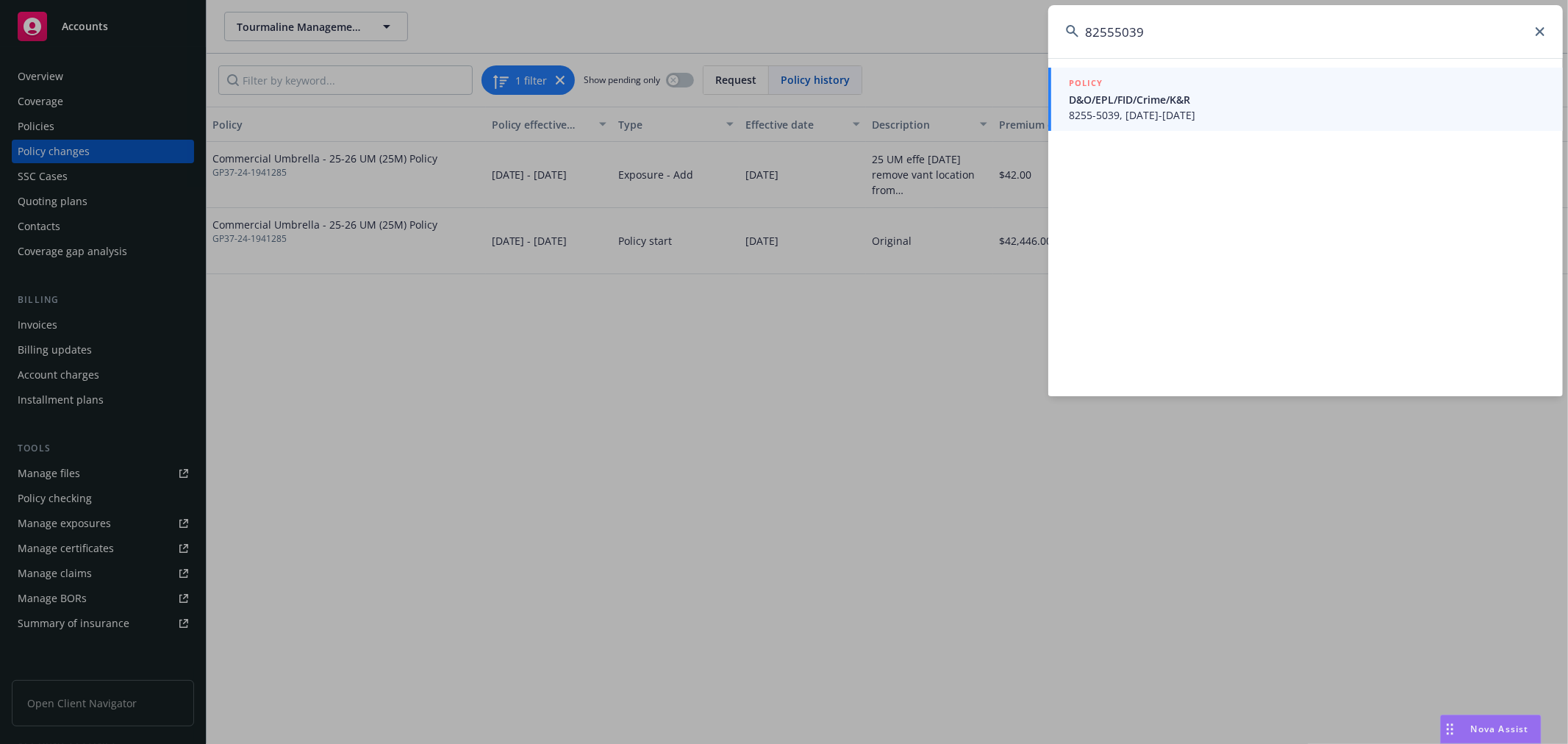
type input "82555039"
click at [1232, 86] on div "POLICY" at bounding box center [1306, 83] width 476 height 16
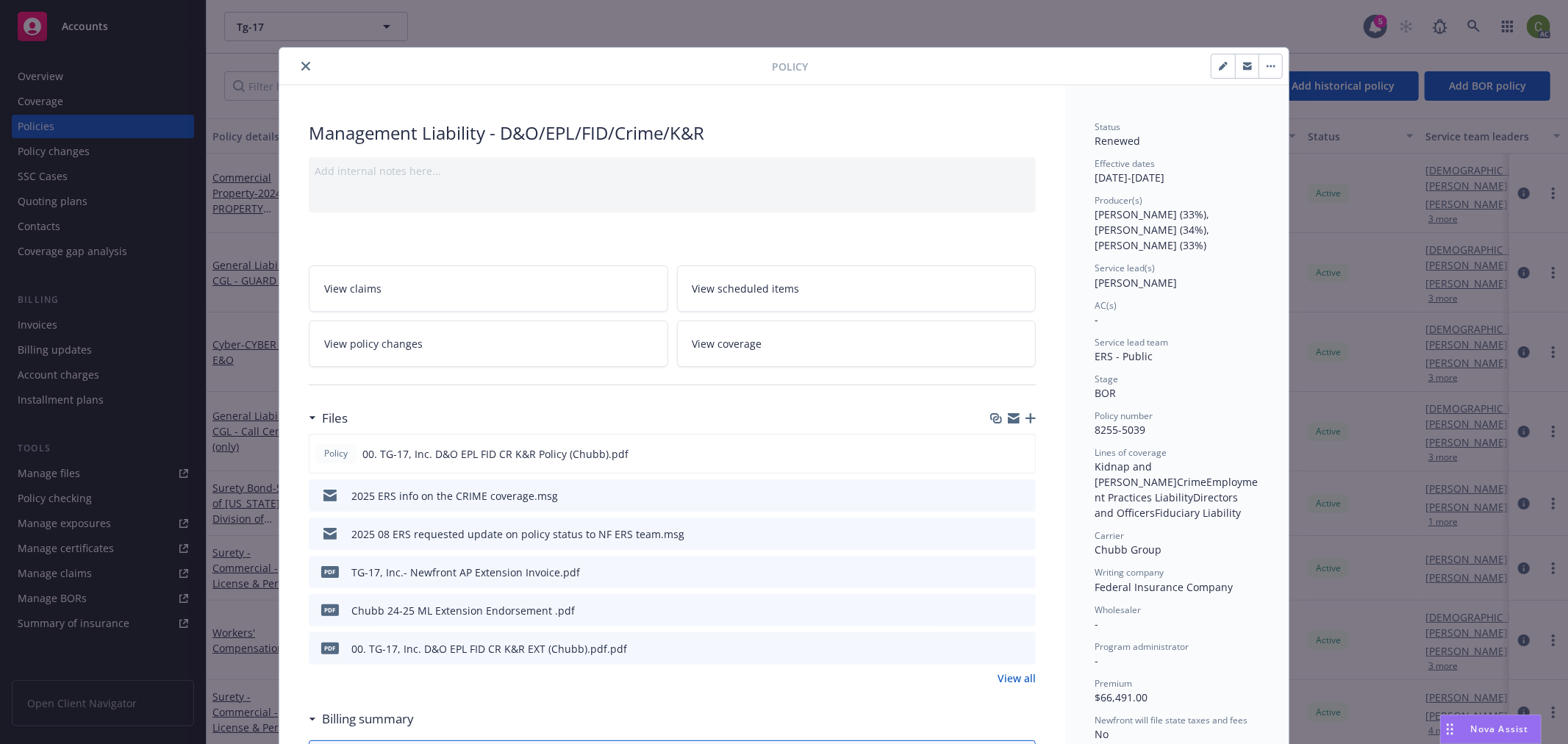
click at [302, 64] on icon "close" at bounding box center [306, 66] width 9 height 9
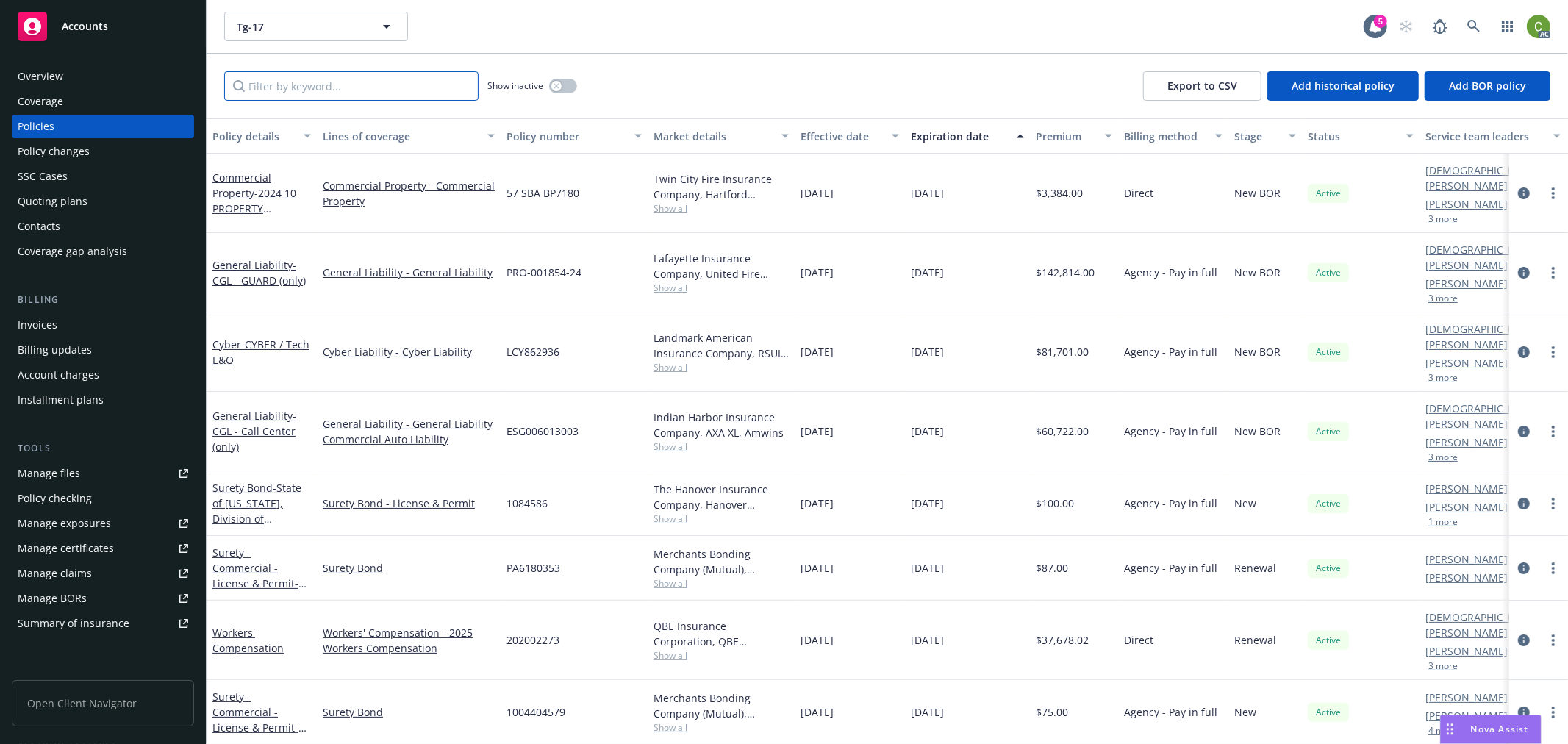
click at [326, 92] on input "Filter by keyword..." at bounding box center [351, 86] width 254 height 29
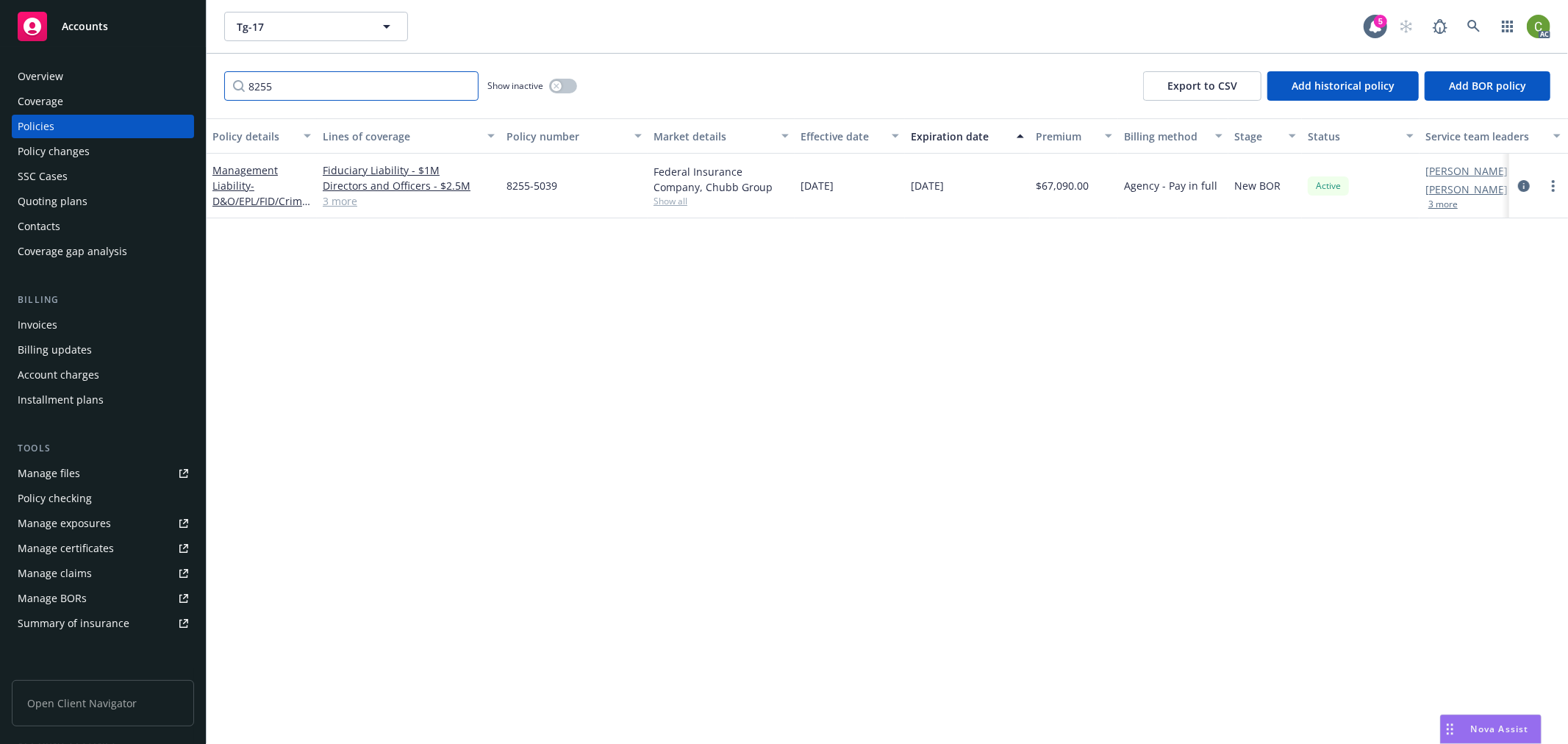
type input "8255"
click at [1525, 185] on icon "circleInformation" at bounding box center [1524, 186] width 12 height 12
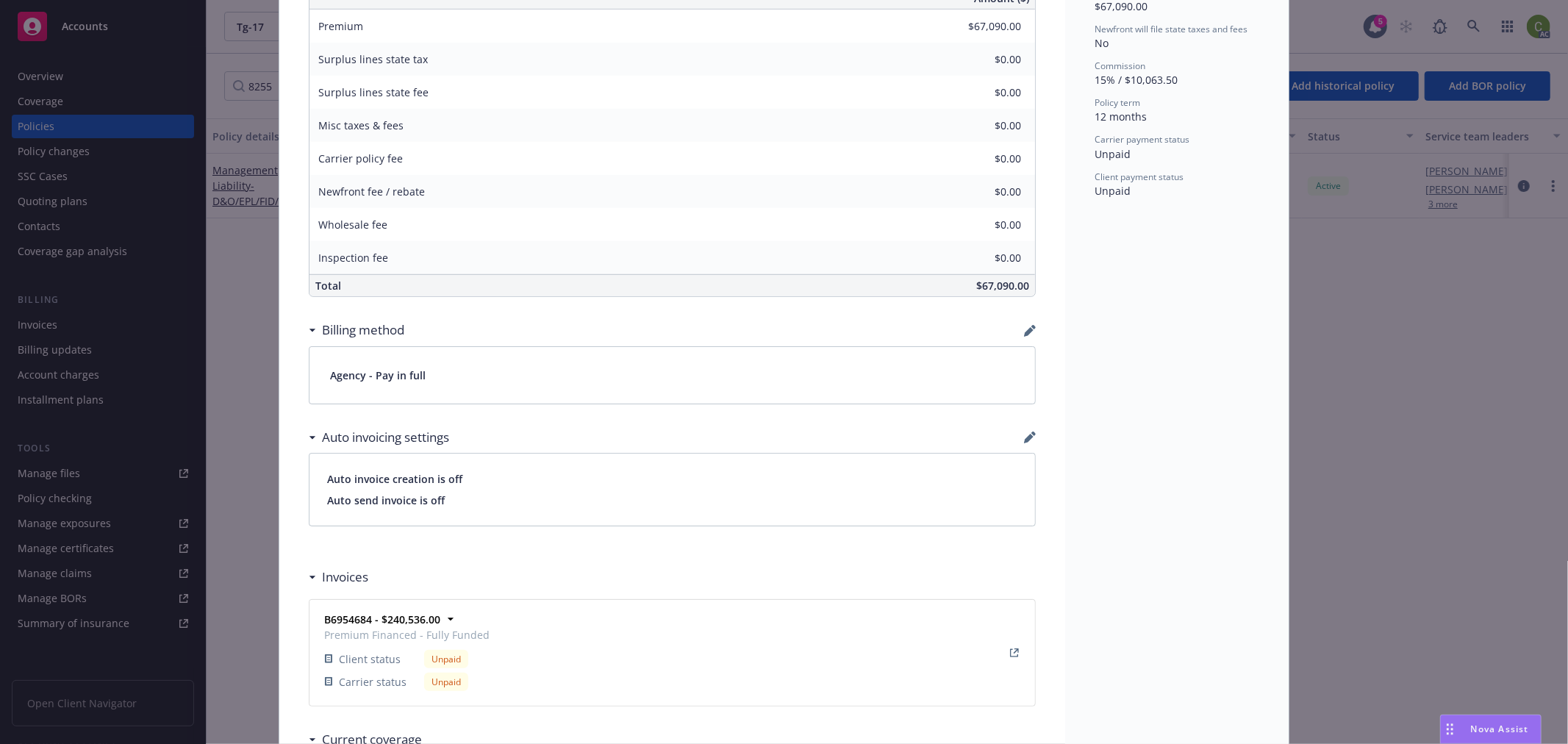
scroll to position [736, 0]
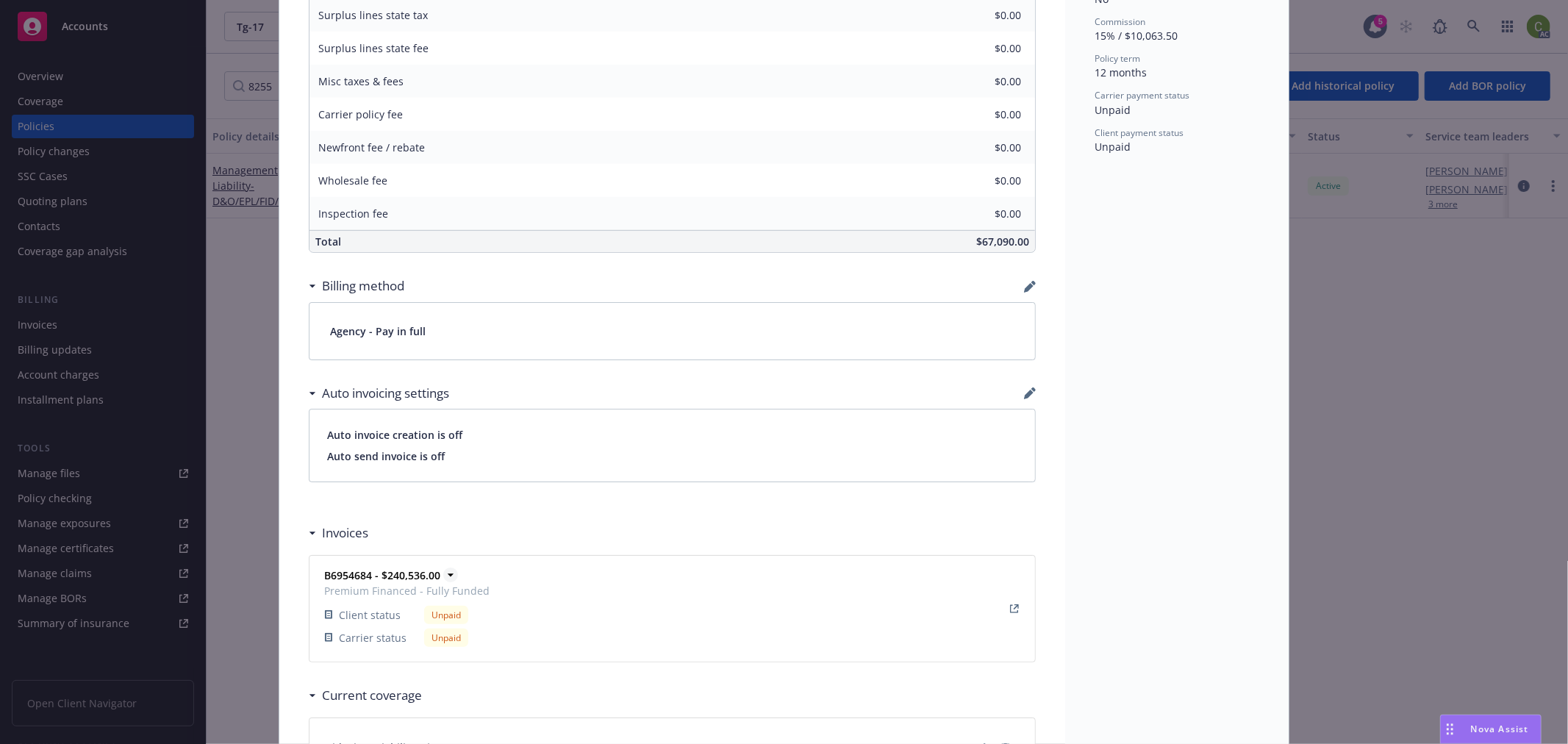
click at [333, 576] on strong "B6954684 - $240,536.00" at bounding box center [382, 575] width 116 height 14
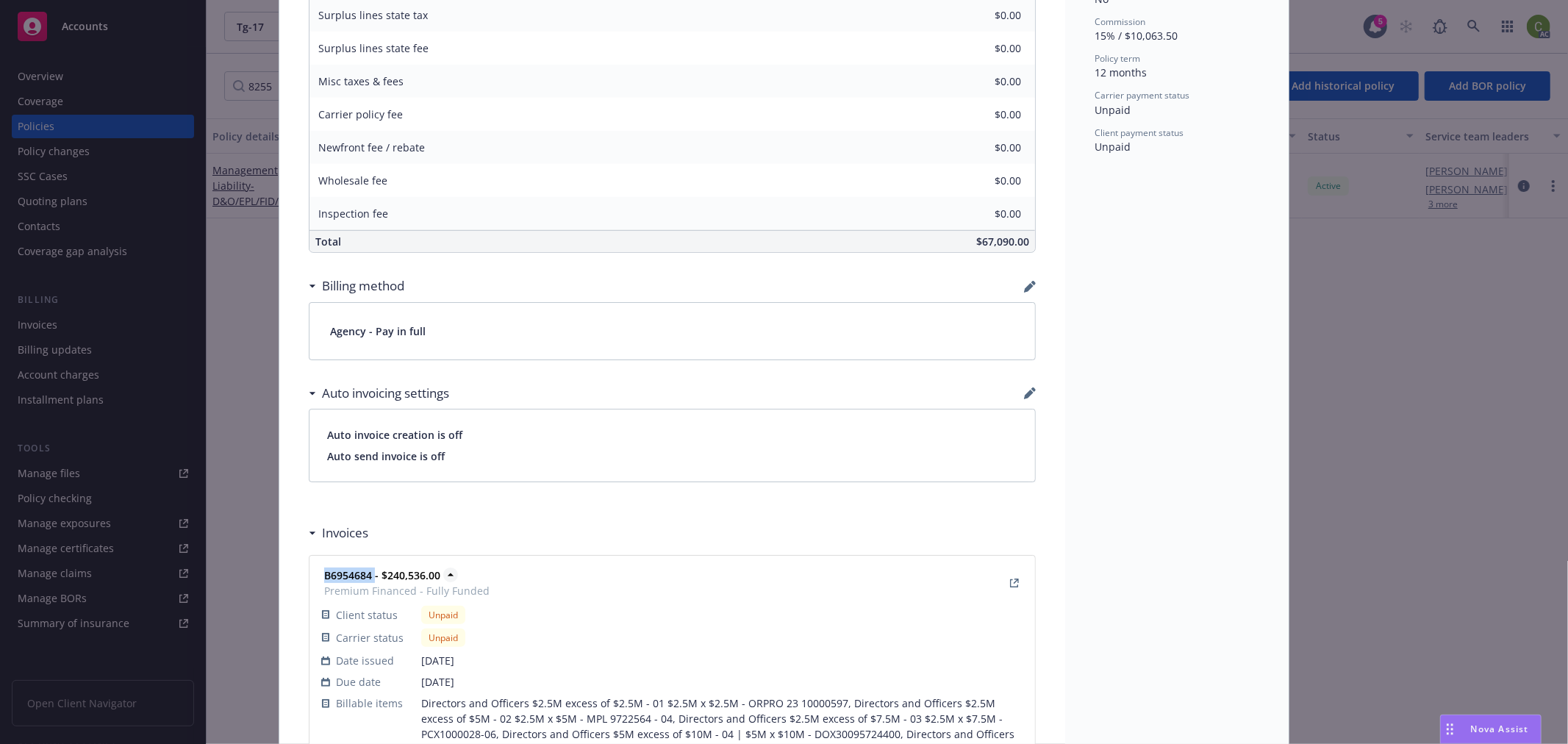
click at [333, 576] on strong "B6954684 - $240,536.00" at bounding box center [382, 575] width 116 height 14
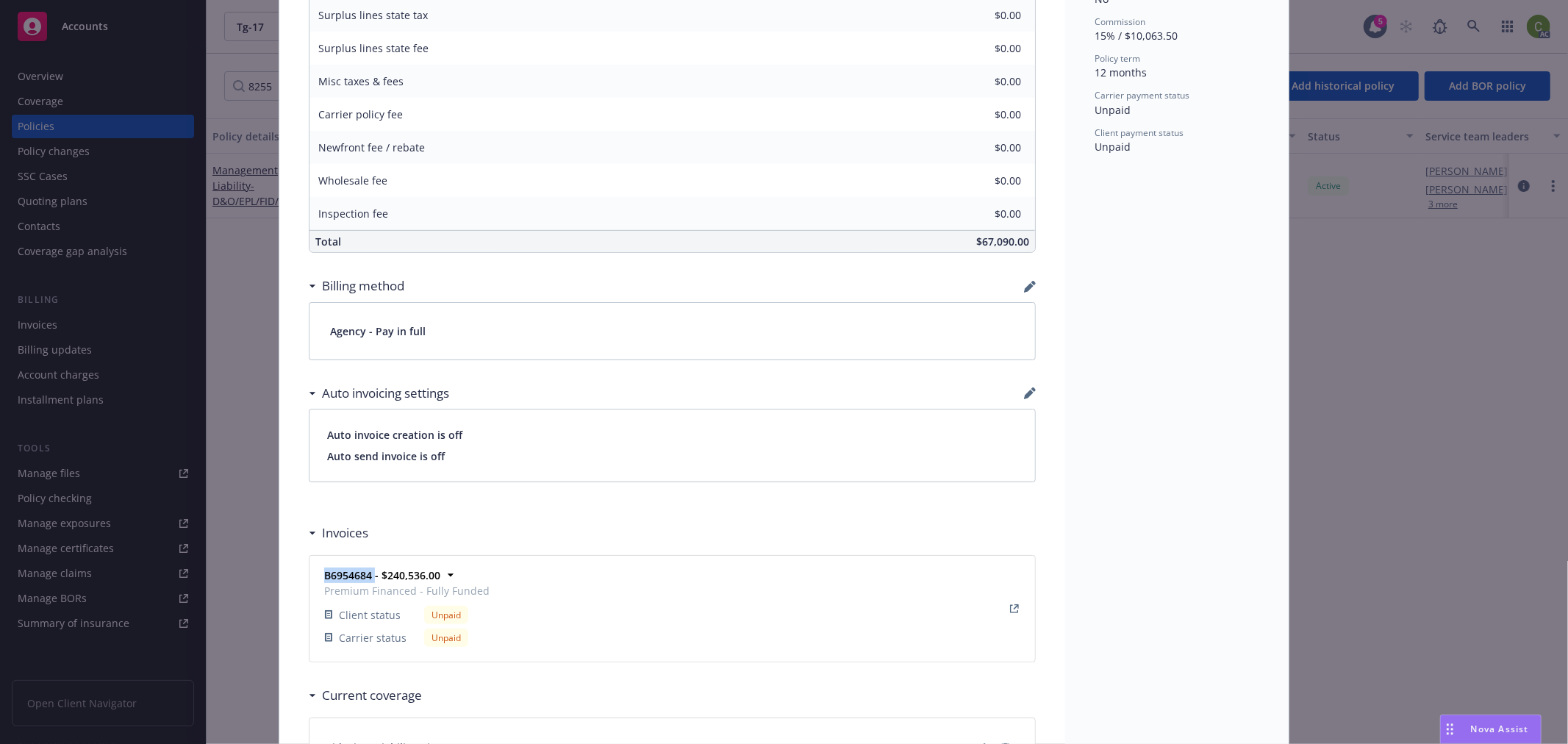
copy strong "B6954684"
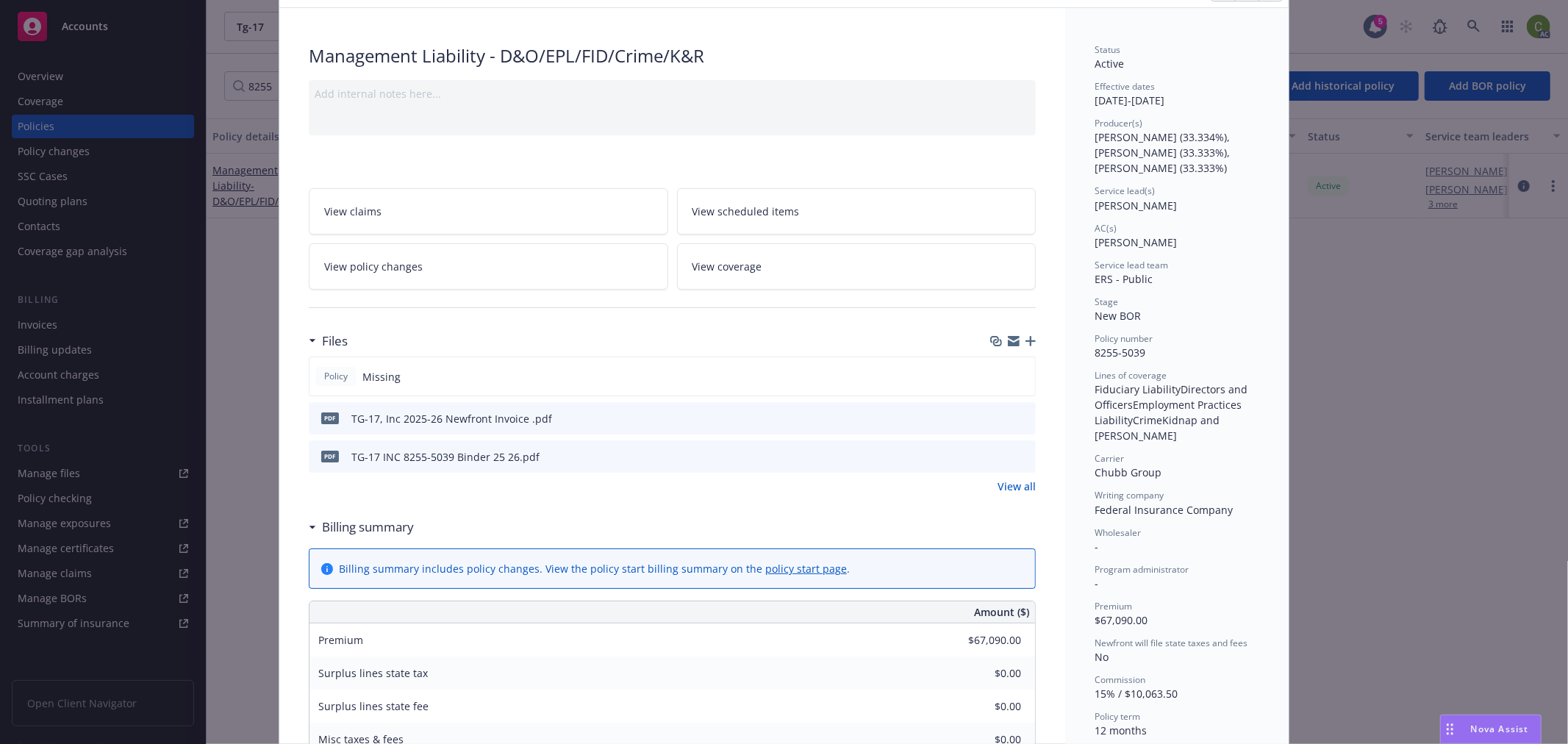
scroll to position [0, 0]
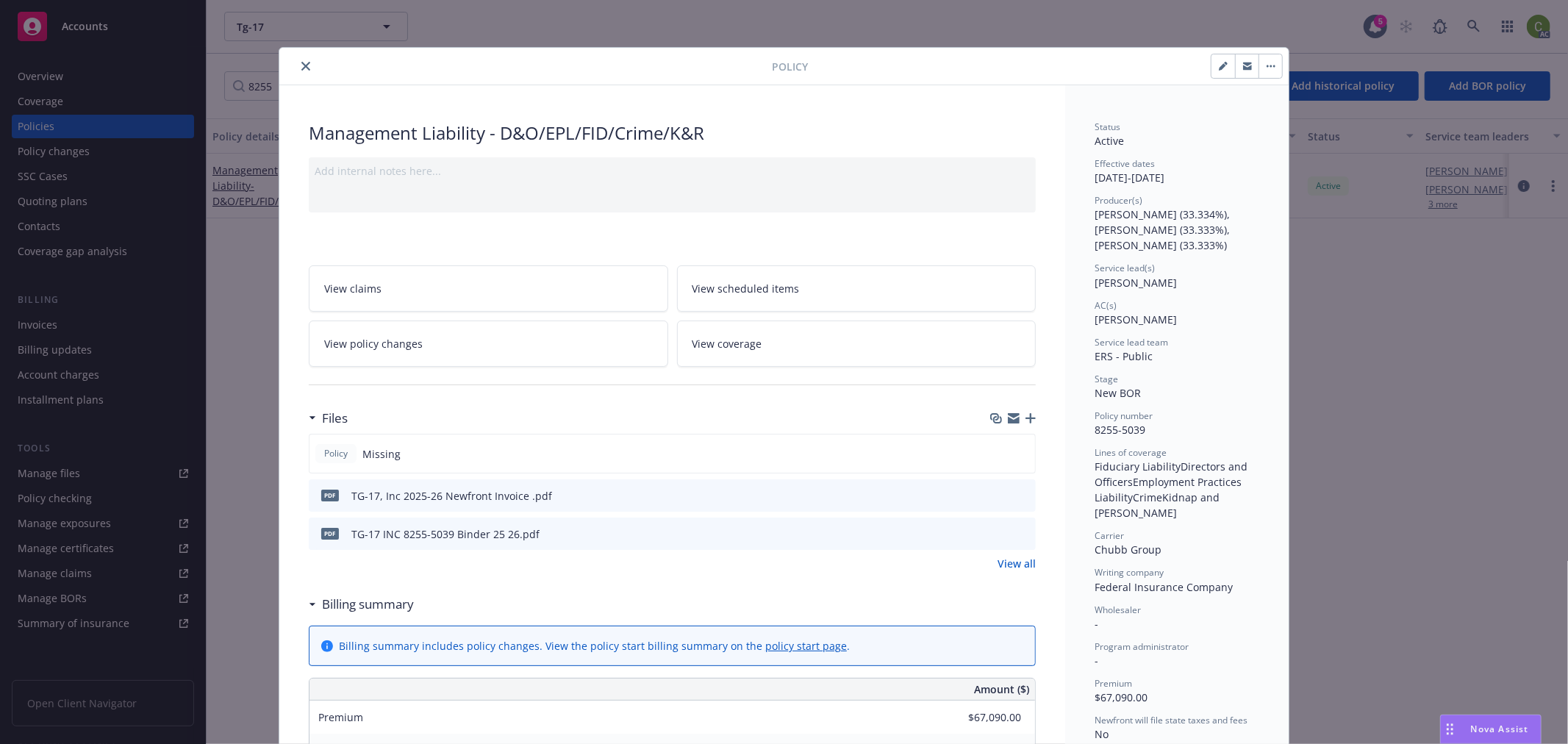
click at [302, 65] on icon "close" at bounding box center [306, 66] width 9 height 9
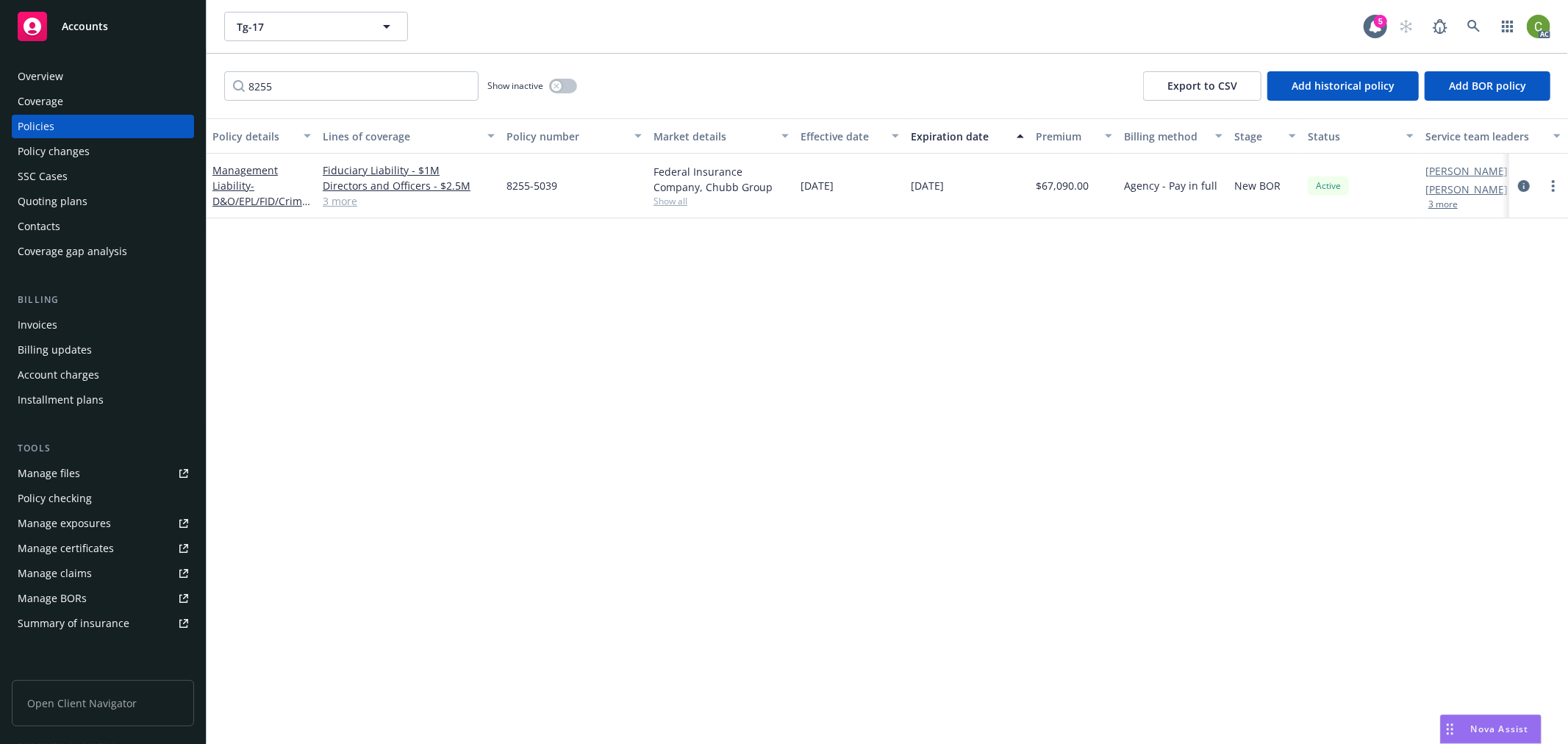
click at [45, 320] on div "Invoices" at bounding box center [37, 325] width 40 height 23
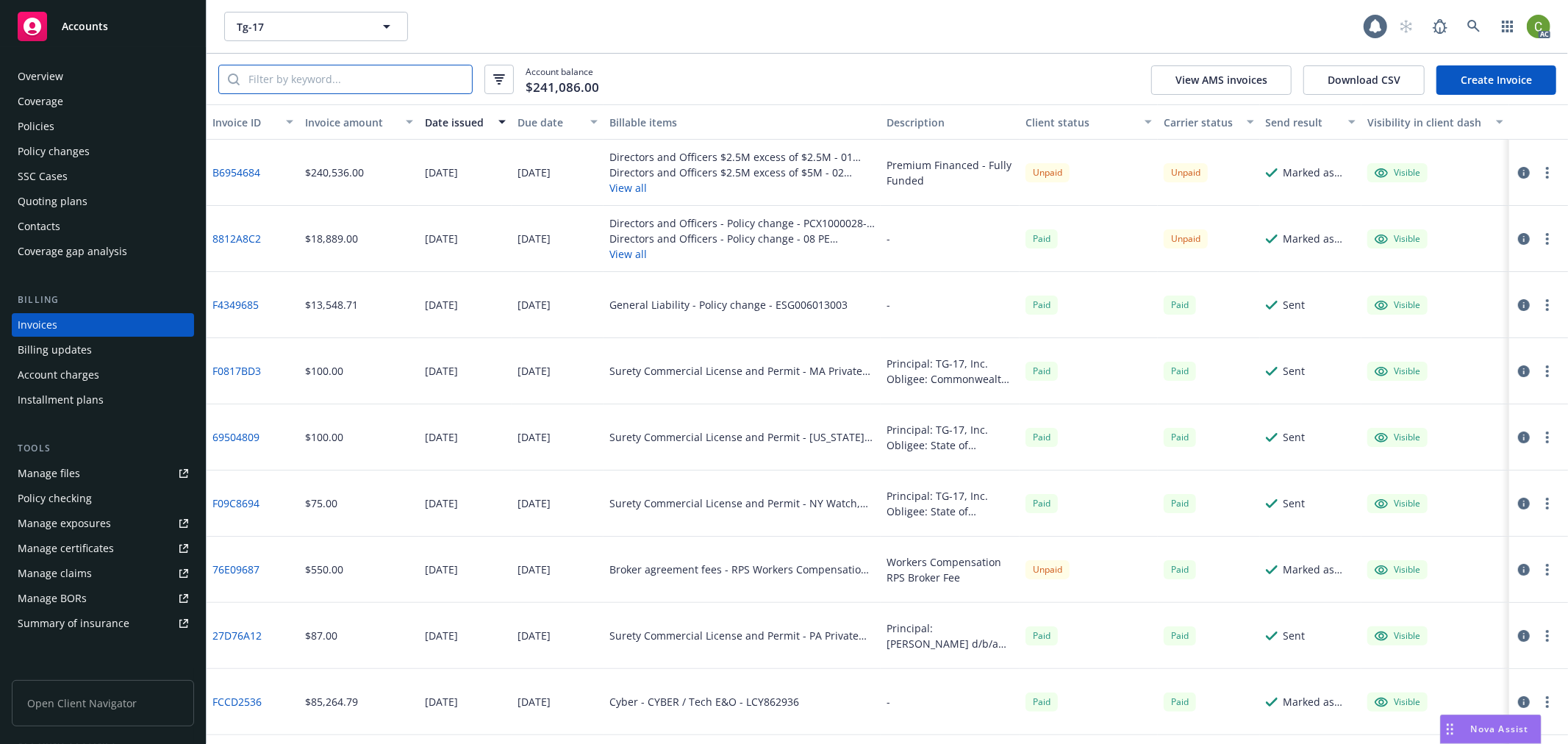
click at [307, 80] on input "search" at bounding box center [356, 80] width 233 height 28
paste input "B6954684"
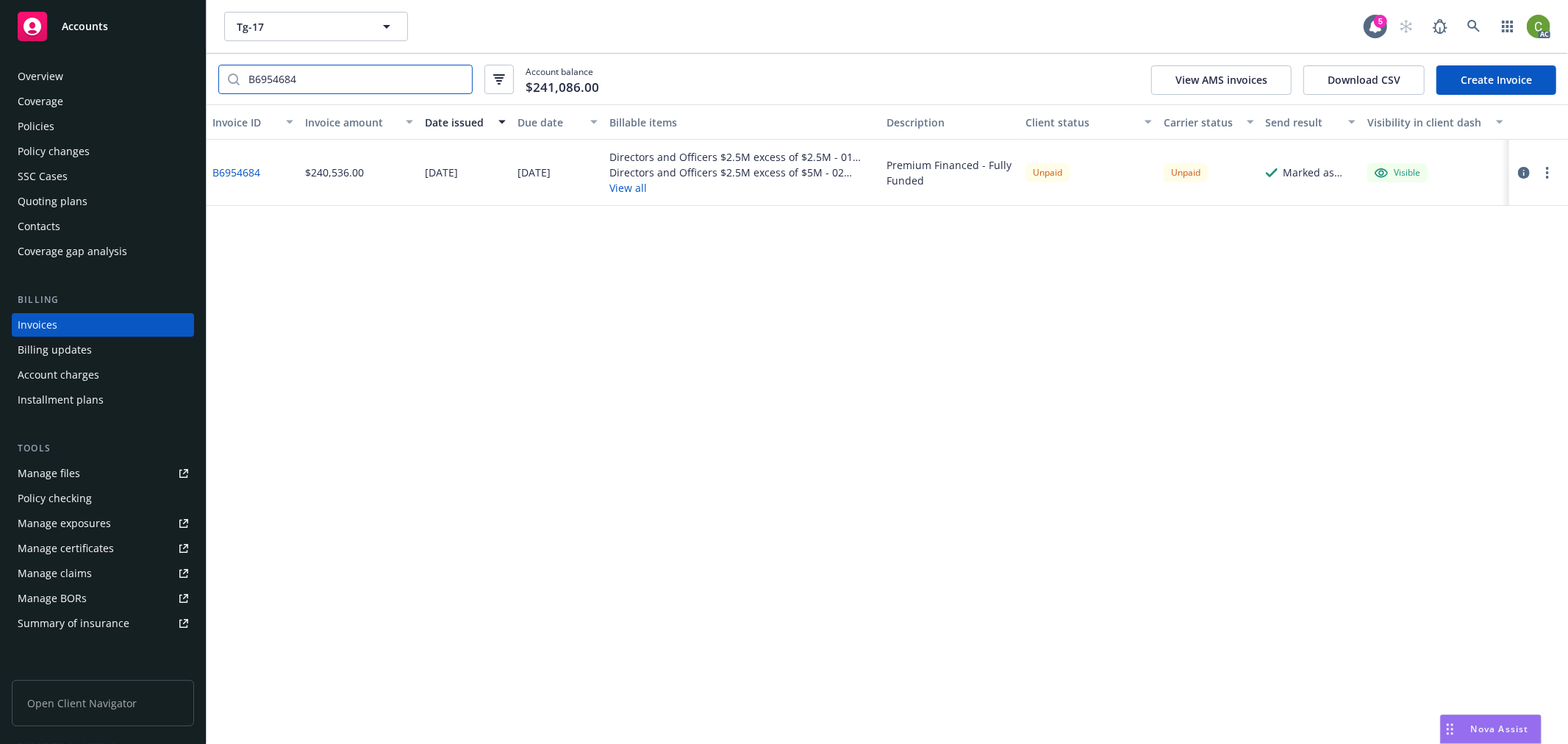
type input "B6954684"
click at [248, 170] on link "B6954684" at bounding box center [236, 172] width 47 height 16
click at [1531, 168] on button "button" at bounding box center [1523, 172] width 17 height 17
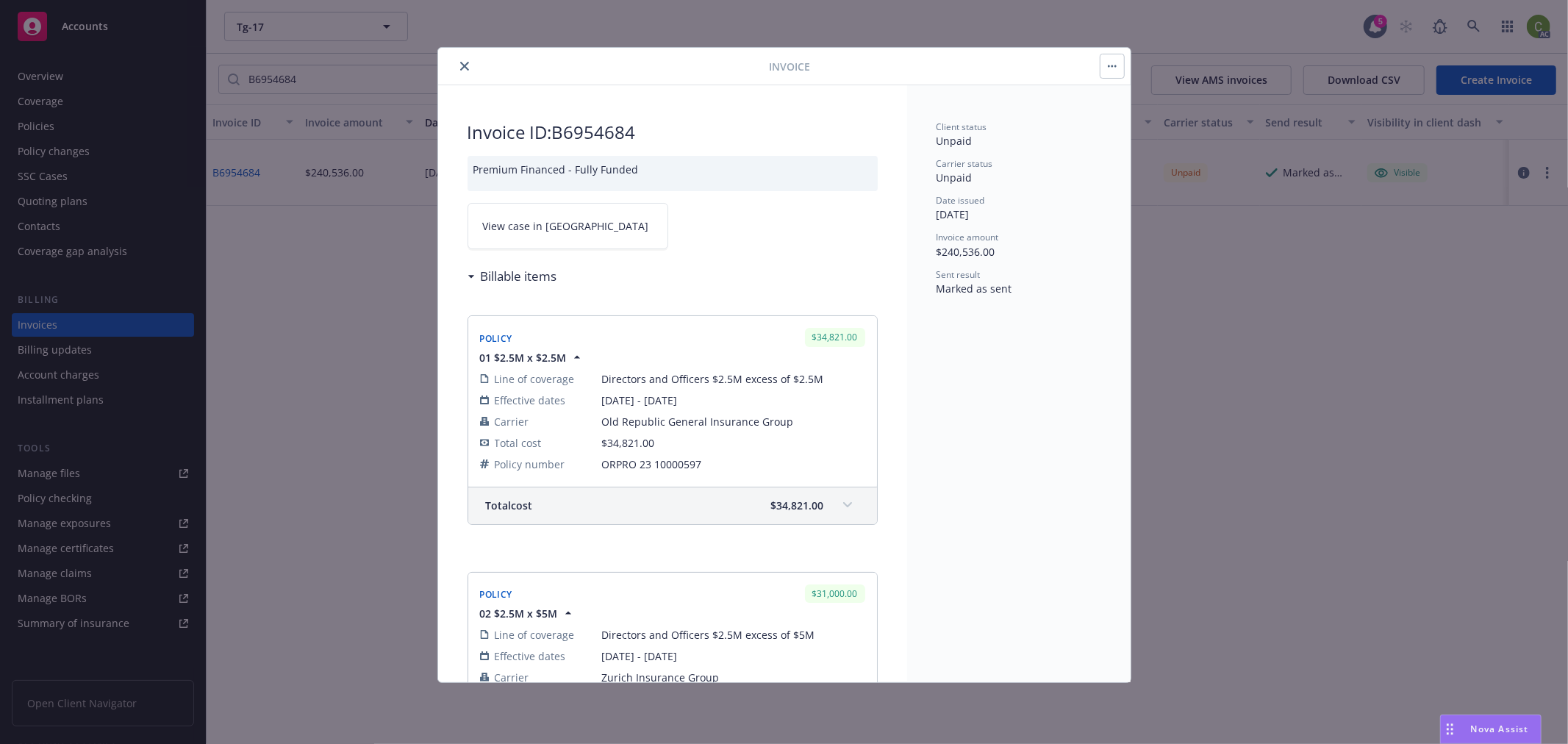
click at [543, 236] on link "View case in SSC" at bounding box center [568, 226] width 200 height 47
click at [467, 68] on icon "close" at bounding box center [465, 66] width 9 height 9
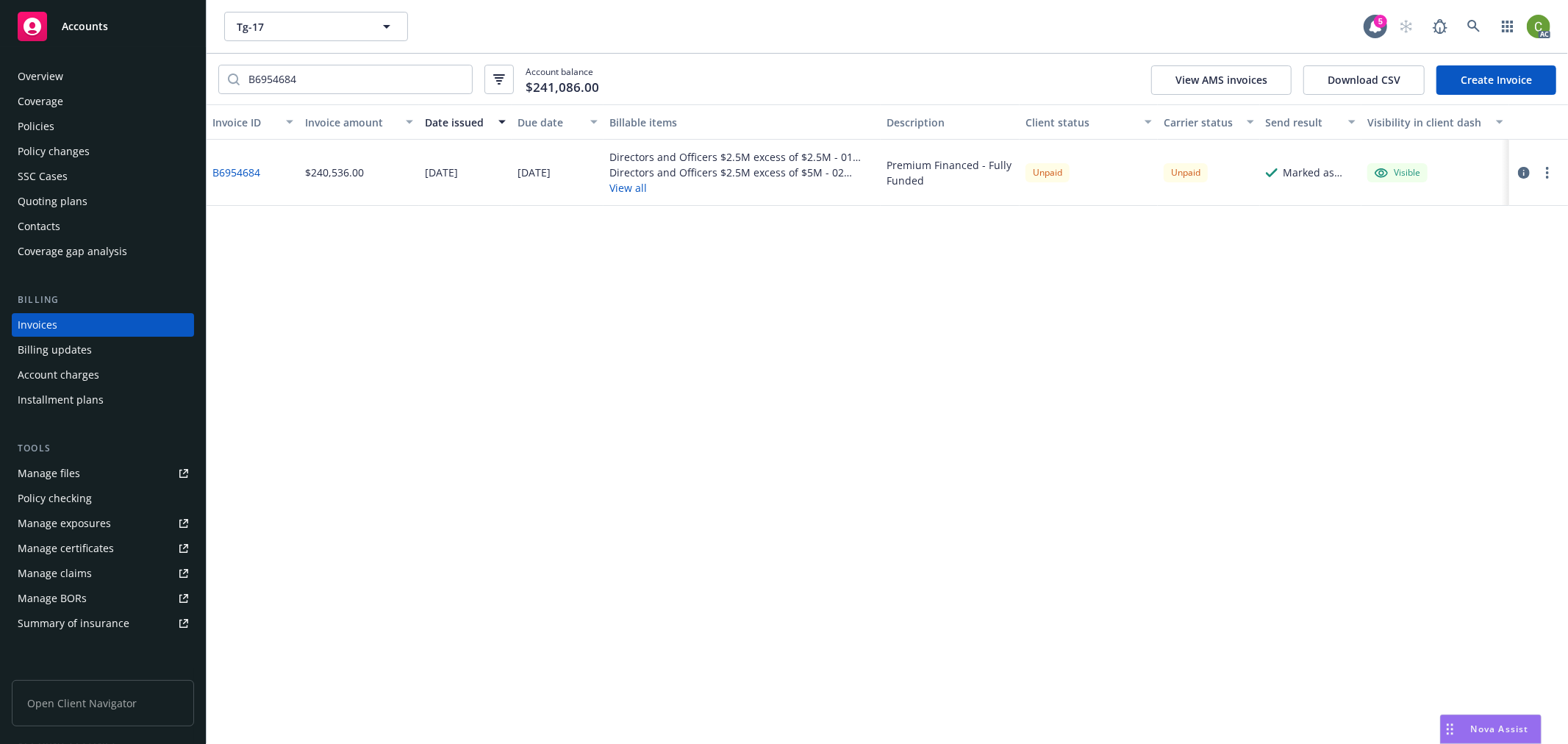
click at [90, 127] on div "Policies" at bounding box center [102, 126] width 170 height 23
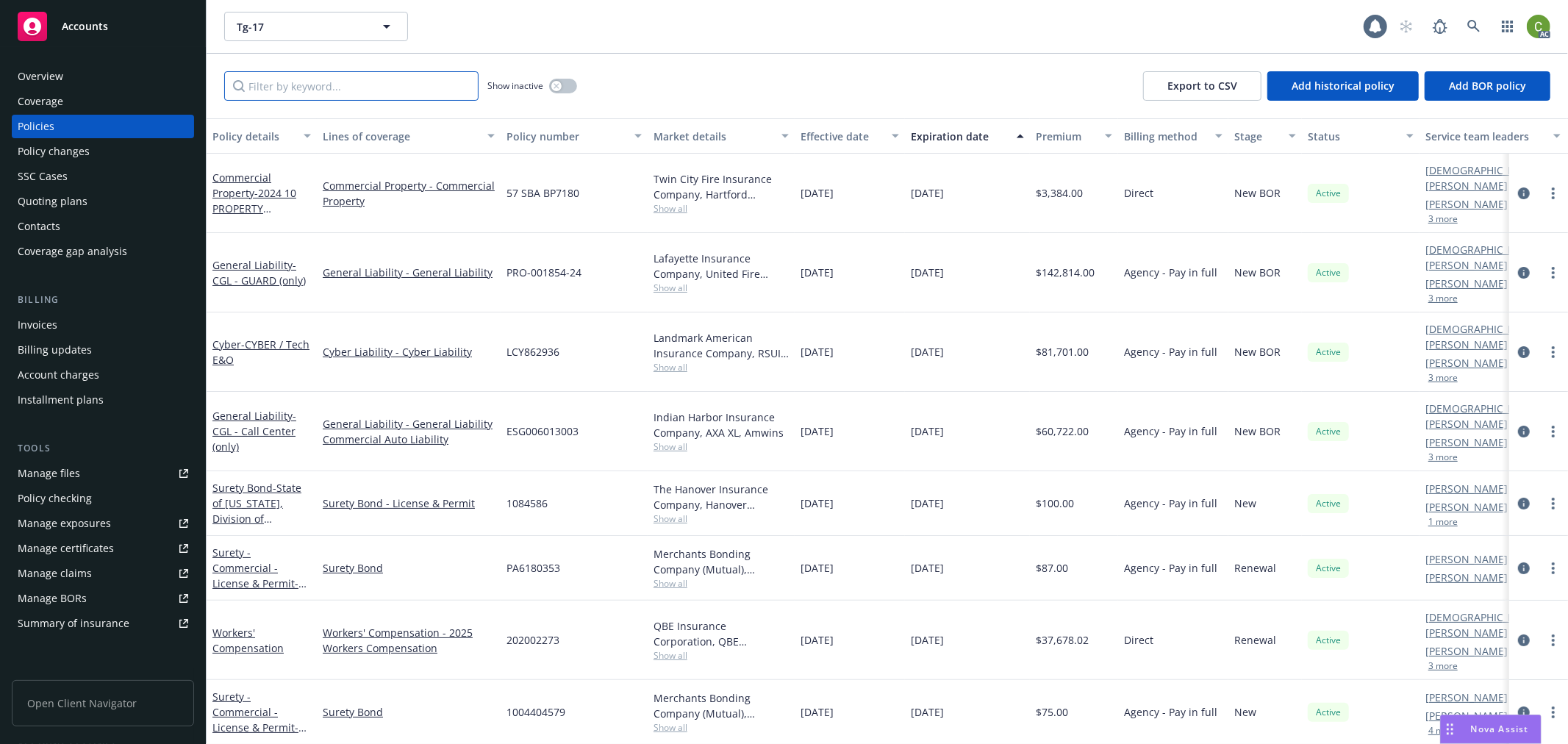
click at [291, 86] on input "Filter by keyword..." at bounding box center [351, 86] width 254 height 29
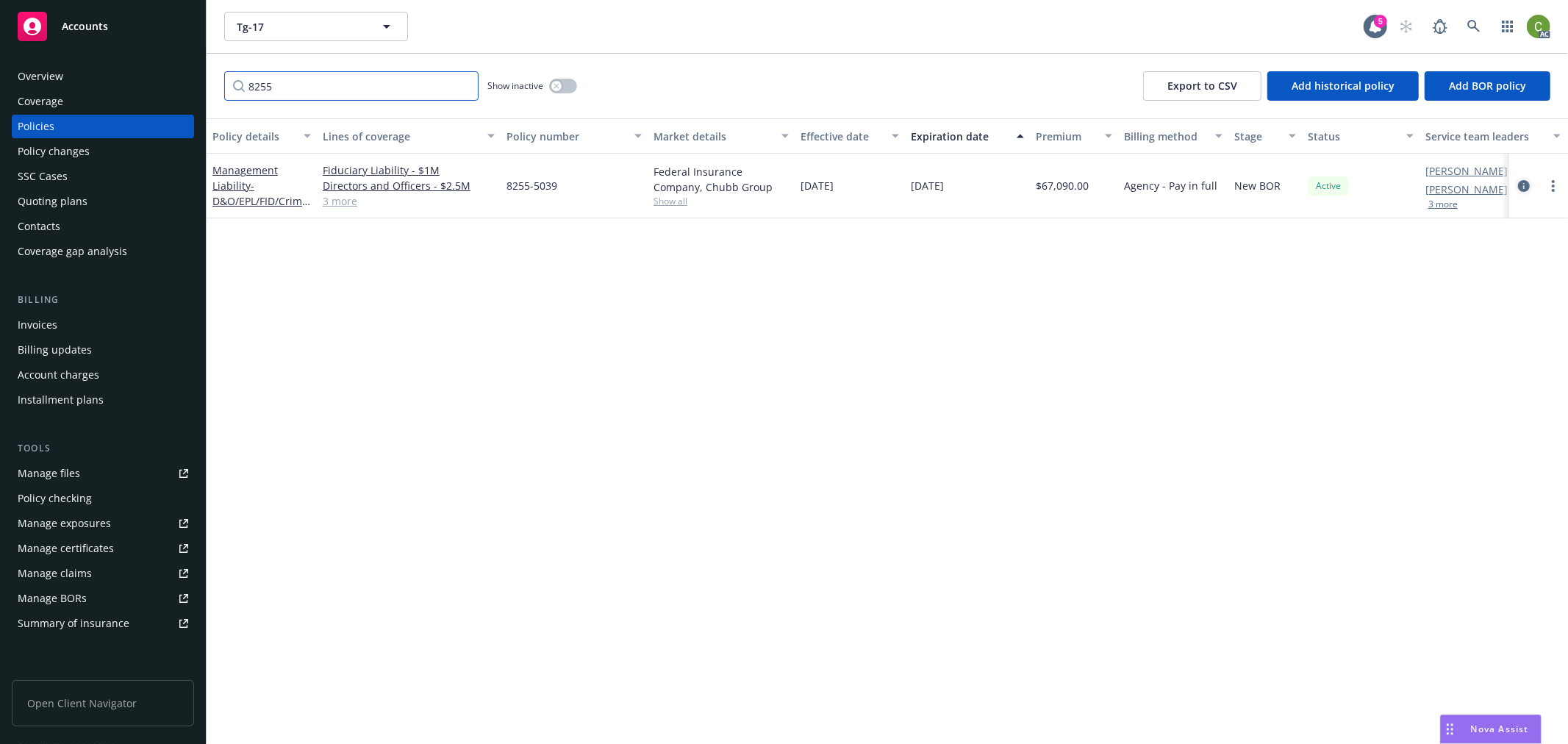
type input "8255"
click at [1524, 188] on icon "circleInformation" at bounding box center [1524, 186] width 12 height 12
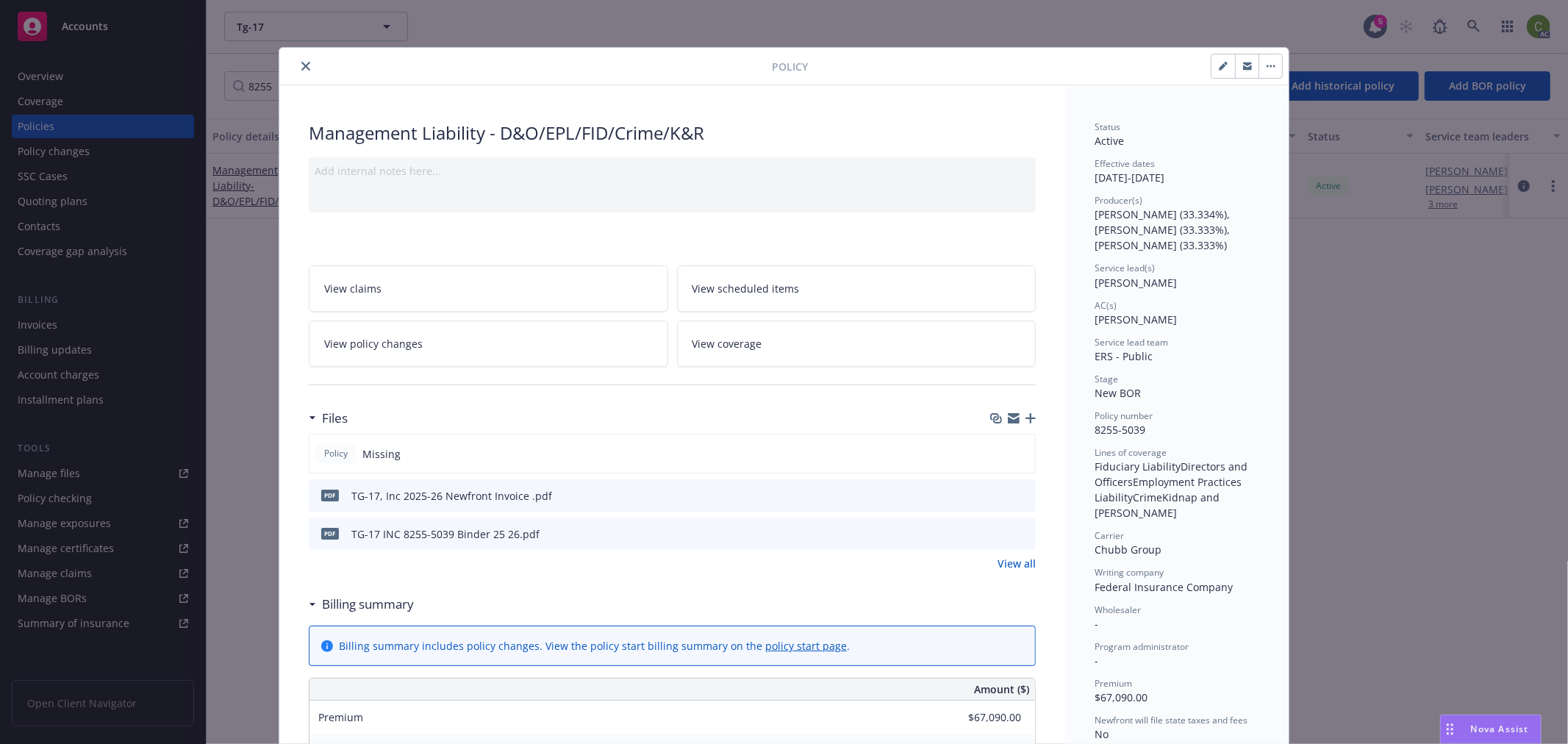
scroll to position [44, 0]
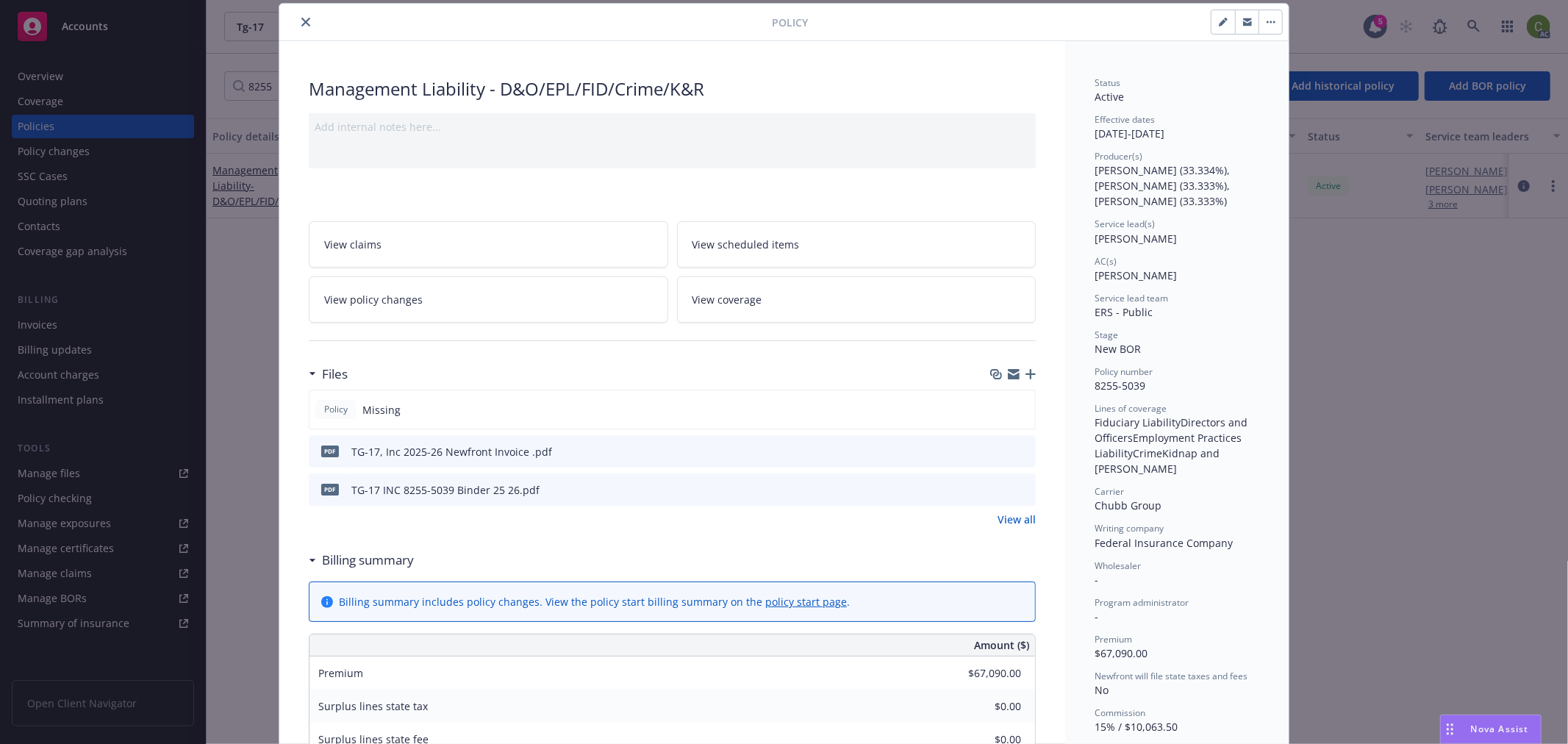
click at [297, 20] on button "close" at bounding box center [305, 22] width 17 height 17
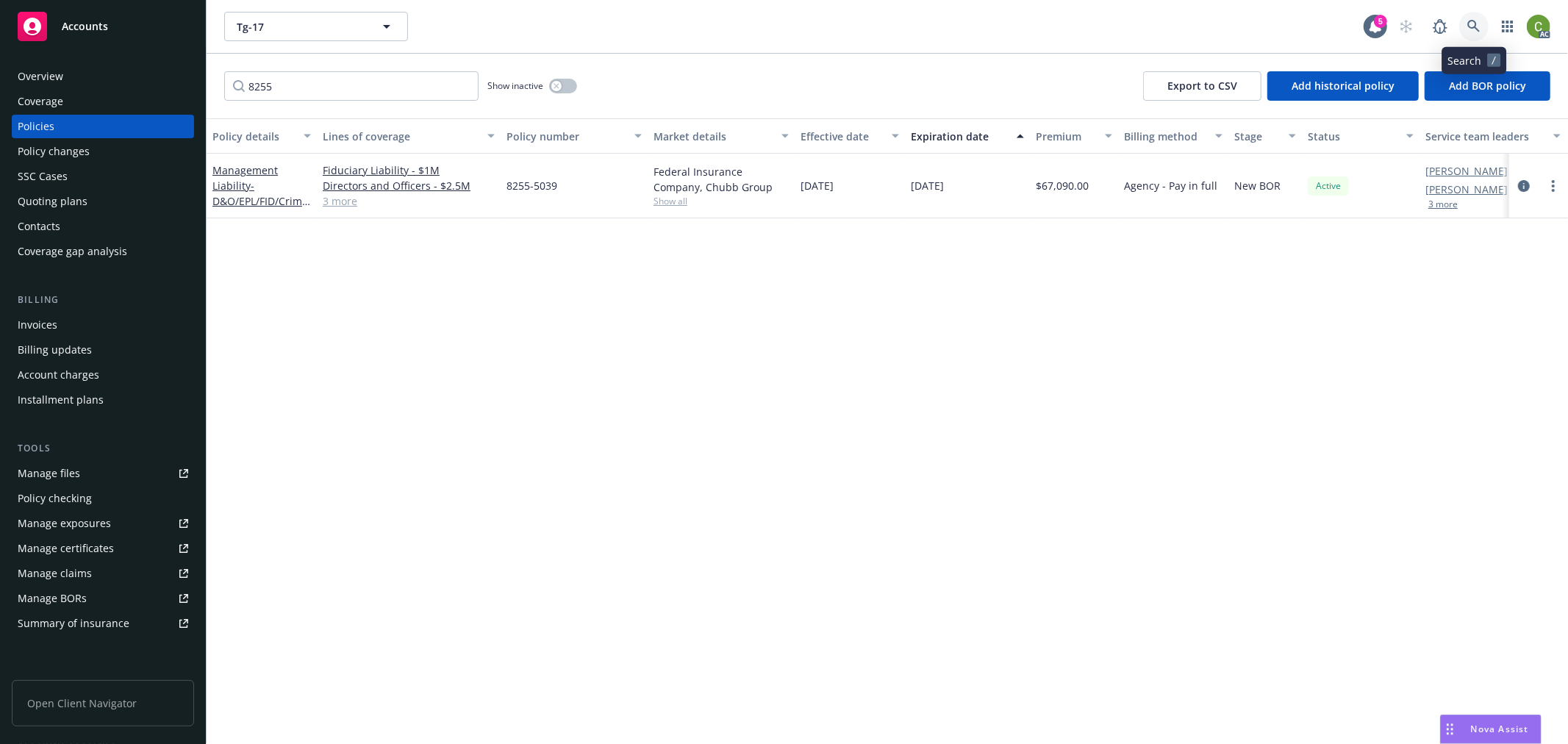
click at [1477, 20] on icon at bounding box center [1474, 27] width 13 height 13
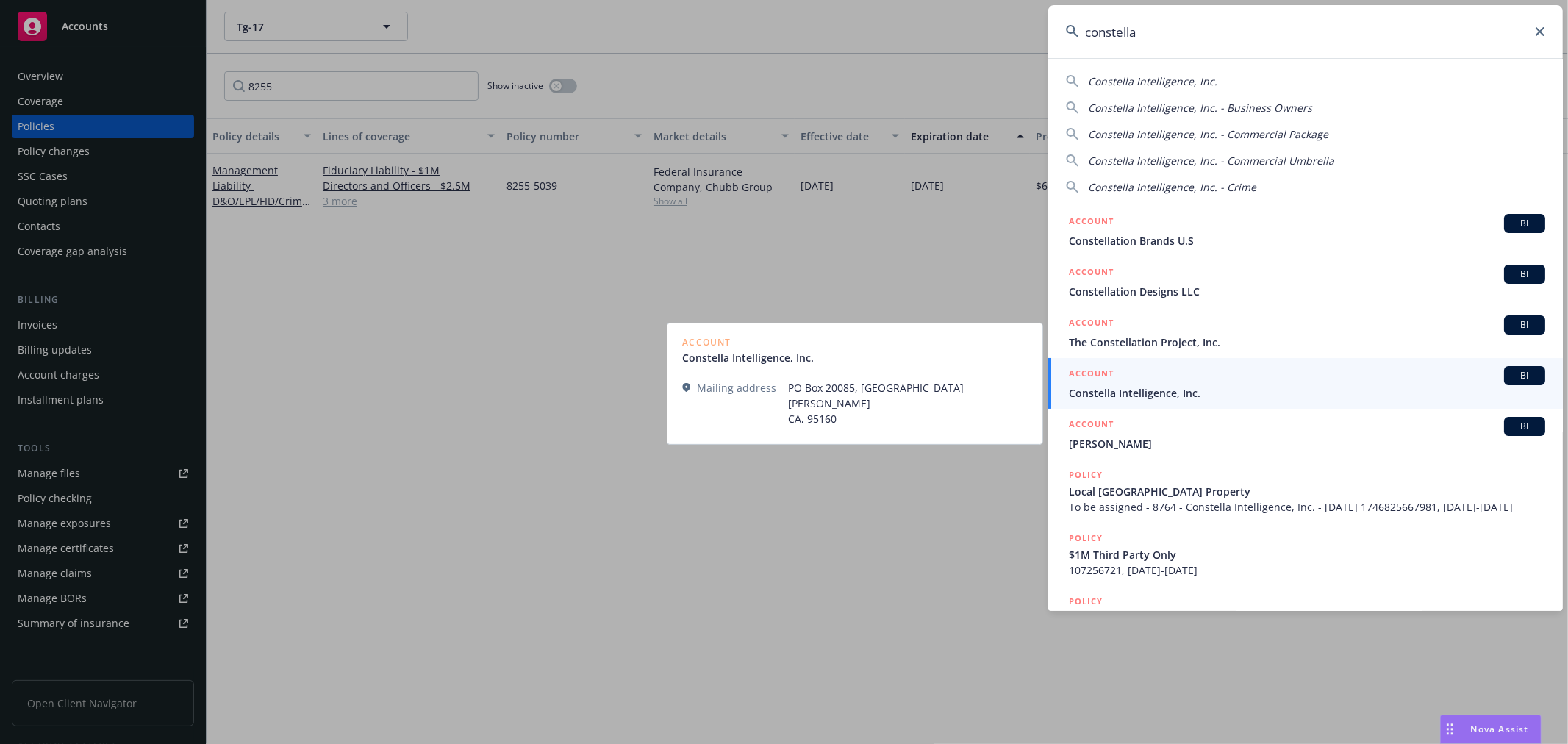
type input "constella"
click at [1194, 393] on span "Constella Intelligence, Inc." at bounding box center [1306, 393] width 476 height 16
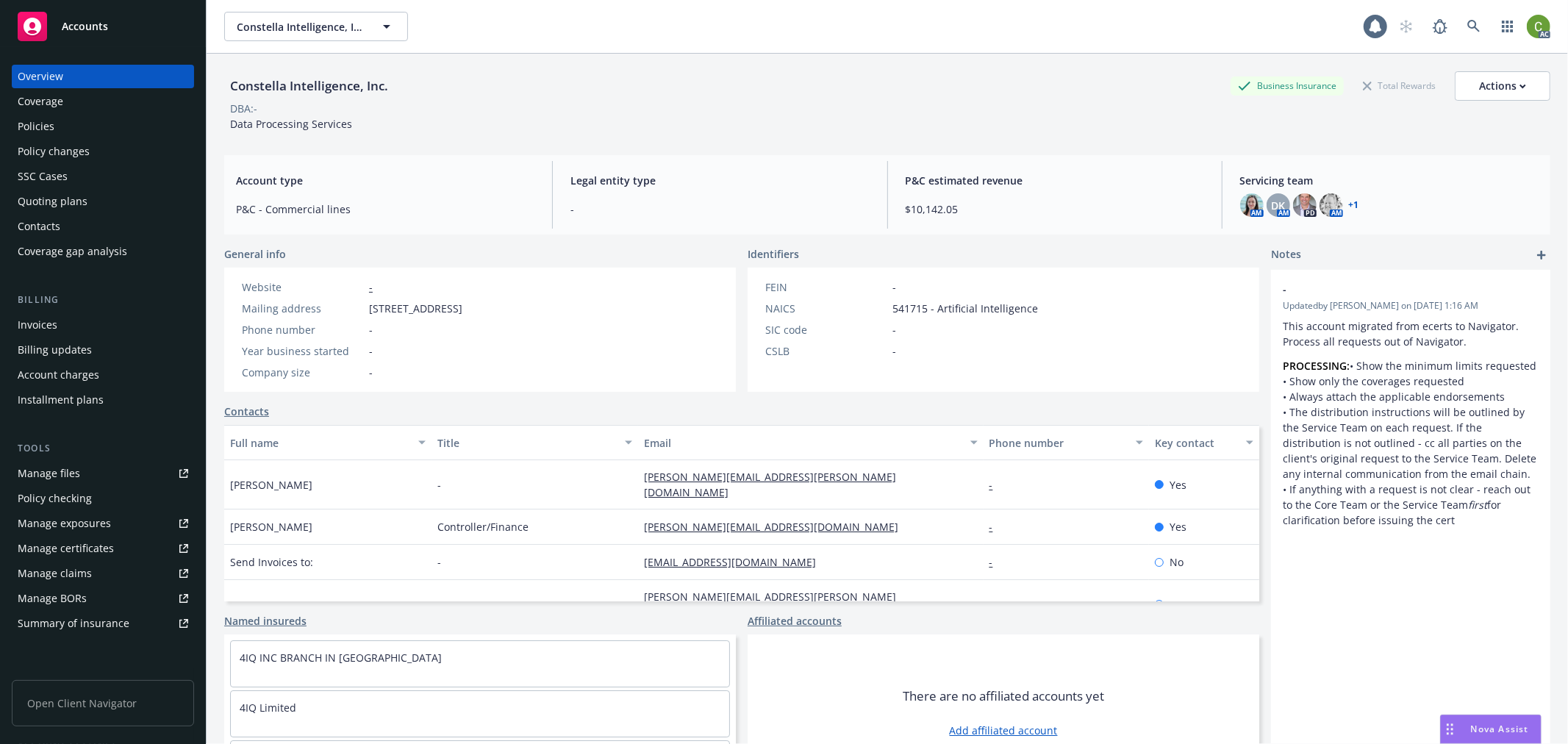
click at [66, 125] on div "Policies" at bounding box center [102, 126] width 170 height 23
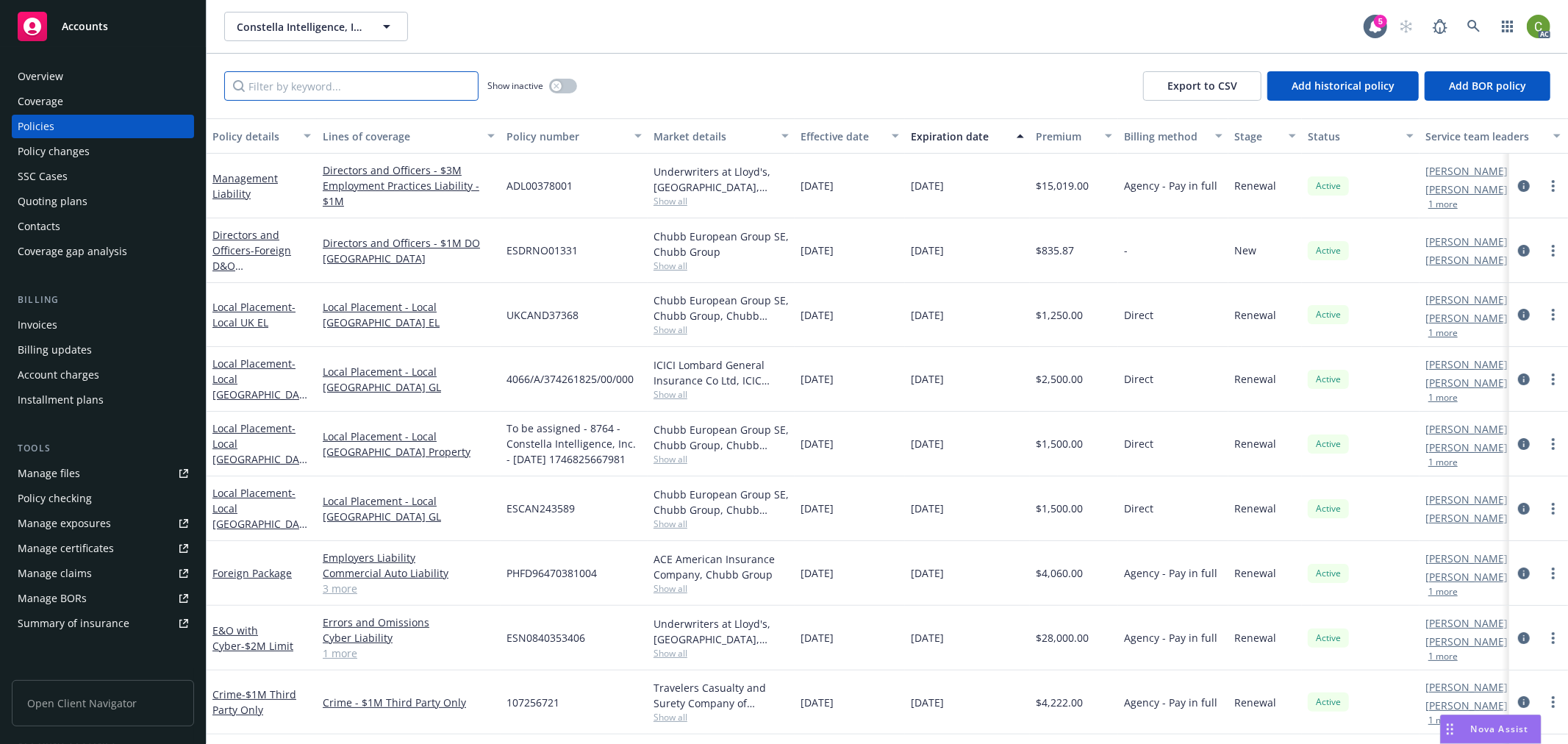
click at [343, 72] on input "Filter by keyword..." at bounding box center [351, 86] width 254 height 29
paste input "D96470381"
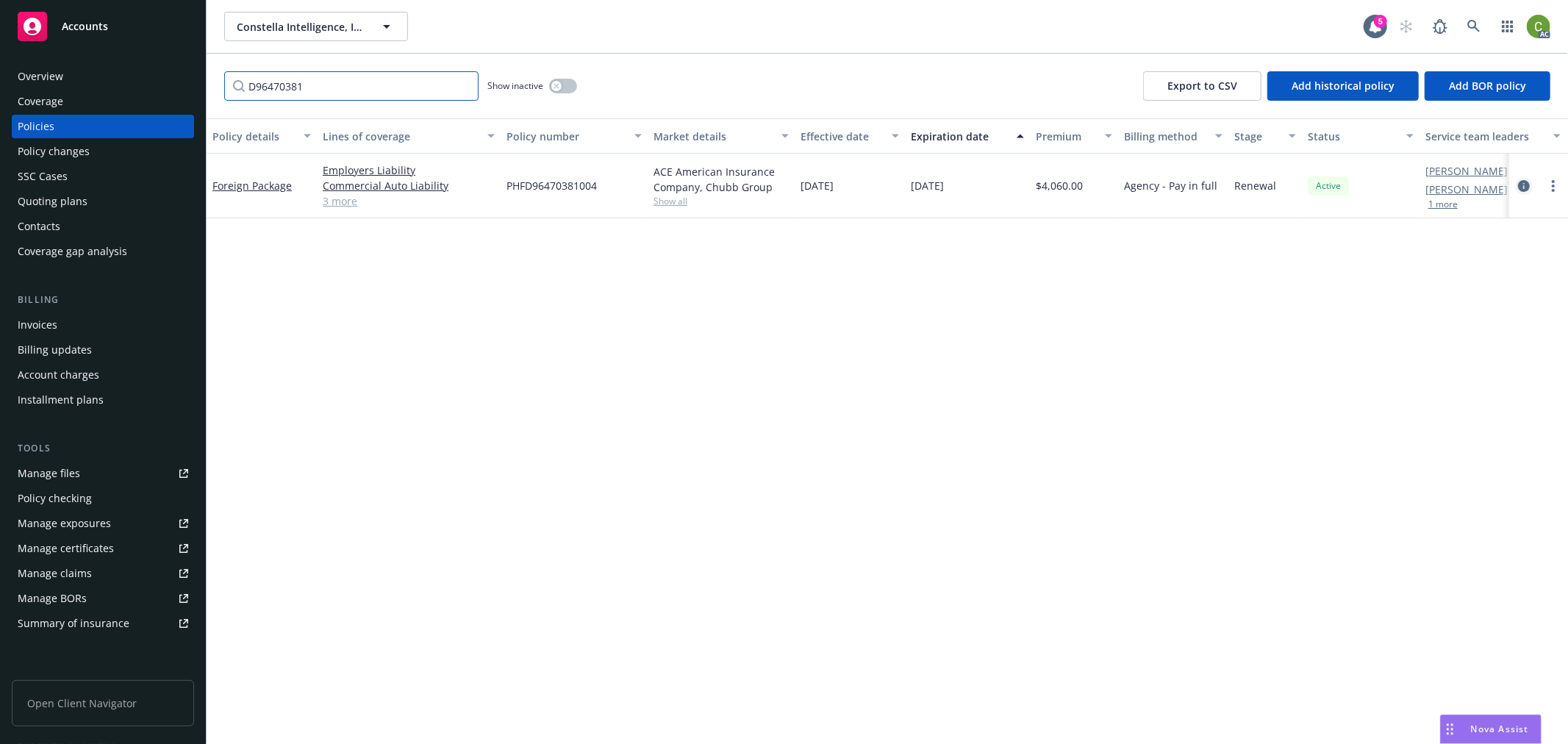
type input "D96470381"
click at [1526, 185] on icon "circleInformation" at bounding box center [1524, 186] width 12 height 12
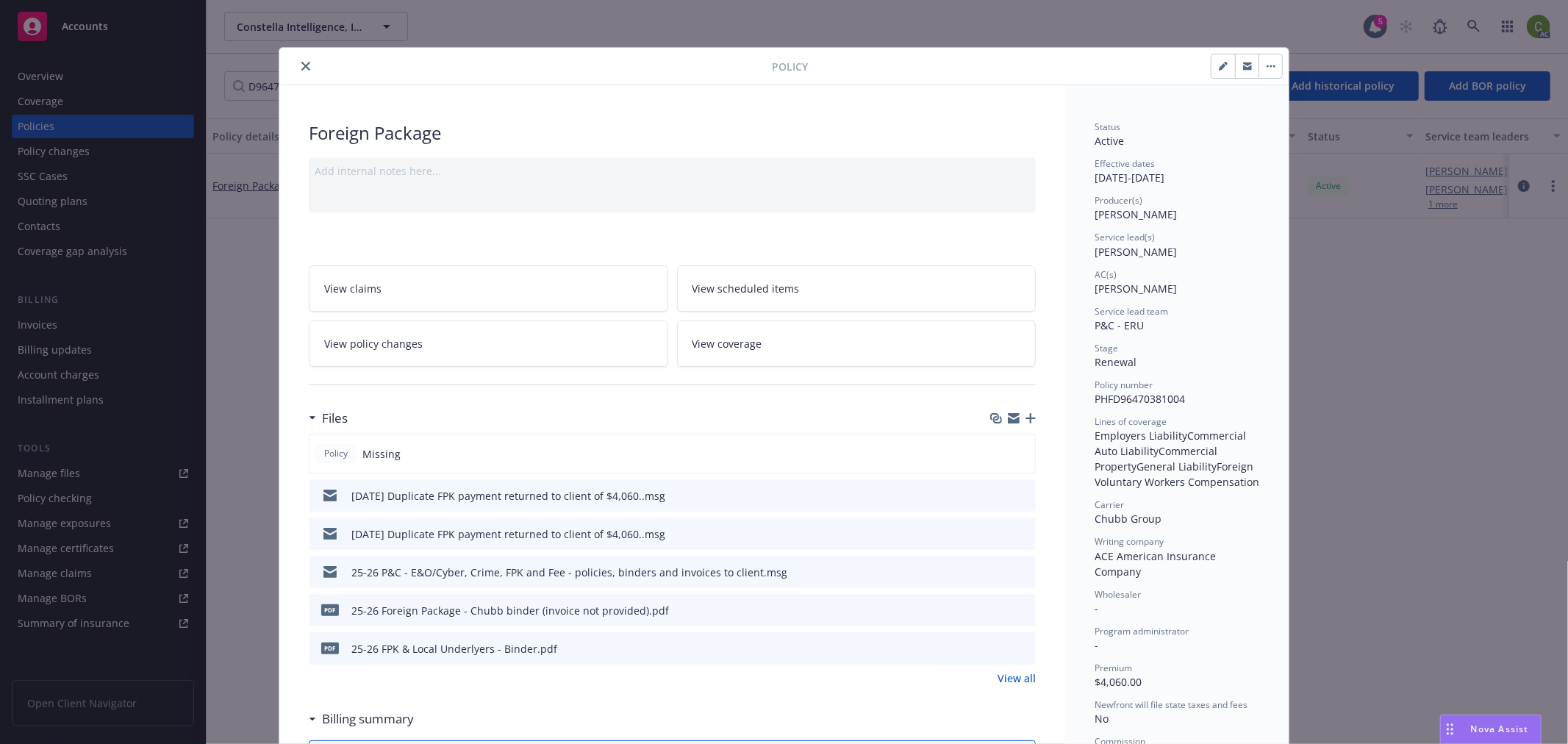
click at [302, 67] on icon "close" at bounding box center [306, 66] width 9 height 9
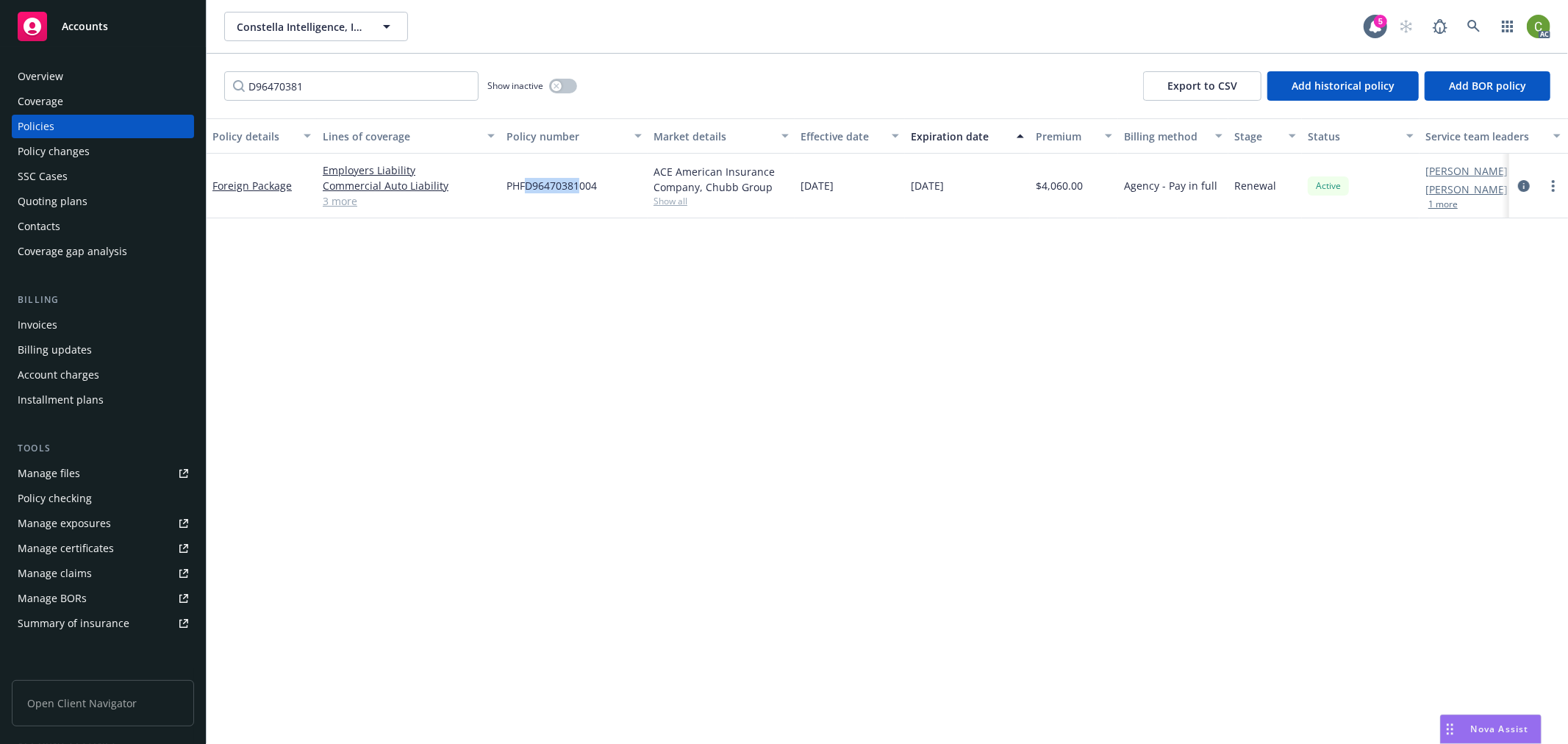
drag, startPoint x: 538, startPoint y: 190, endPoint x: 578, endPoint y: 192, distance: 40.0
click at [578, 192] on span "PHFD96470381004" at bounding box center [551, 185] width 91 height 16
copy span "D96470381"
drag, startPoint x: 92, startPoint y: 70, endPoint x: 191, endPoint y: 118, distance: 110.0
click at [92, 69] on div "Overview" at bounding box center [102, 76] width 170 height 23
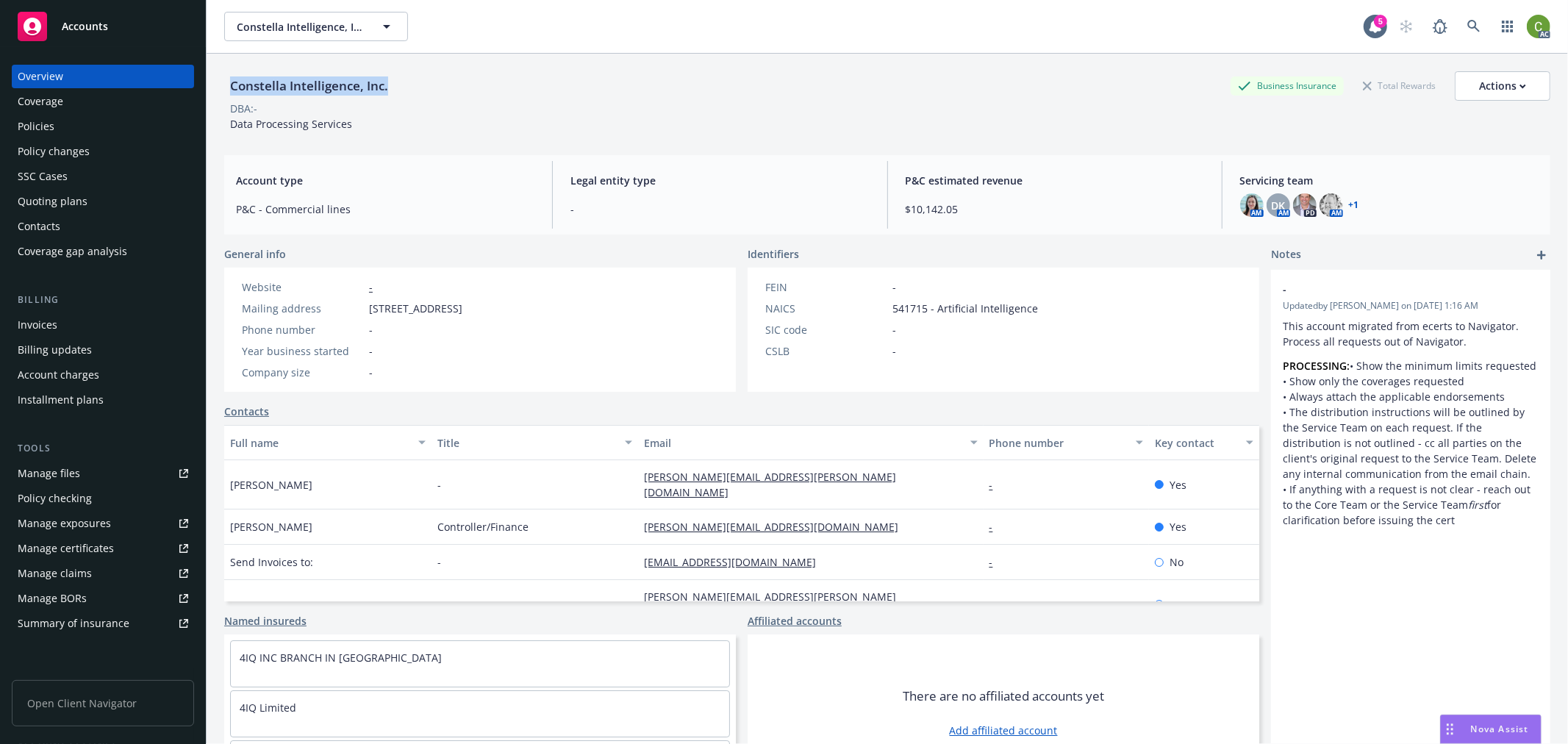
drag, startPoint x: 228, startPoint y: 82, endPoint x: 399, endPoint y: 79, distance: 171.0
click at [398, 79] on div "Constella Intelligence, Inc. Business Insurance Total Rewards Actions" at bounding box center [887, 86] width 1326 height 29
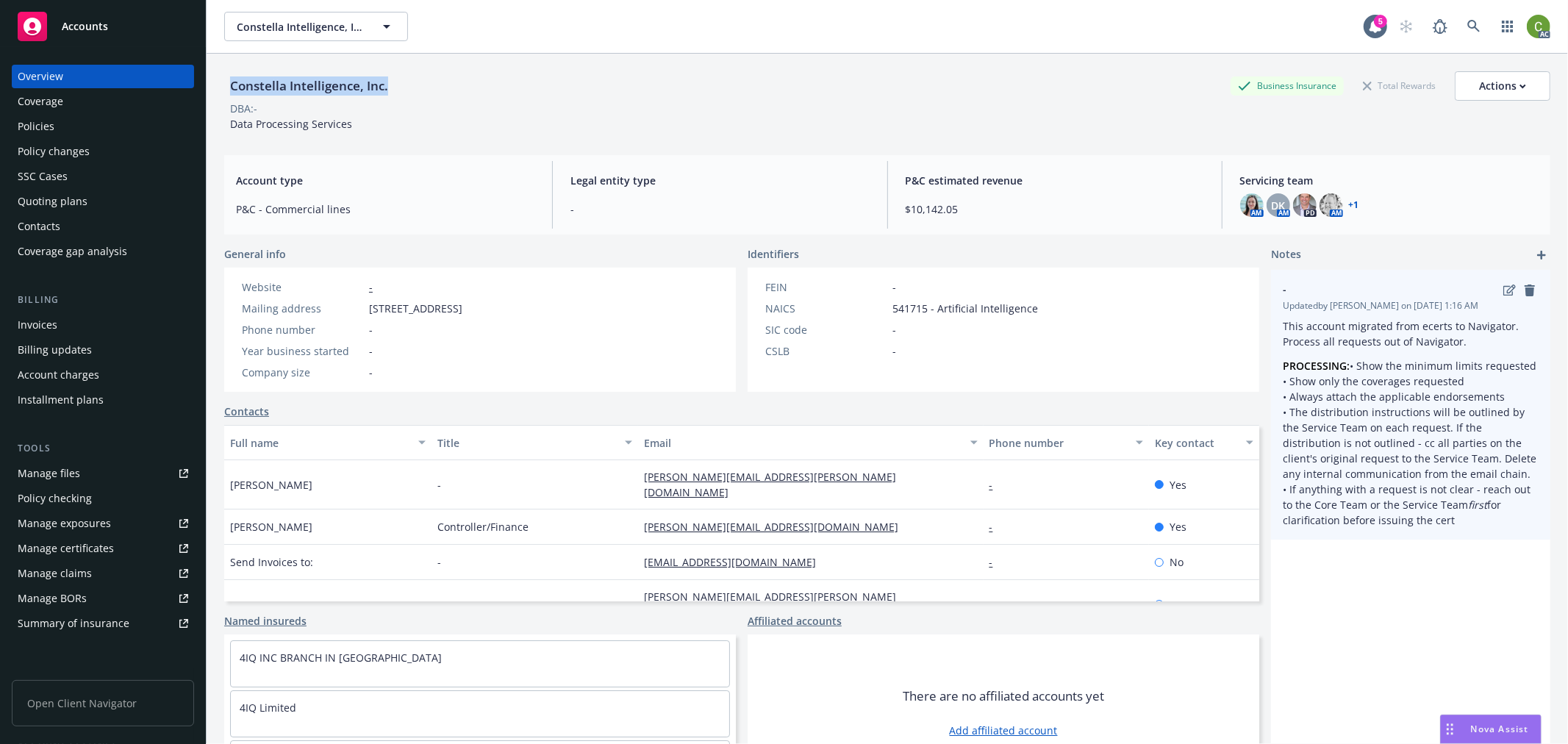
copy div "Constella Intelligence, Inc."
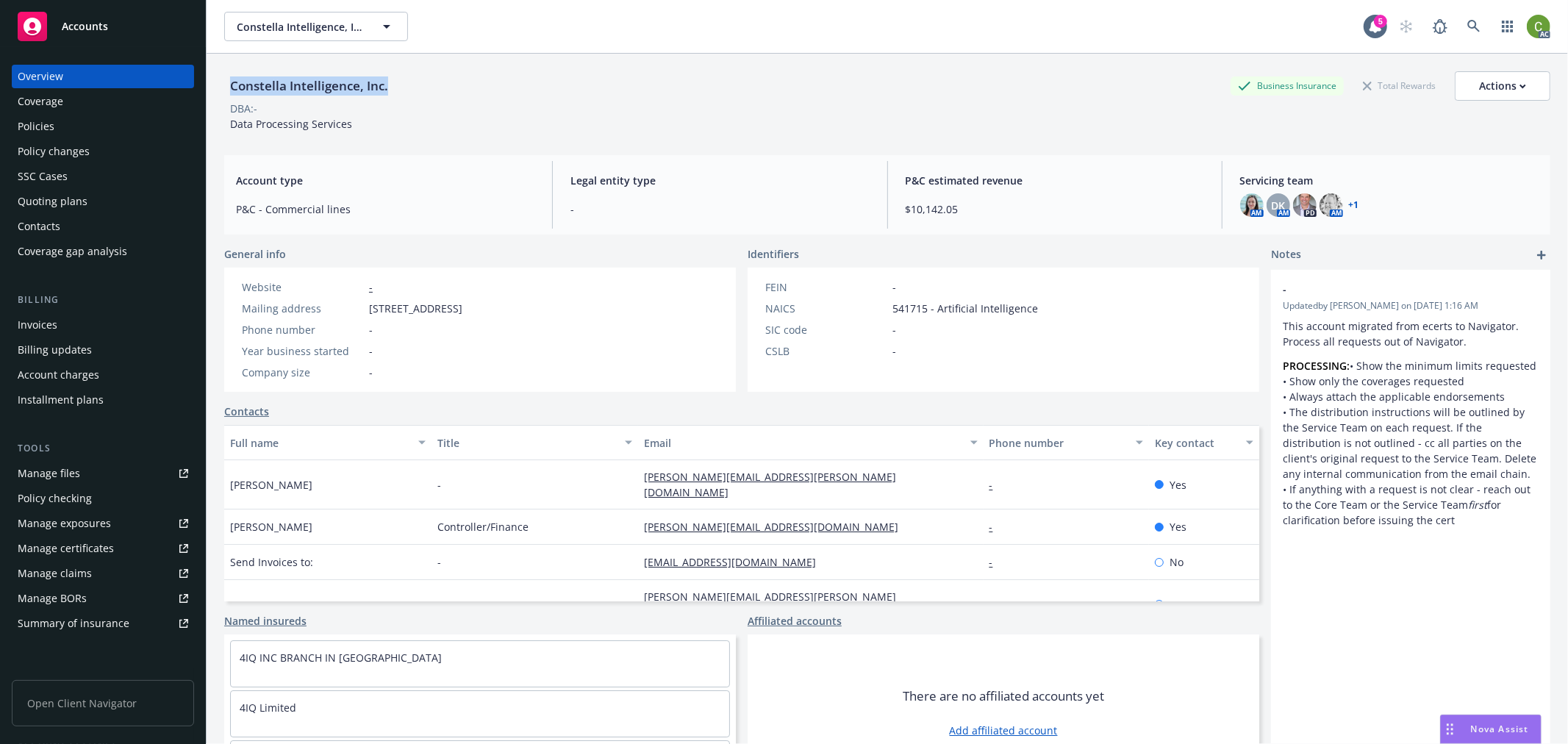
click at [113, 120] on div "Policies" at bounding box center [102, 126] width 170 height 23
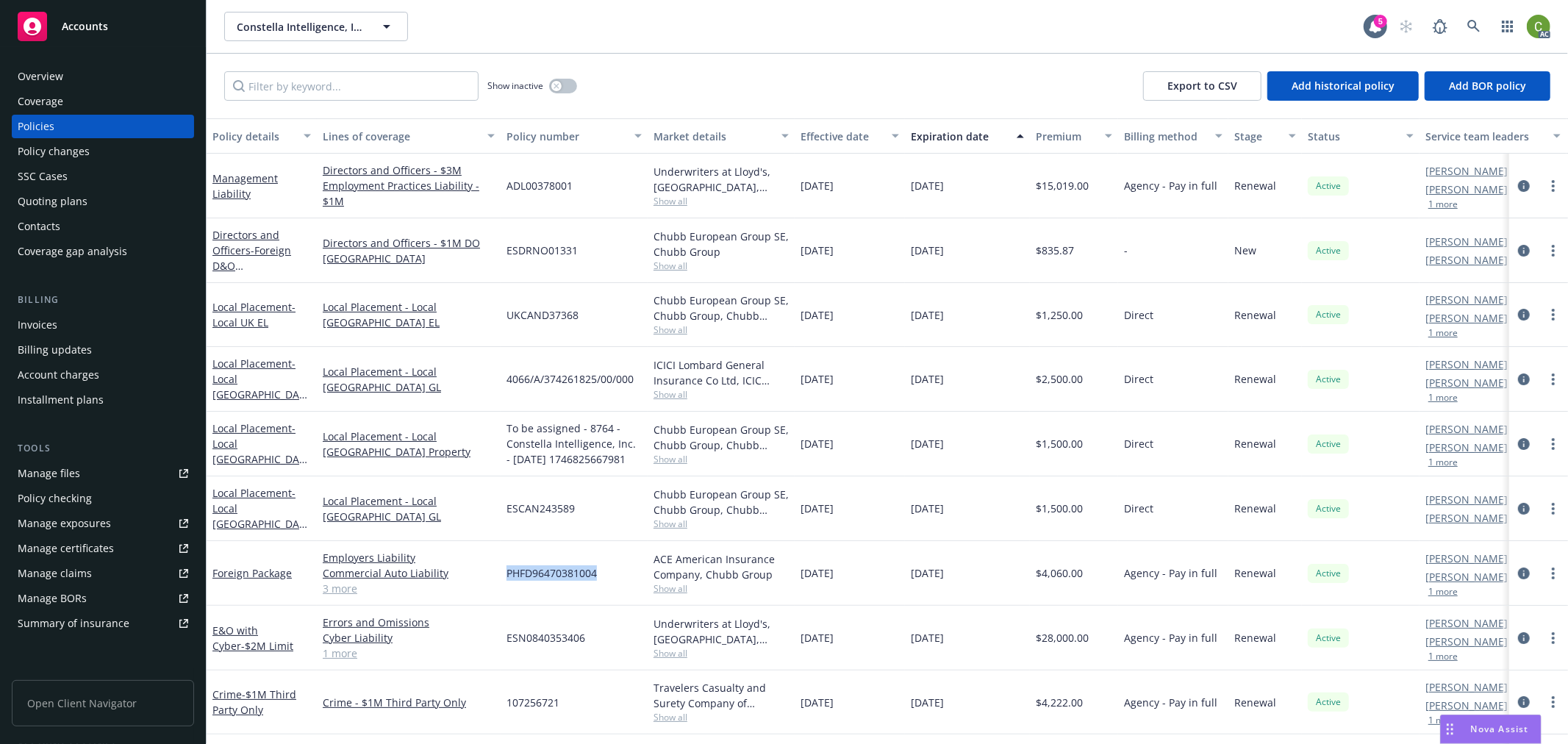
drag, startPoint x: 505, startPoint y: 576, endPoint x: 607, endPoint y: 579, distance: 102.0
click at [607, 579] on div "PHFD96470381004" at bounding box center [573, 574] width 147 height 65
copy span "PHFD96470381004"
click at [1477, 23] on icon at bounding box center [1474, 27] width 13 height 13
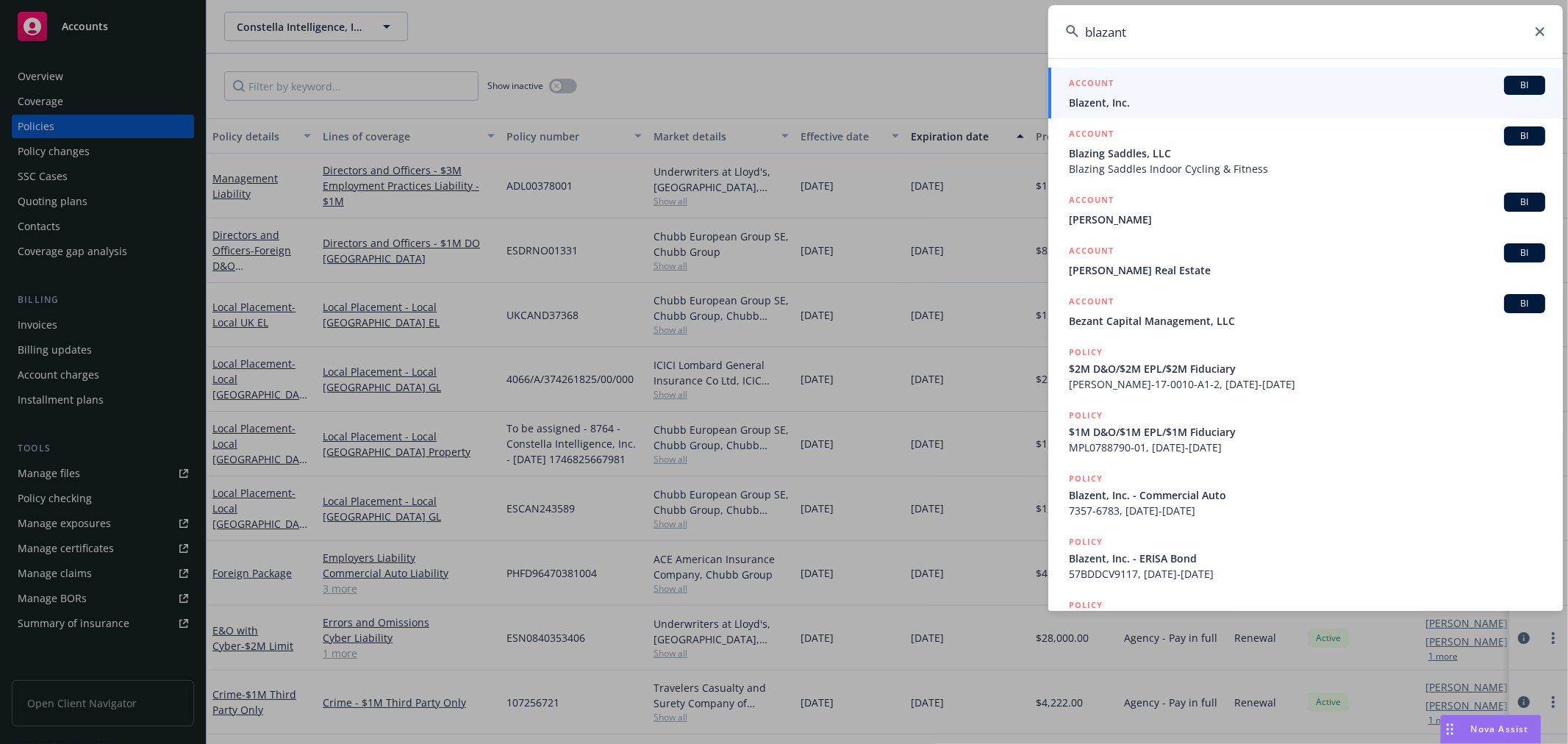
type input "blazant"
click at [1143, 91] on div "ACCOUNT BI" at bounding box center [1306, 85] width 476 height 19
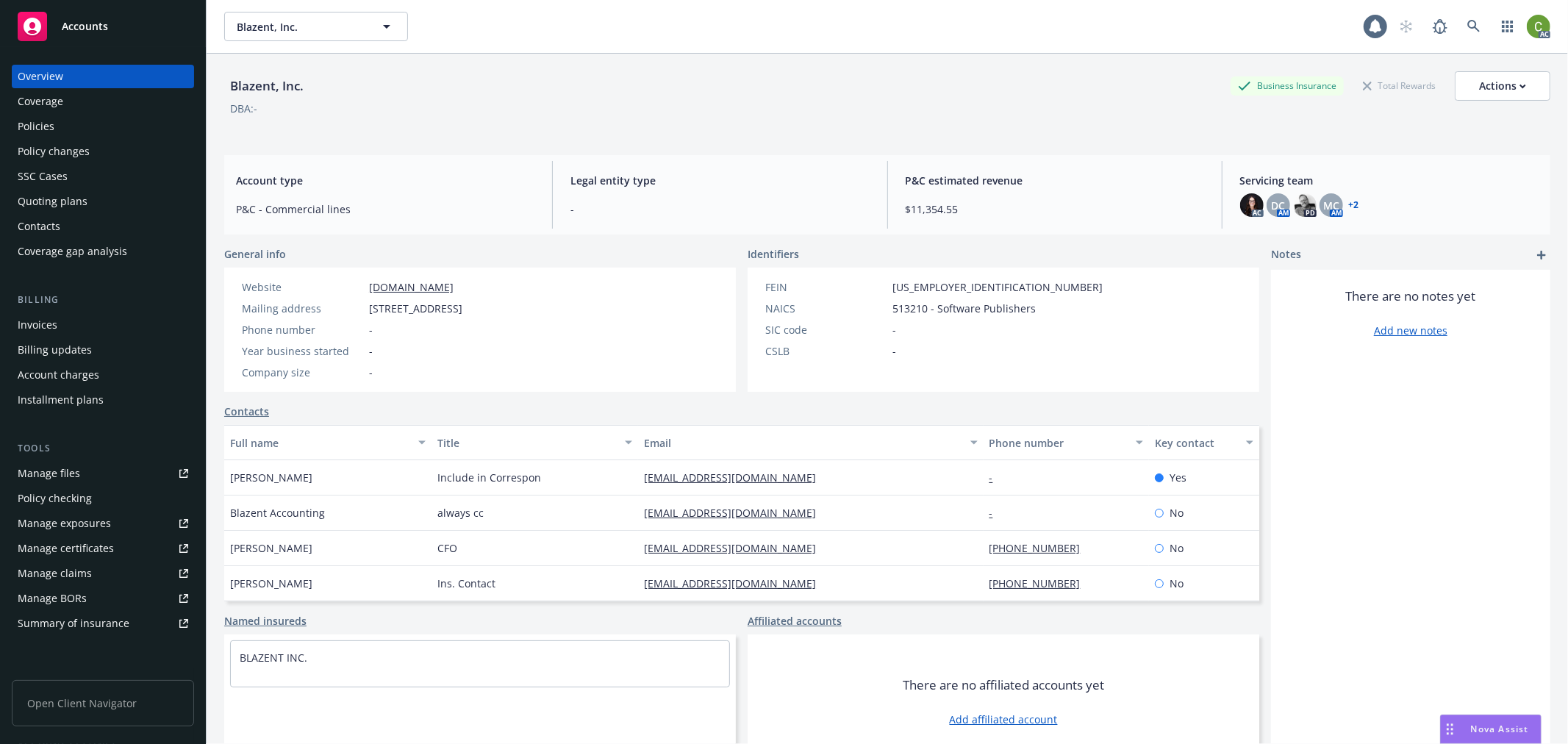
click at [44, 128] on div "Policies" at bounding box center [36, 126] width 37 height 23
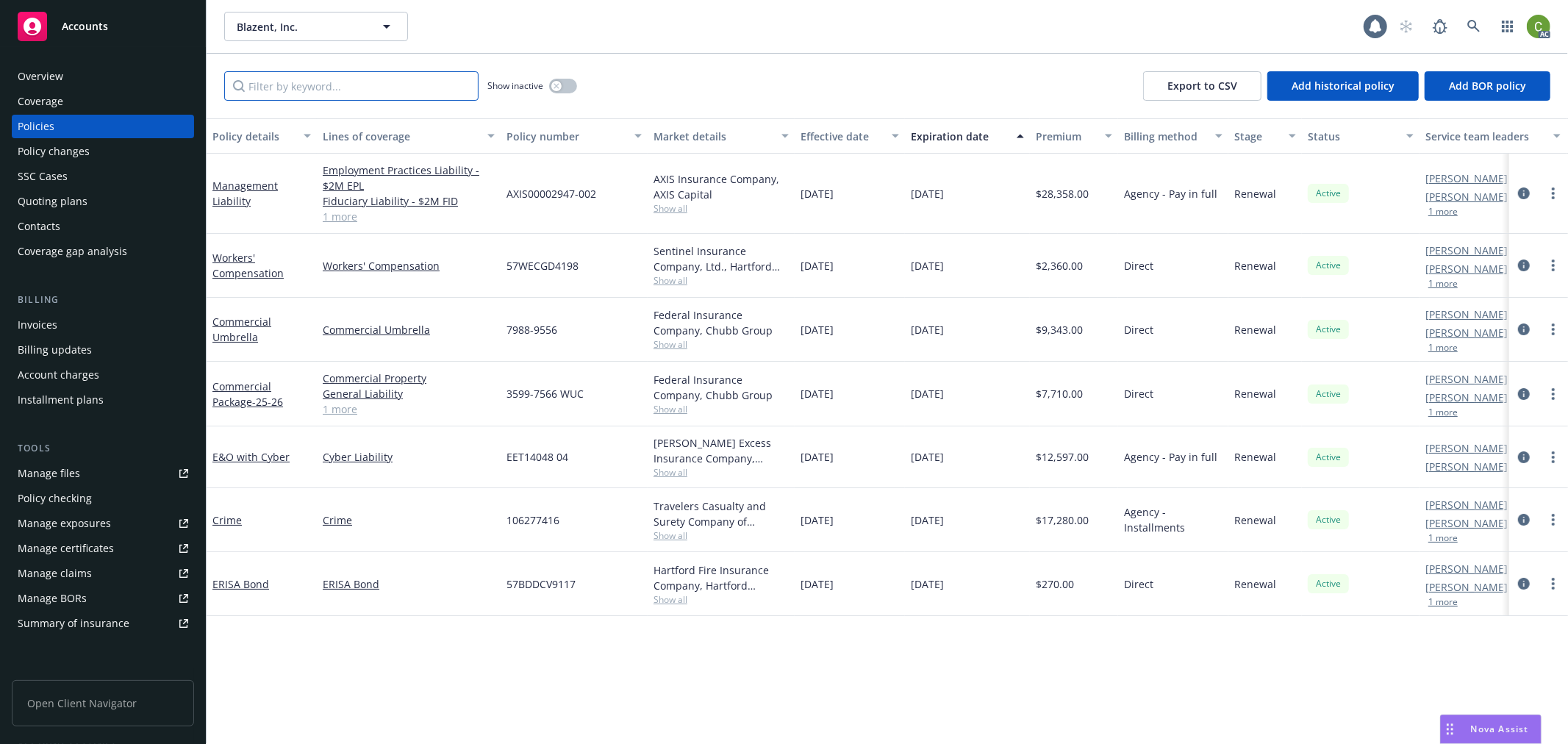
click at [302, 75] on input "Filter by keyword..." at bounding box center [351, 86] width 254 height 29
paste input "PHFD96470381004"
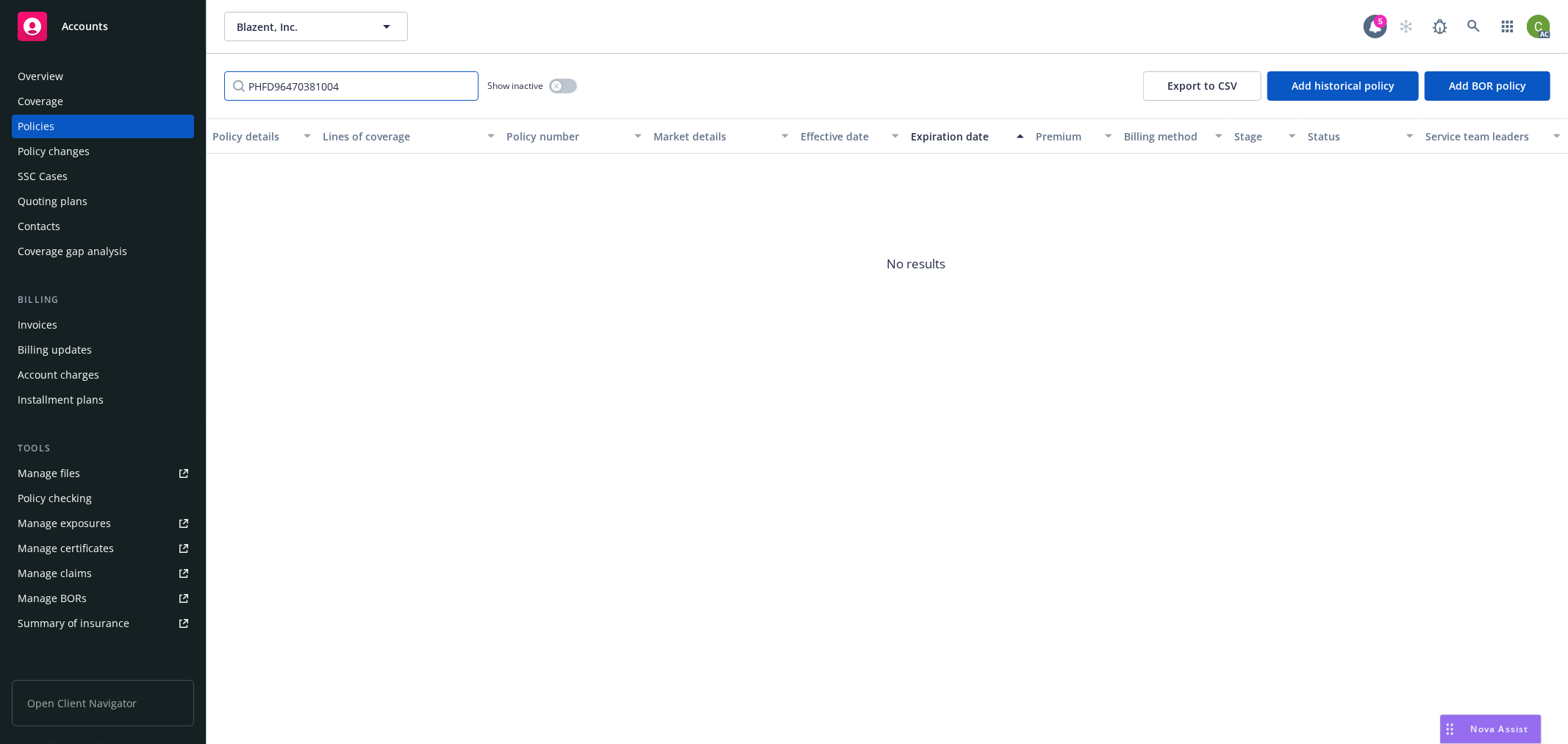
drag, startPoint x: 355, startPoint y: 86, endPoint x: 197, endPoint y: 181, distance: 184.4
click at [0, 126] on div "Accounts Overview Coverage Policies Policy changes SSC Cases Quoting plans Cont…" at bounding box center [784, 372] width 1568 height 744
paste input "106277416"
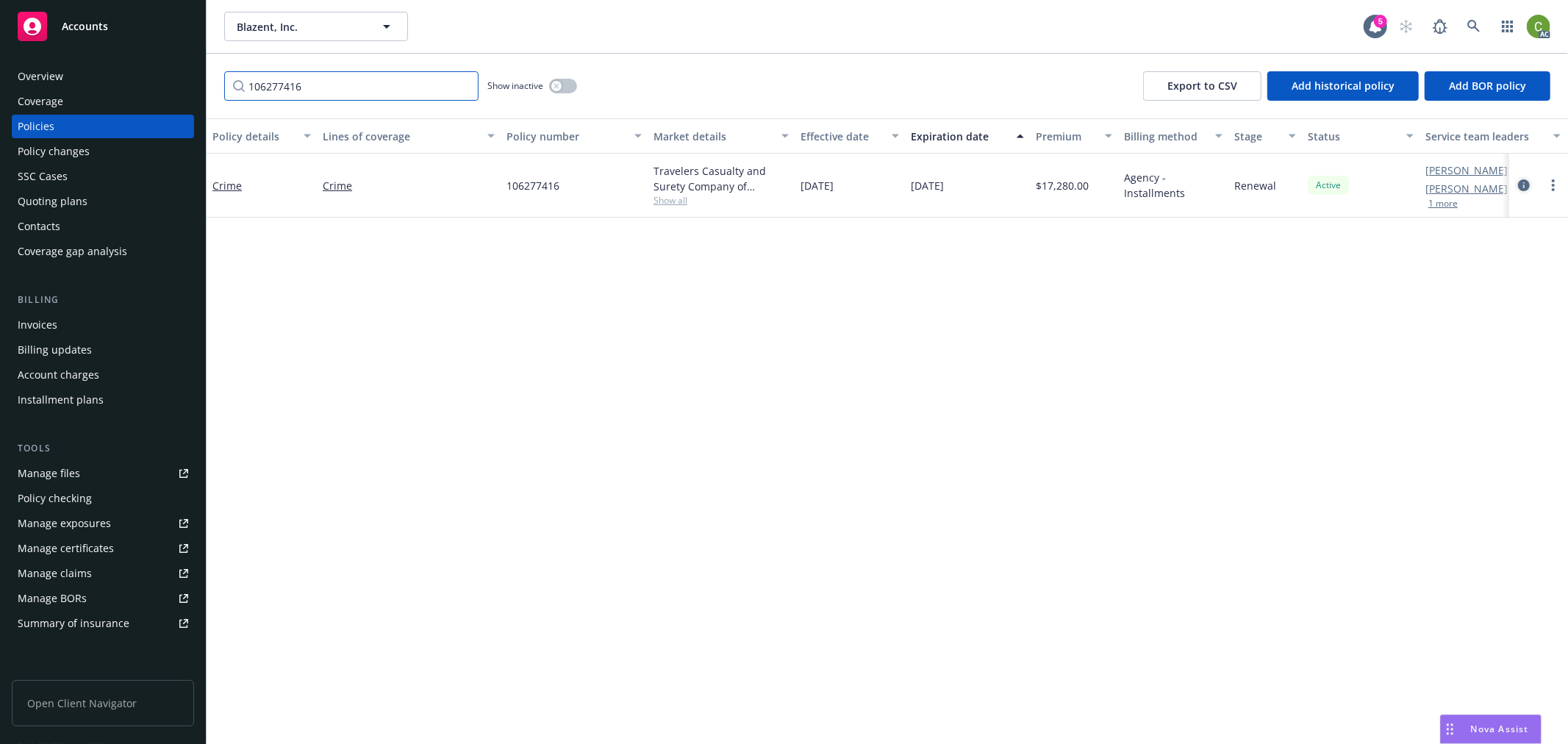
type input "106277416"
click at [1518, 187] on icon "circleInformation" at bounding box center [1524, 185] width 12 height 12
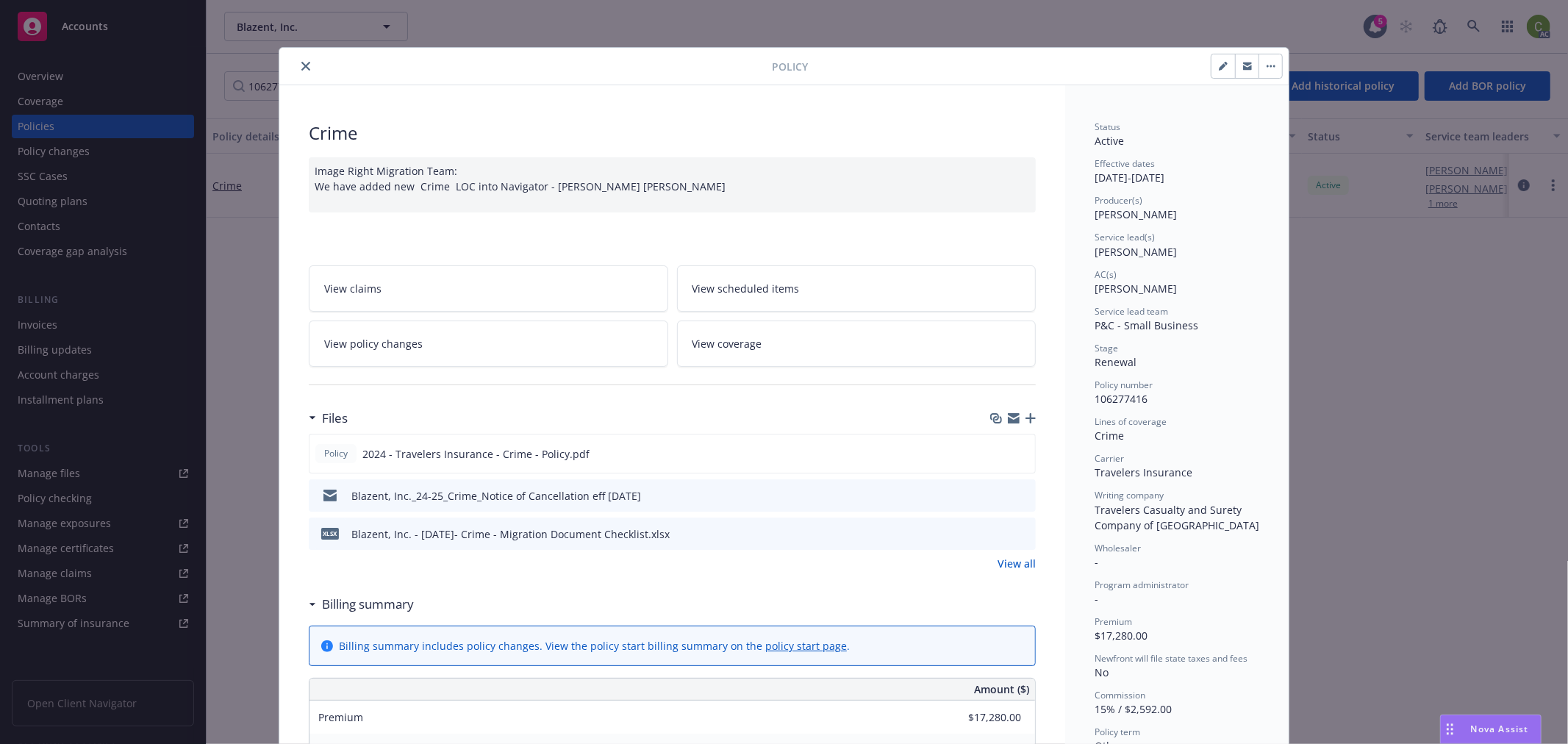
click at [302, 67] on icon "close" at bounding box center [306, 66] width 9 height 9
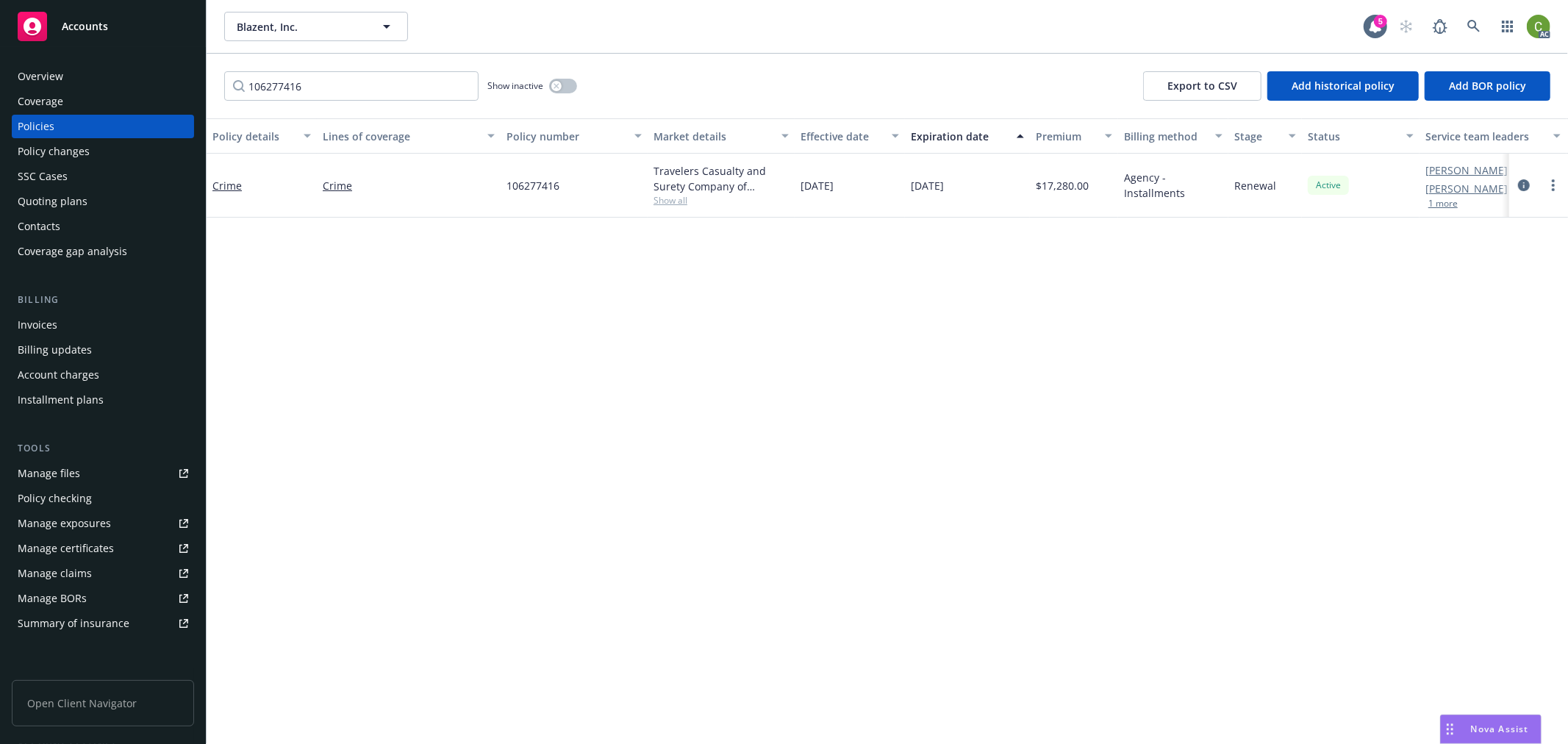
click at [66, 327] on div "Invoices" at bounding box center [102, 325] width 170 height 23
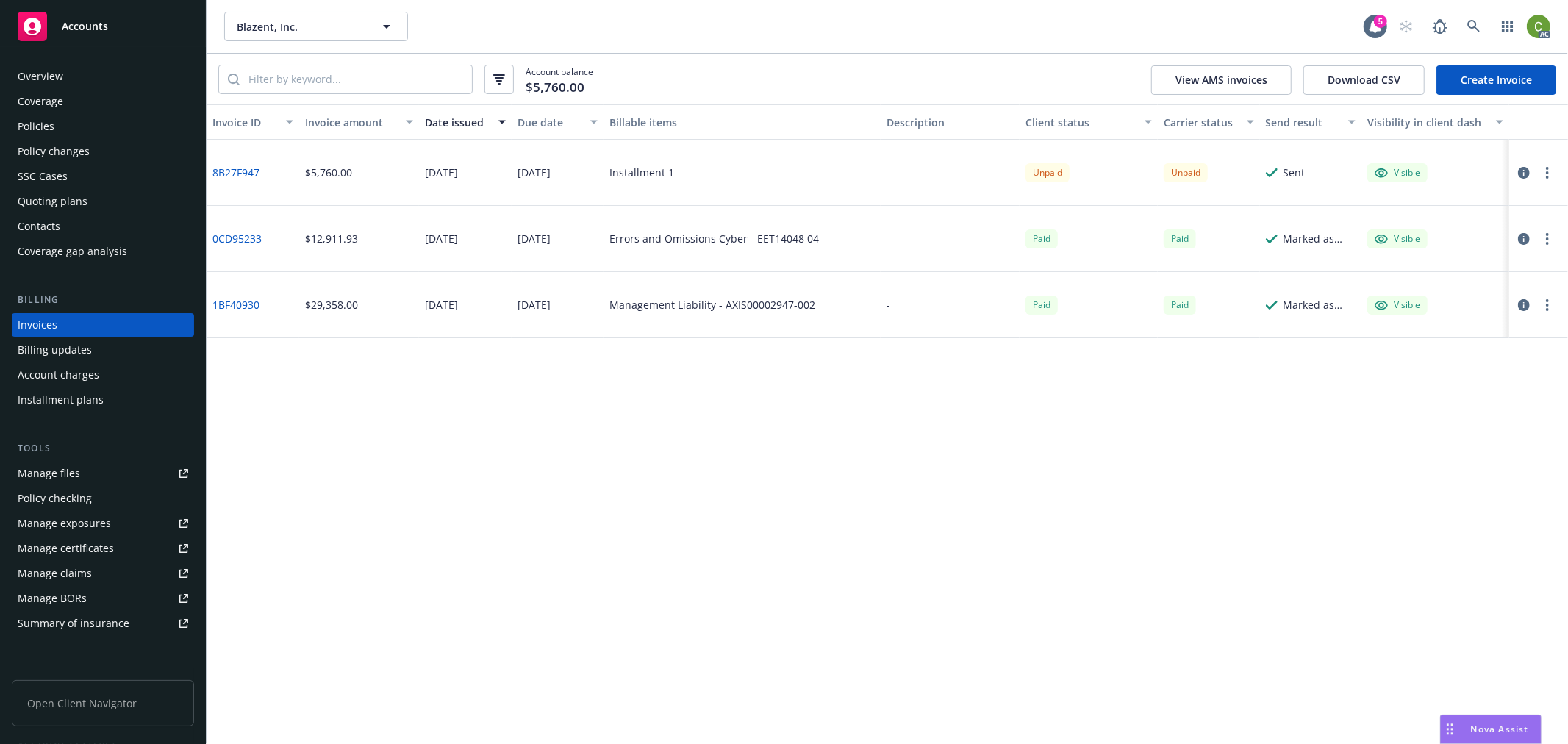
click at [84, 121] on div "Policies" at bounding box center [102, 126] width 170 height 23
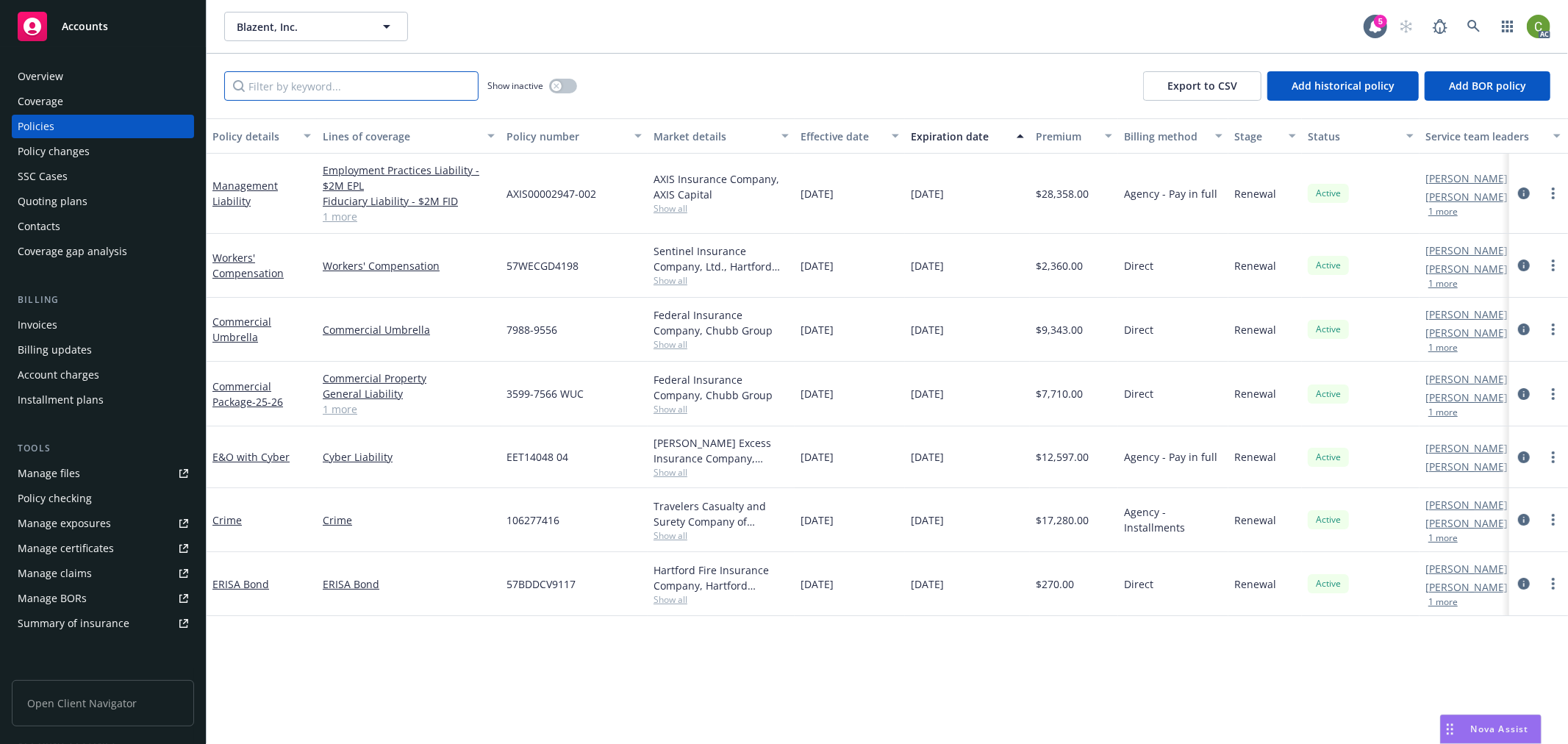
click at [283, 86] on input "Filter by keyword..." at bounding box center [351, 86] width 254 height 29
paste input "106277416"
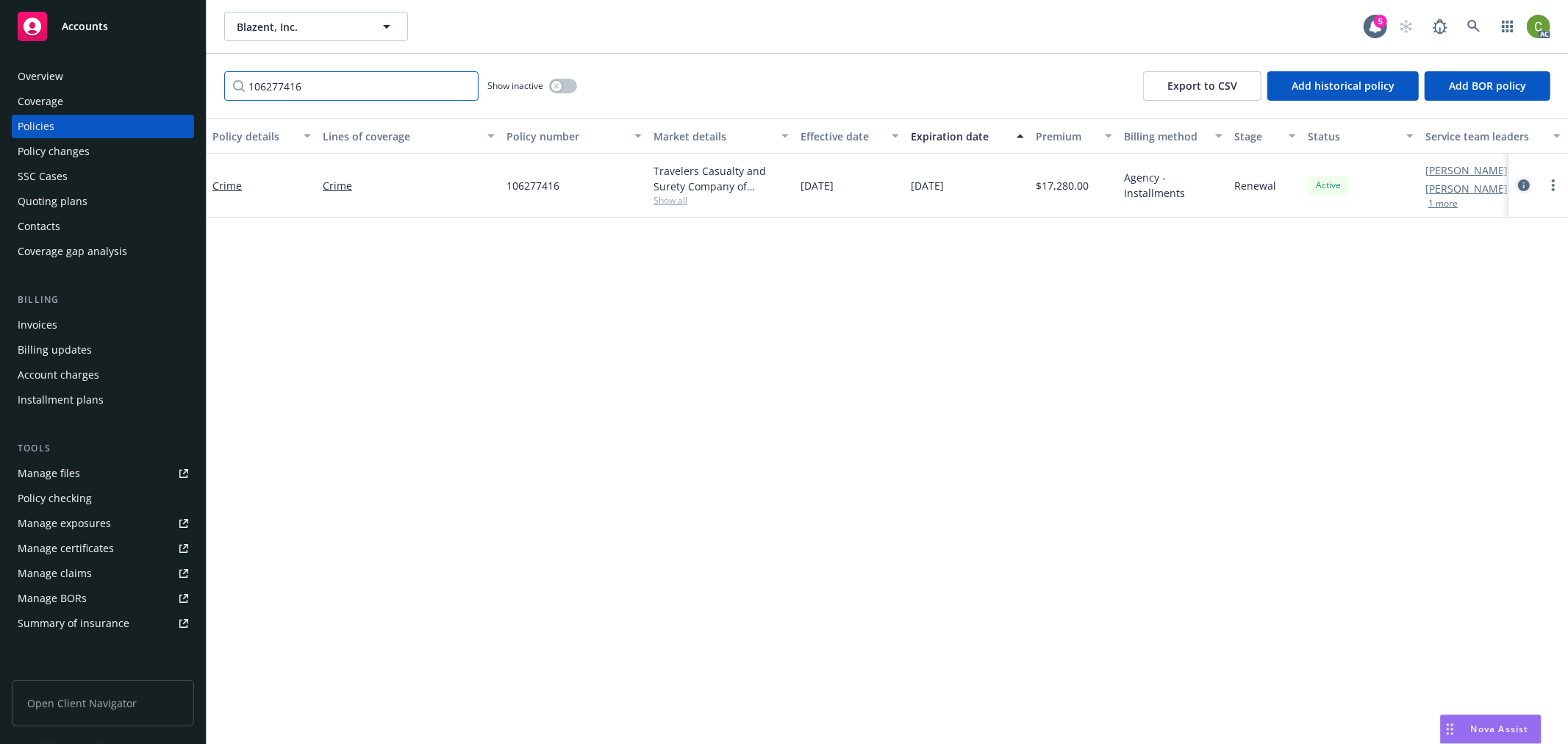
type input "106277416"
drag, startPoint x: 1525, startPoint y: 188, endPoint x: 1452, endPoint y: 244, distance: 92.0
click at [1524, 187] on icon "circleInformation" at bounding box center [1524, 185] width 12 height 12
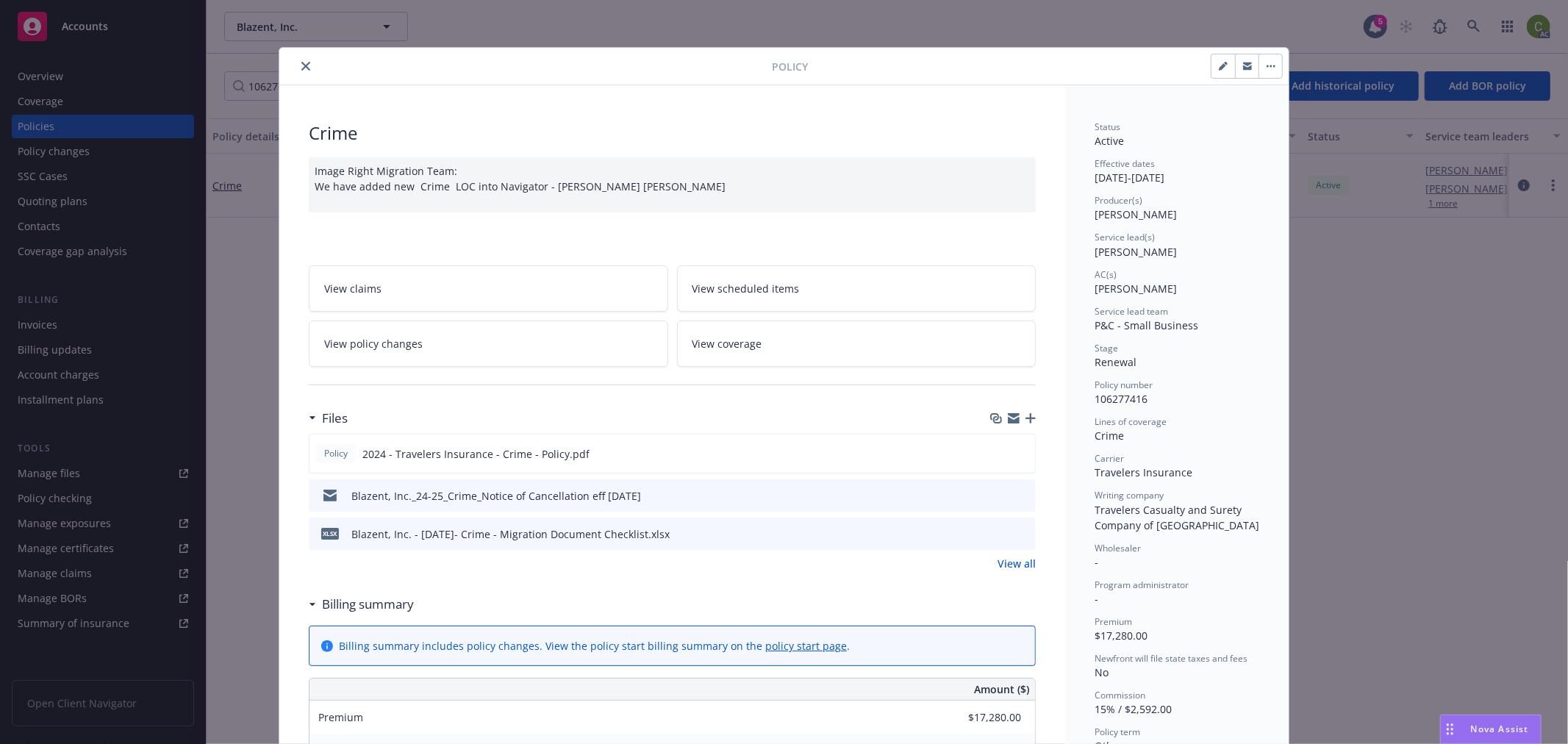
scroll to position [44, 0]
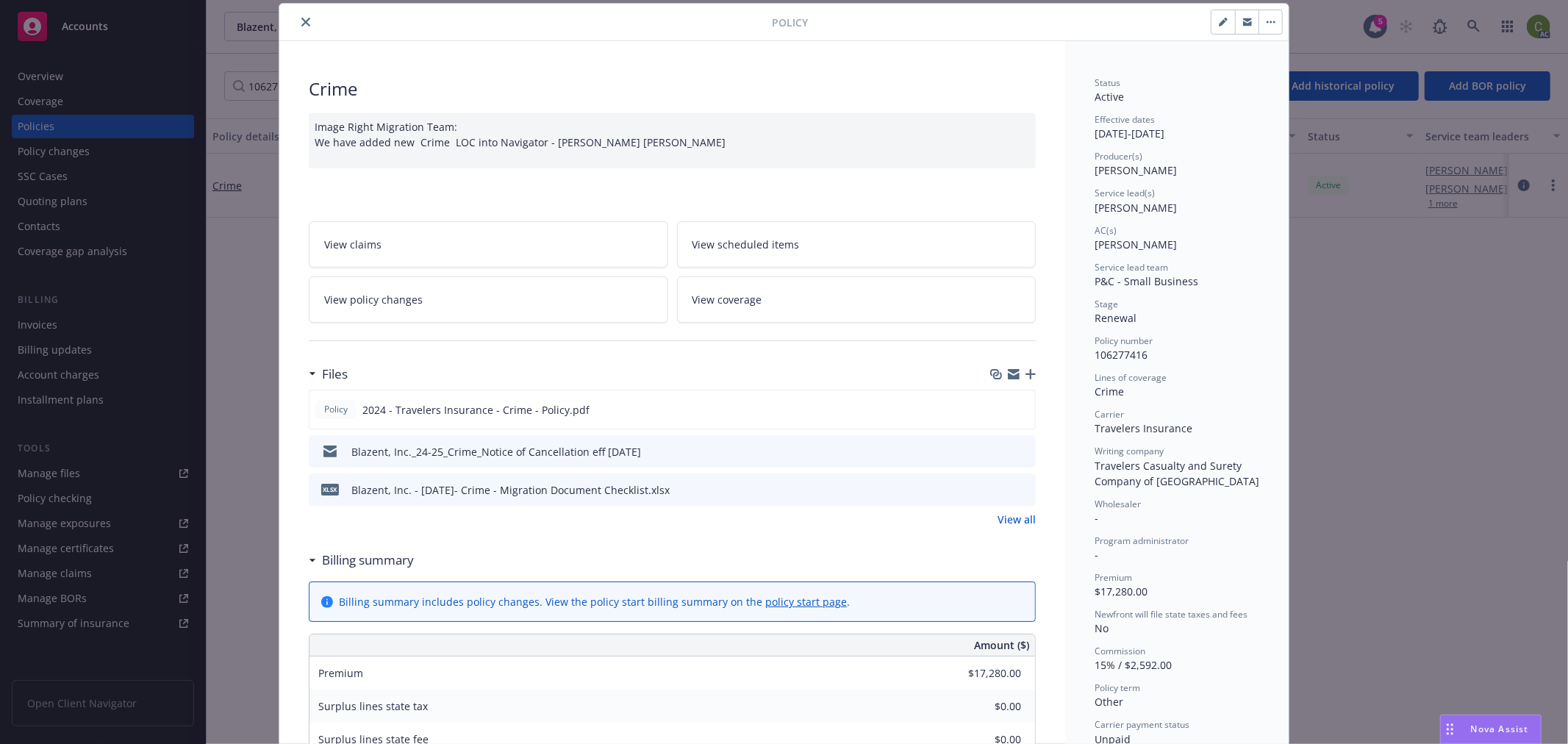
click at [302, 17] on icon "close" at bounding box center [306, 22] width 9 height 9
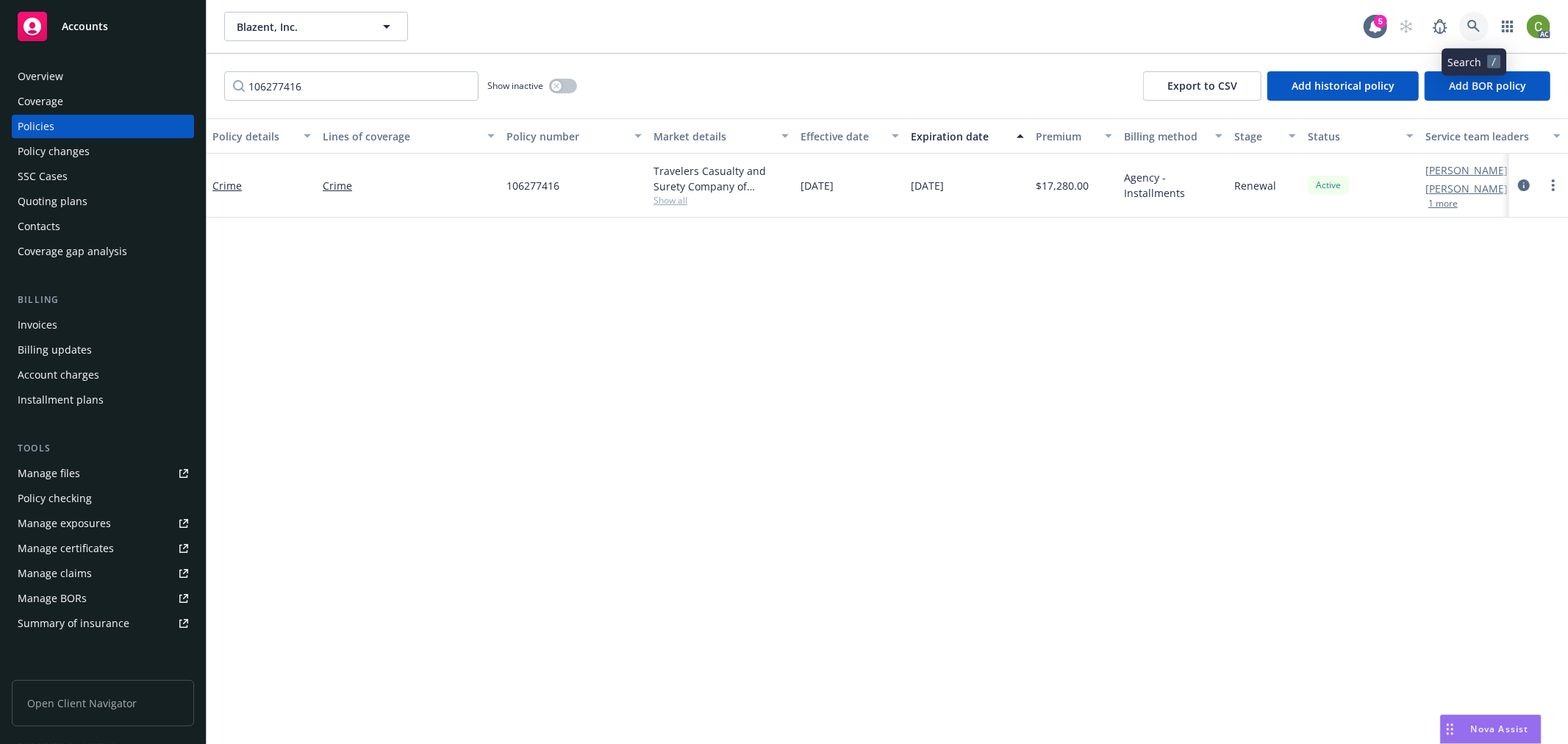
click at [1467, 29] on icon at bounding box center [1474, 27] width 13 height 13
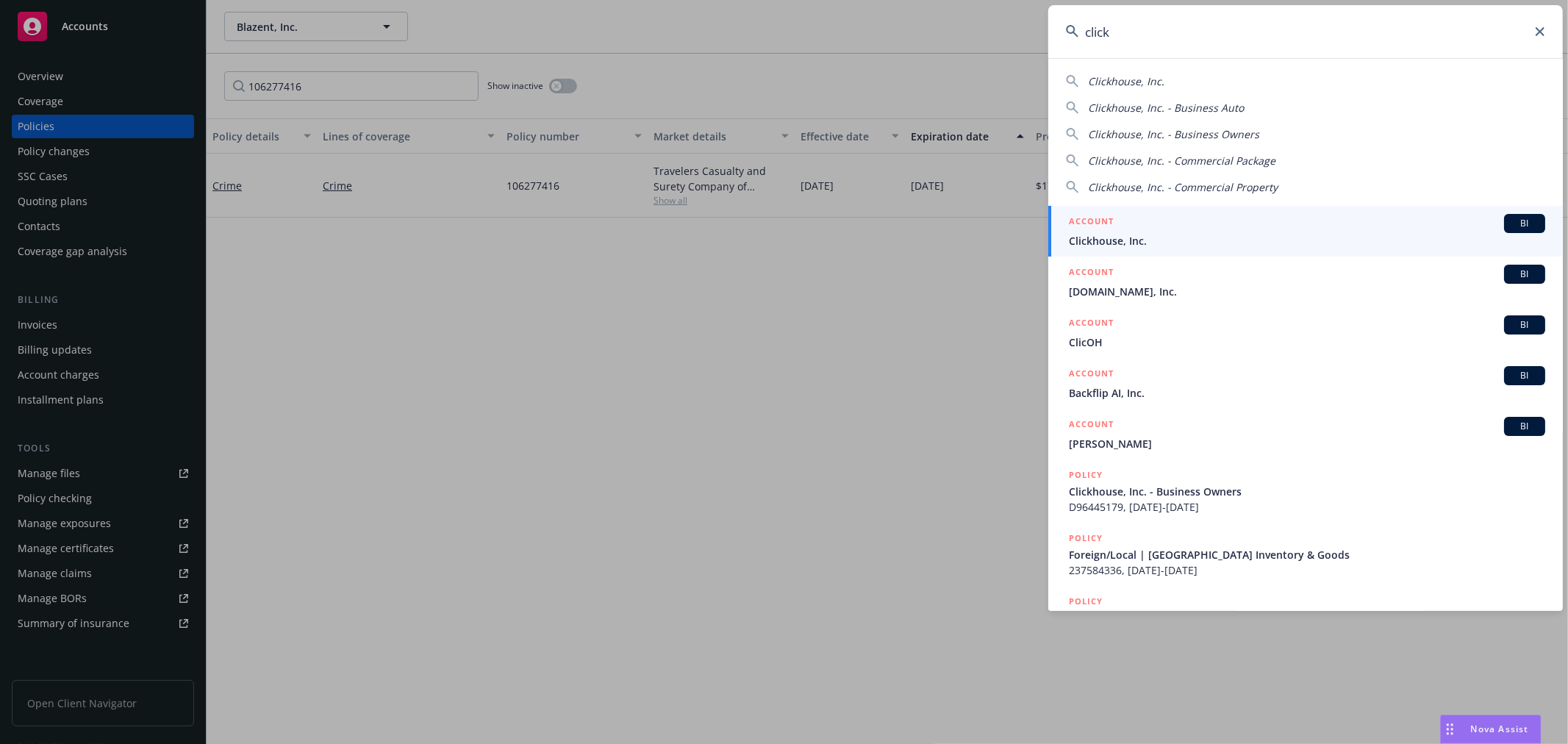
type input "click"
click at [1099, 239] on span "Clickhouse, Inc." at bounding box center [1306, 240] width 476 height 16
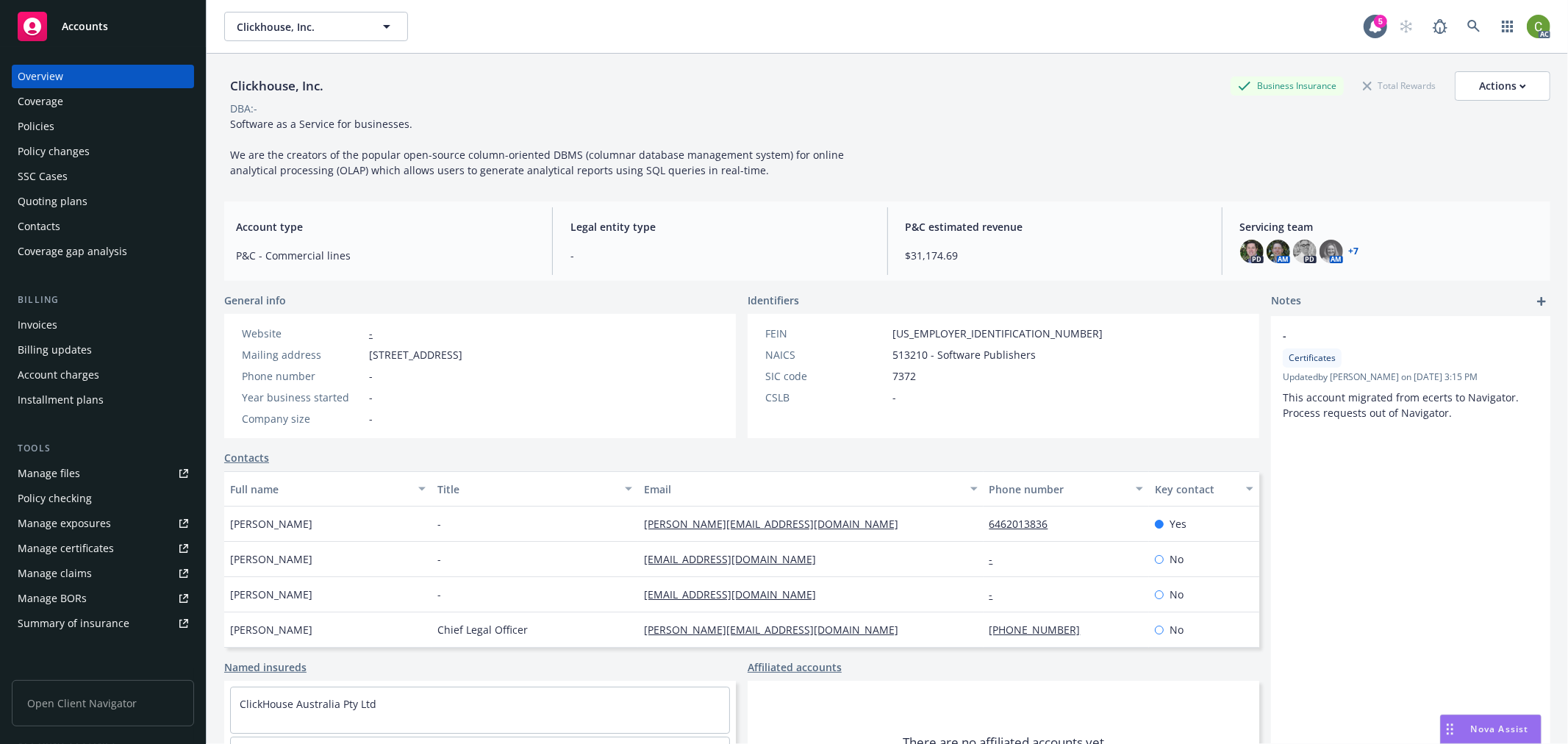
click at [31, 125] on div "Policies" at bounding box center [36, 126] width 37 height 23
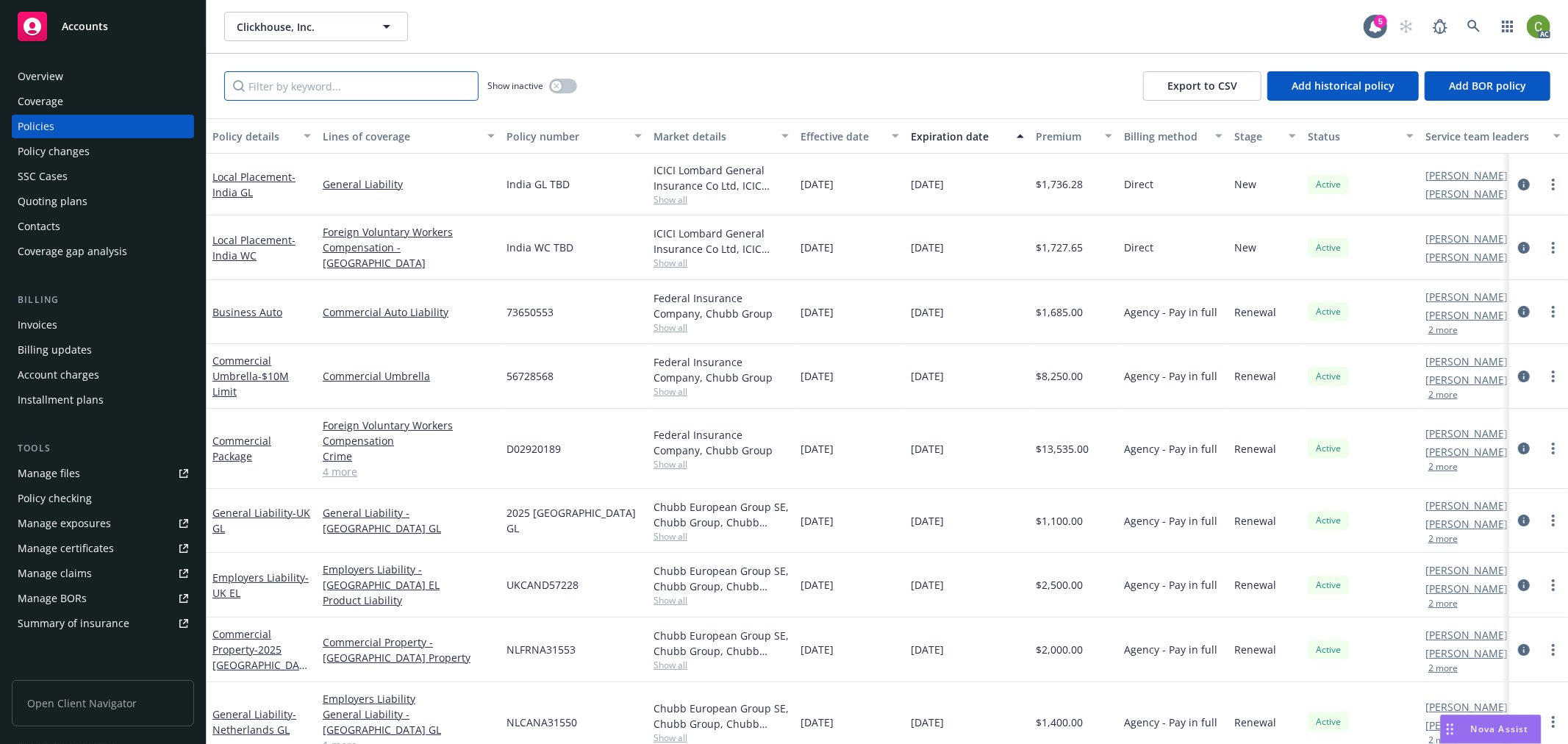
click at [382, 91] on input "Filter by keyword..." at bounding box center [351, 86] width 254 height 29
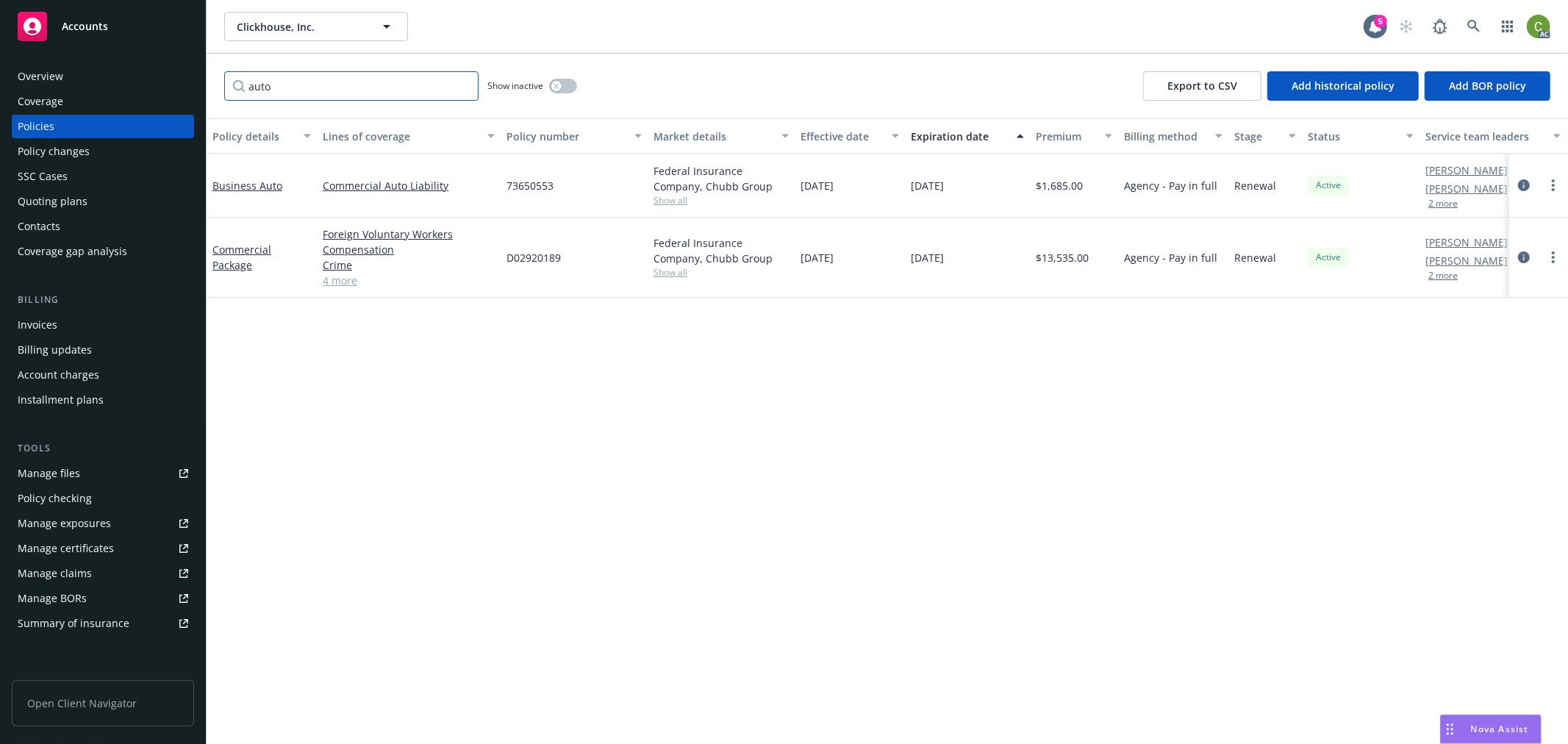
type input "auto"
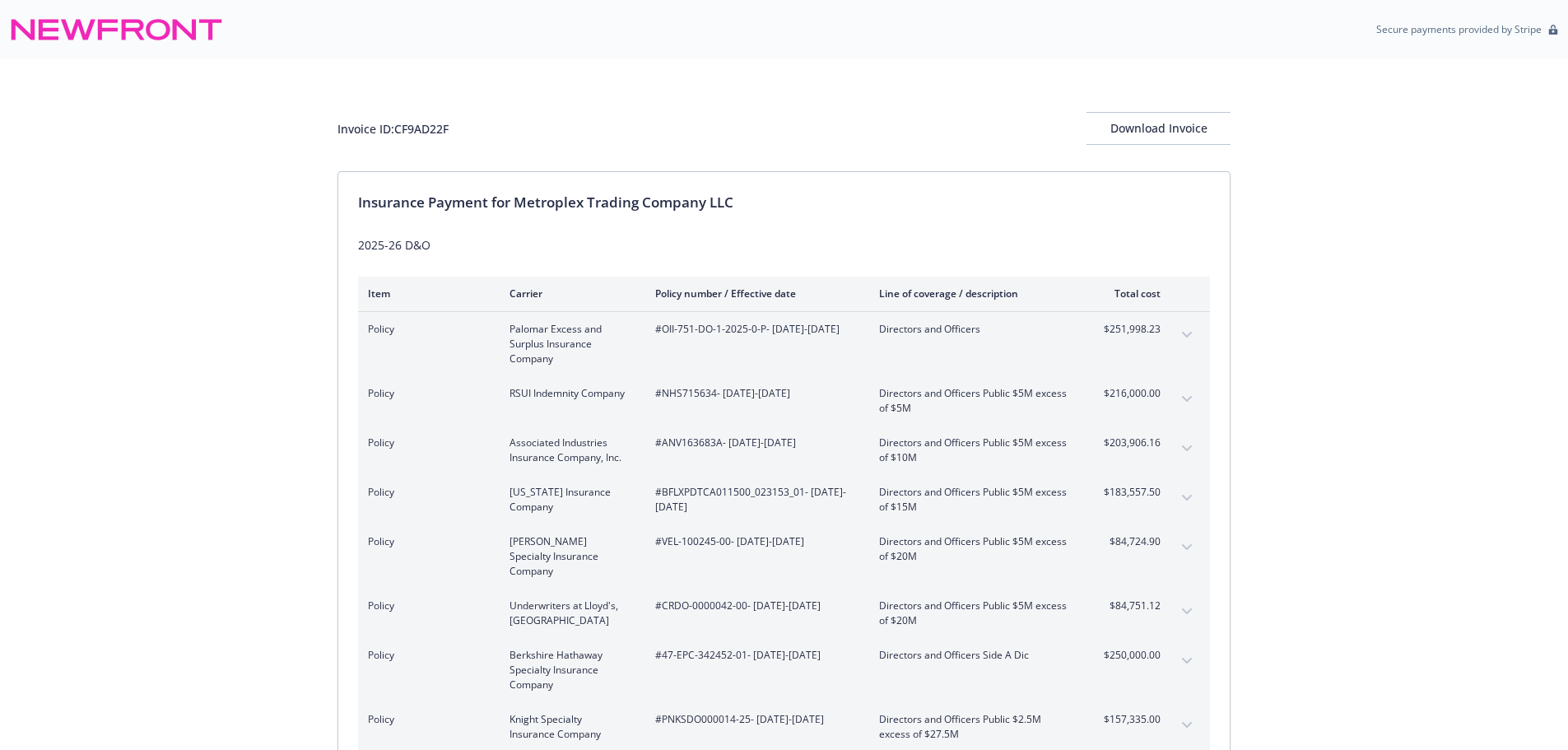
click at [176, 425] on div "Invoice ID: CF9AD22F Download Invoice Insurance Payment for Metroplex Trading C…" at bounding box center [784, 502] width 1568 height 884
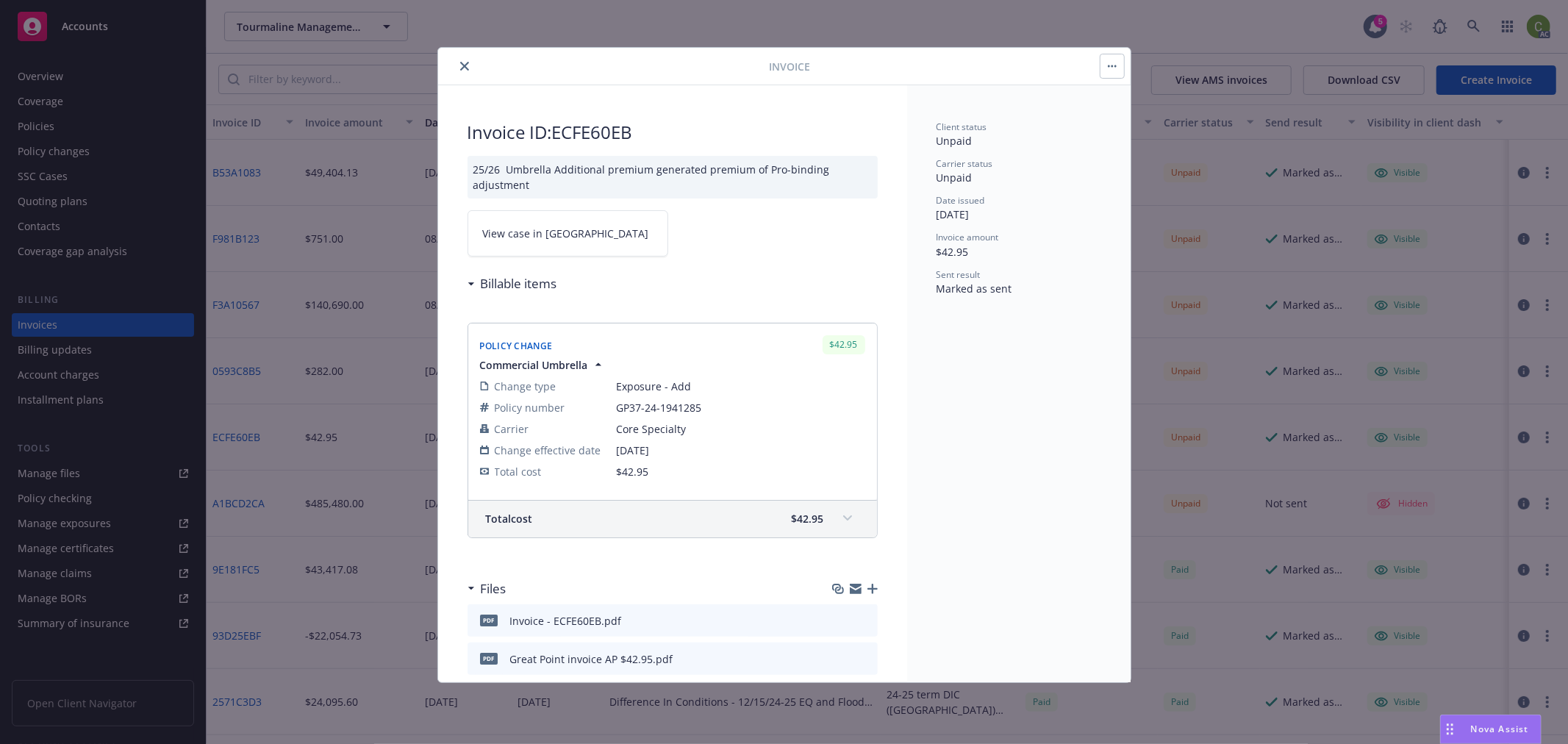
click at [528, 239] on span "View case in SSC" at bounding box center [566, 234] width 166 height 16
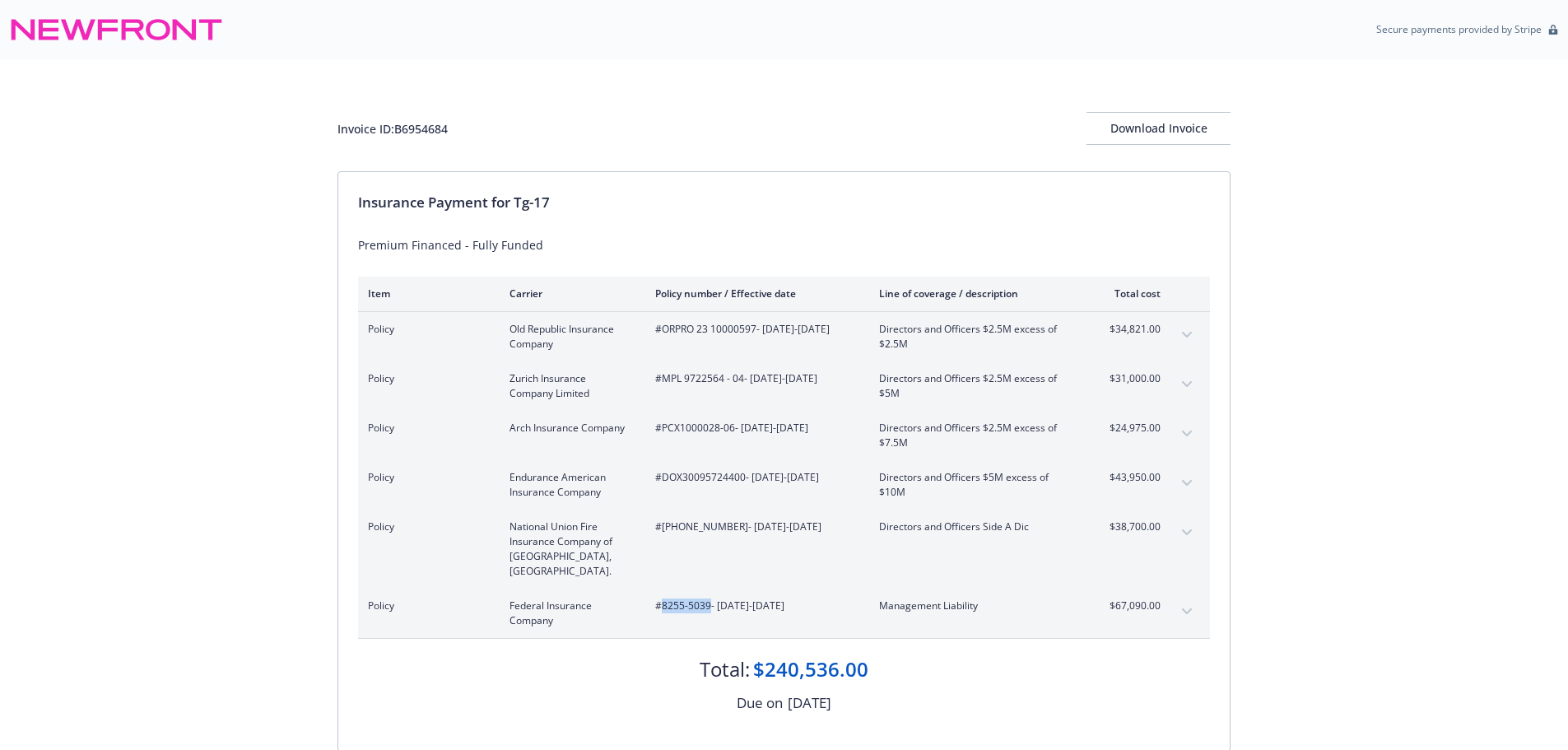
drag, startPoint x: 661, startPoint y: 597, endPoint x: 709, endPoint y: 602, distance: 48.3
click at [709, 602] on div "#8255-5039 - [DATE]-[DATE]" at bounding box center [754, 613] width 197 height 30
copy span "8255-5039"
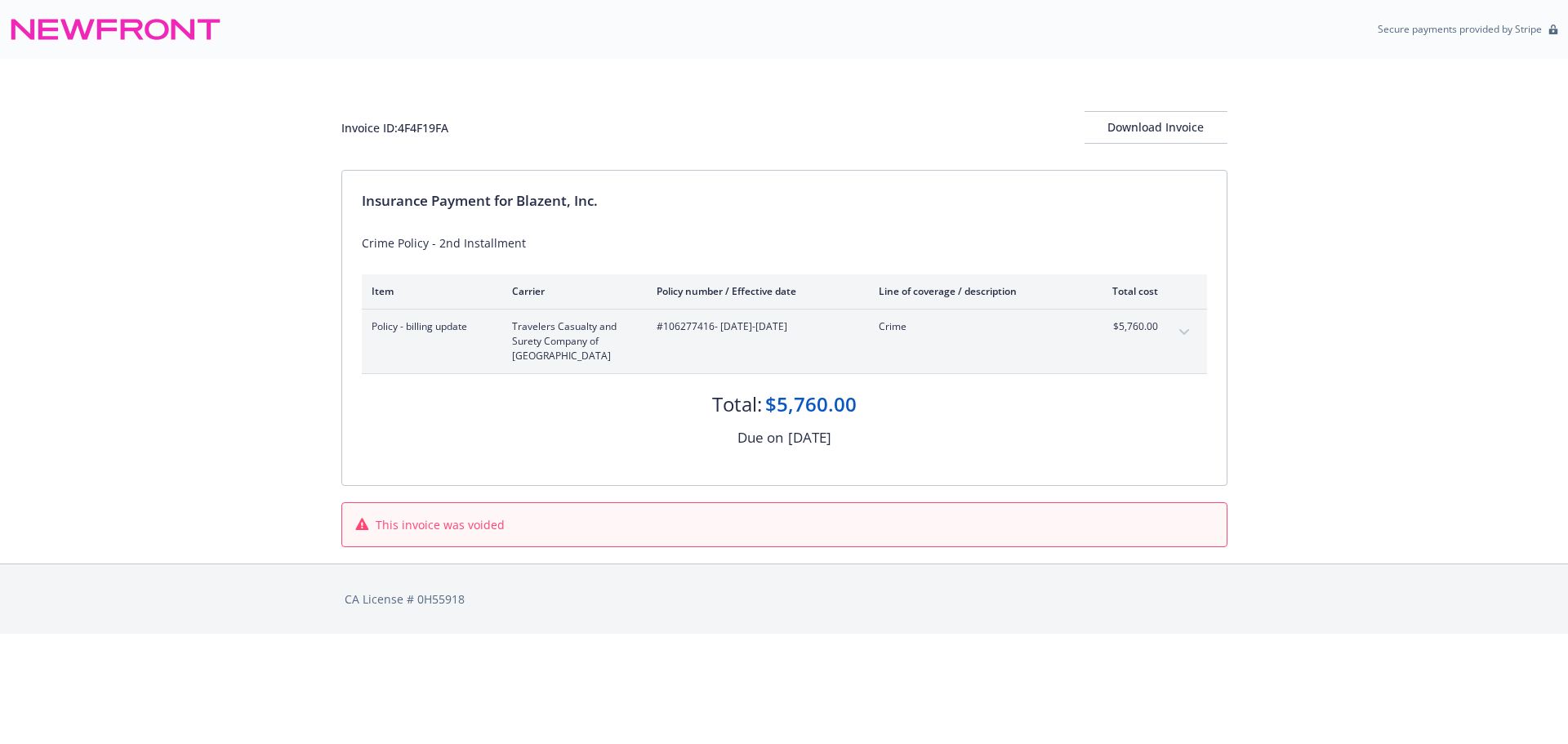
click at [676, 330] on span "#106277416 - [DATE]-[DATE]" at bounding box center [754, 327] width 196 height 15
drag, startPoint x: 676, startPoint y: 330, endPoint x: 655, endPoint y: 366, distance: 41.7
click at [676, 330] on span "#106277416 - [DATE]-[DATE]" at bounding box center [754, 327] width 196 height 15
copy span "106277416"
click at [689, 330] on span "#106277416 - [DATE]-[DATE]" at bounding box center [754, 327] width 196 height 15
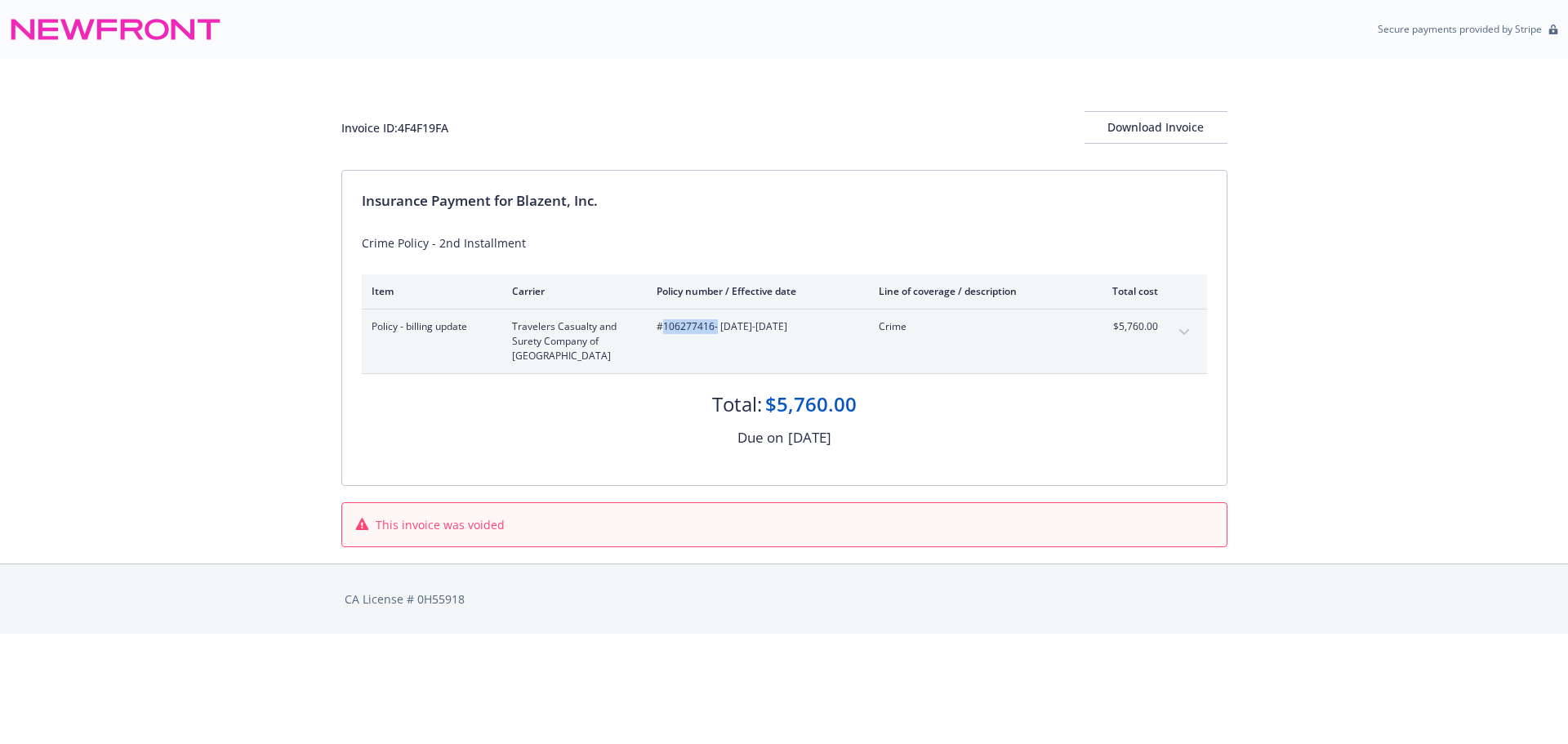
click at [689, 330] on span "#106277416 - [DATE]-[DATE]" at bounding box center [754, 327] width 196 height 15
